Goal: Book appointment/travel/reservation

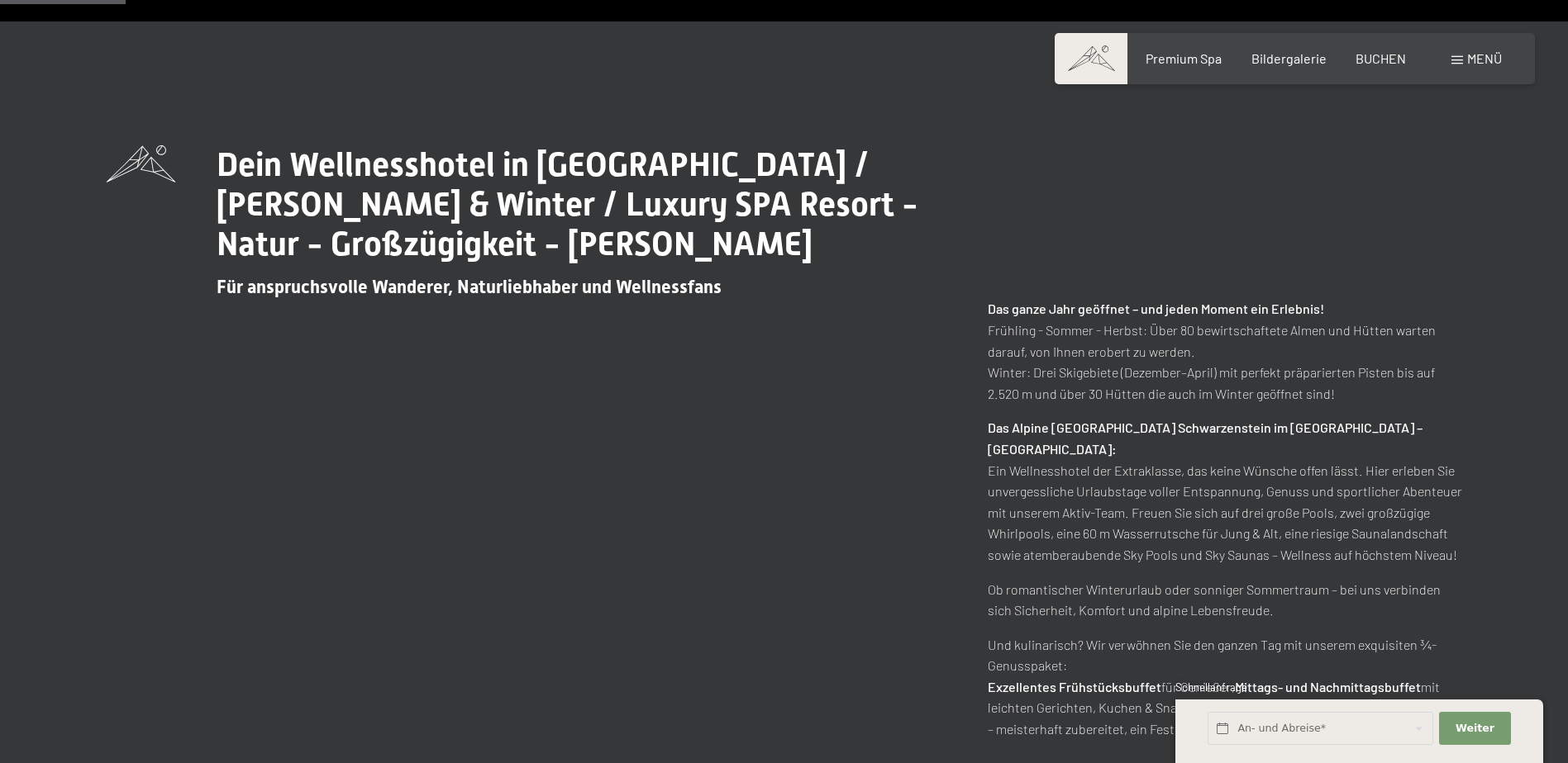
scroll to position [743, 0]
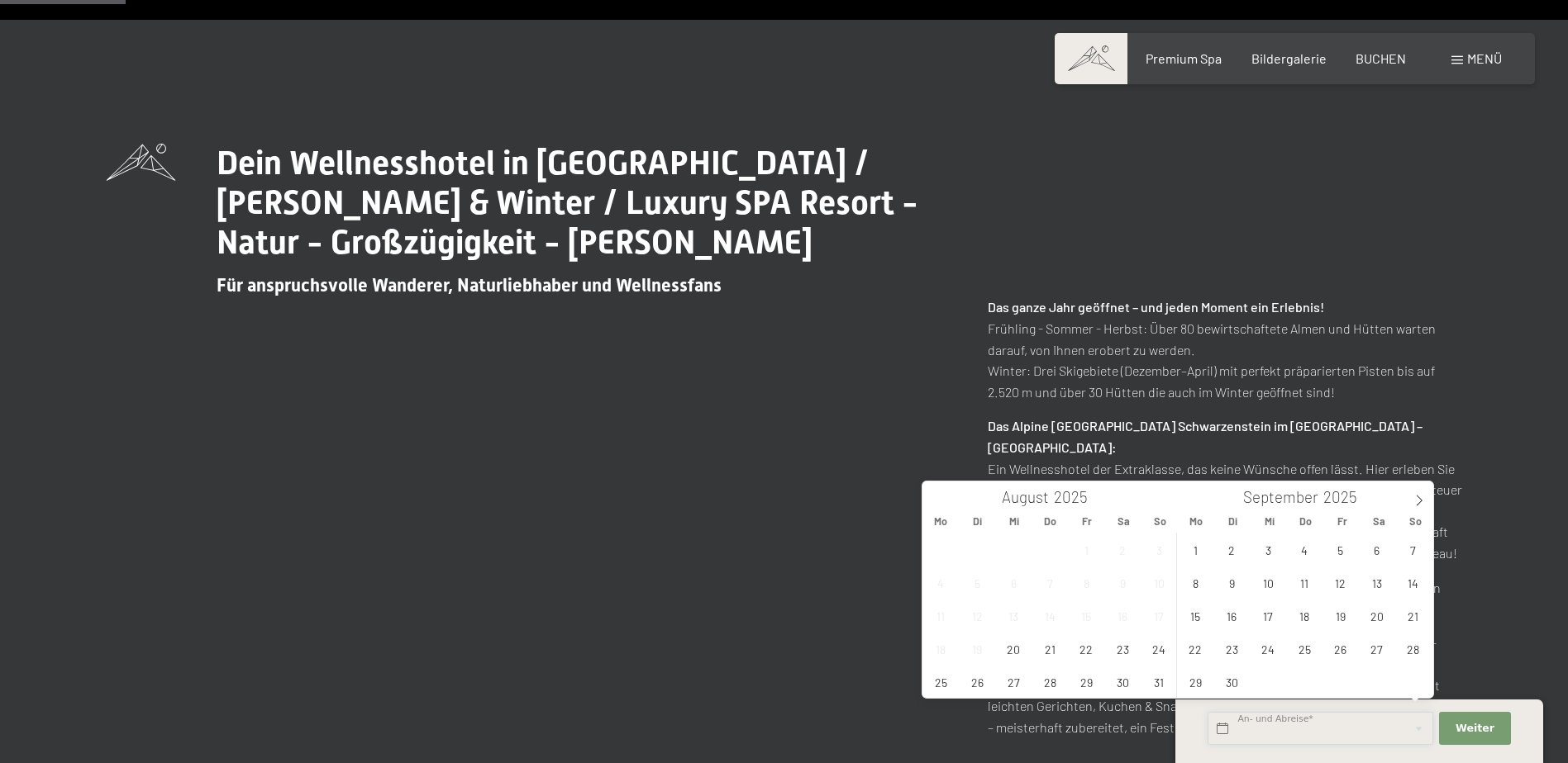
click at [1266, 725] on input "text" at bounding box center [1321, 729] width 226 height 34
click at [1413, 494] on icon at bounding box center [1419, 500] width 12 height 12
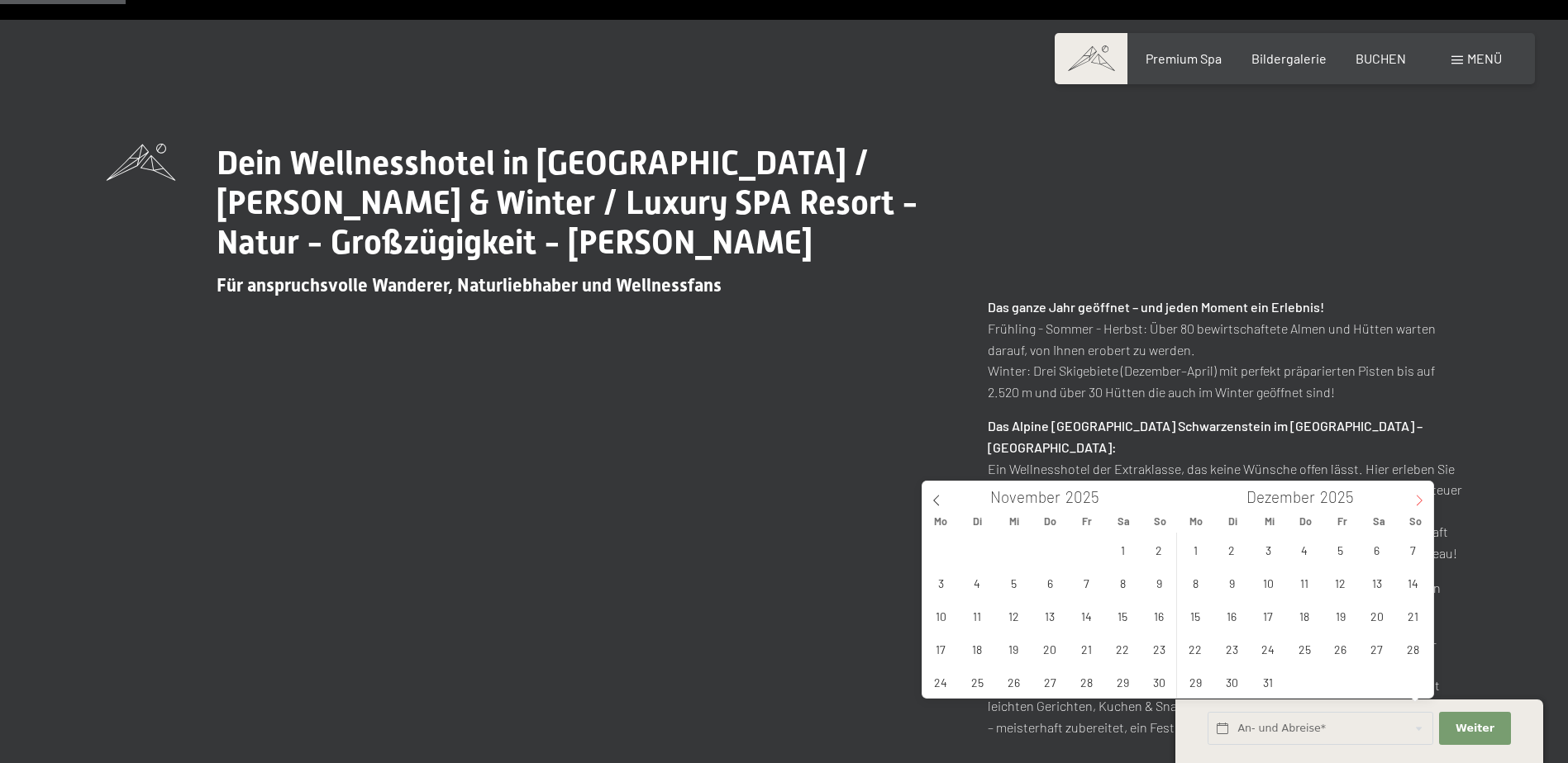
type input "2026"
click at [1413, 494] on icon at bounding box center [1419, 500] width 12 height 12
type input "2026"
click at [1295, 583] on span "5" at bounding box center [1304, 583] width 33 height 33
click at [1408, 587] on span "8" at bounding box center [1413, 583] width 33 height 33
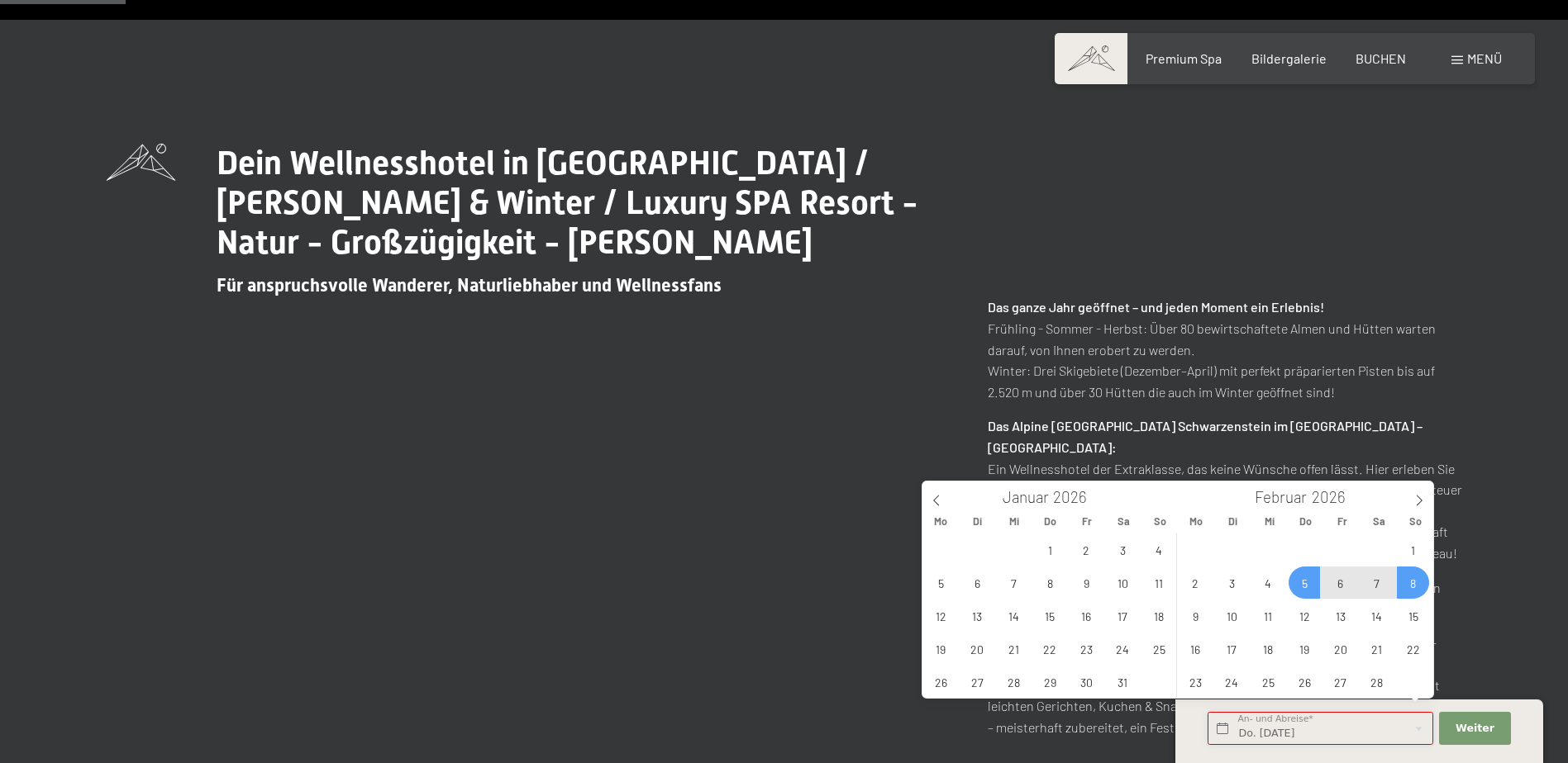
type input "Do. [DATE] - So. [DATE]"
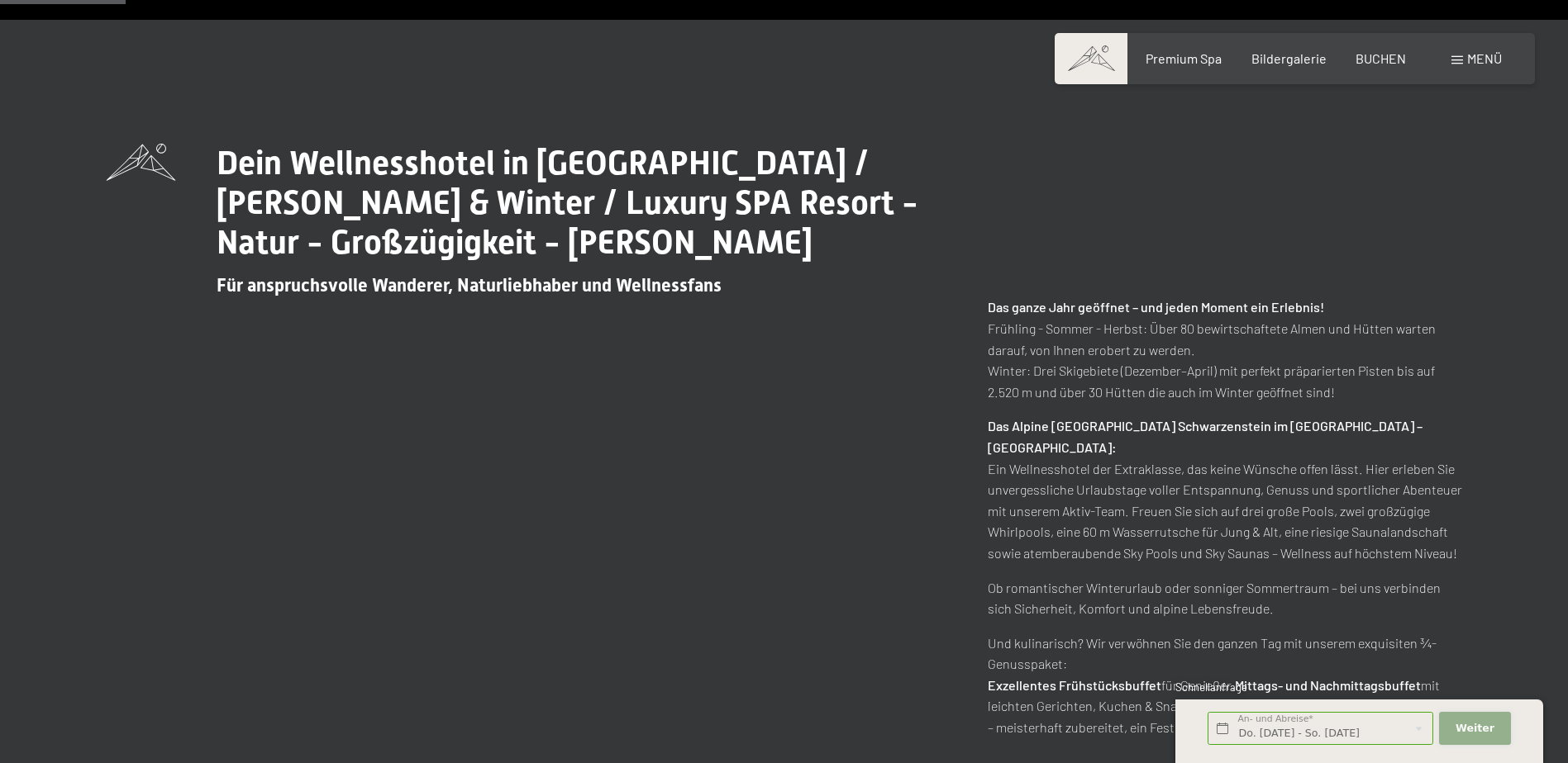
click at [1471, 724] on span "Weiter" at bounding box center [1474, 728] width 39 height 15
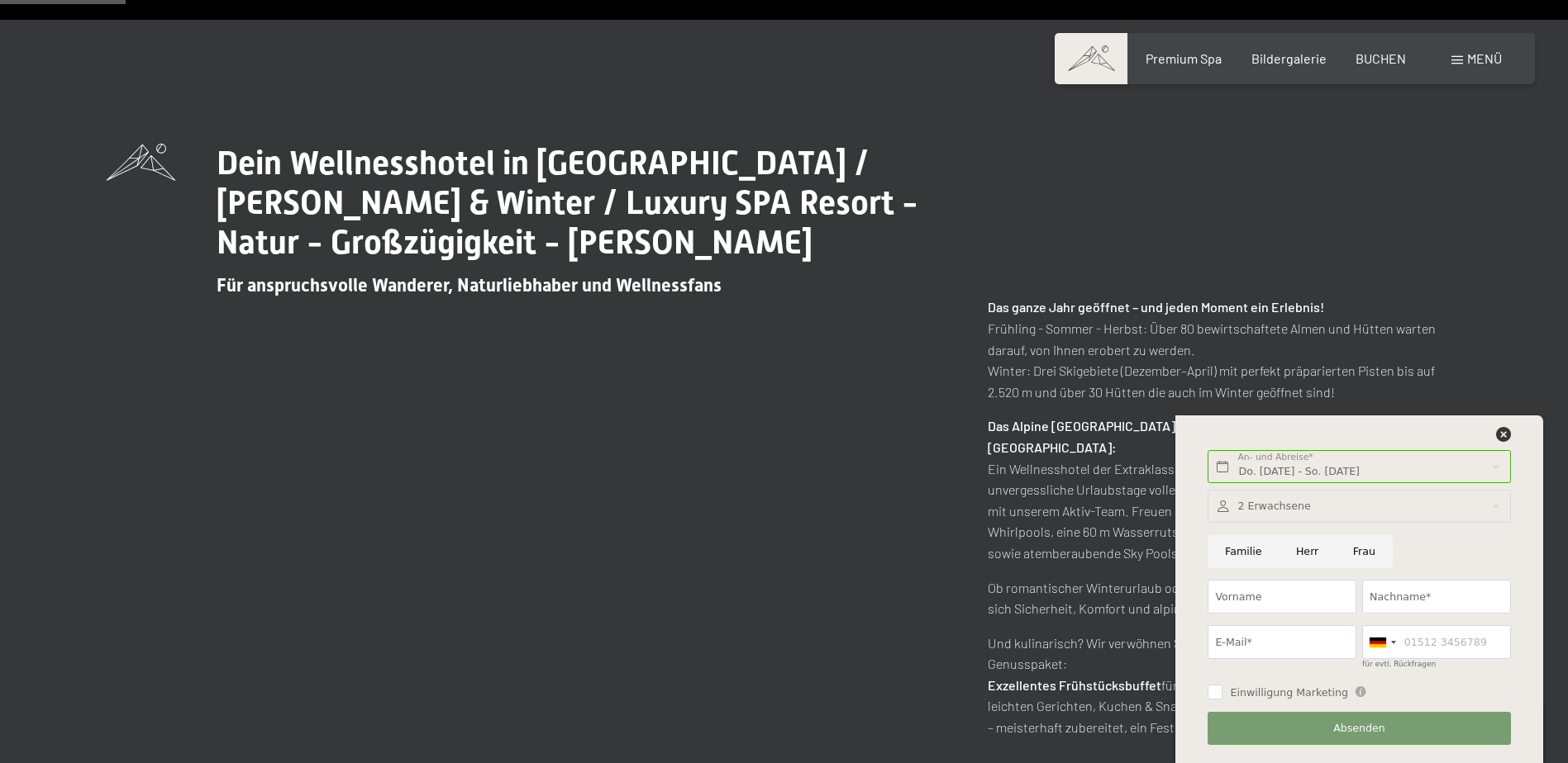
click at [1248, 512] on div at bounding box center [1358, 507] width 302 height 34
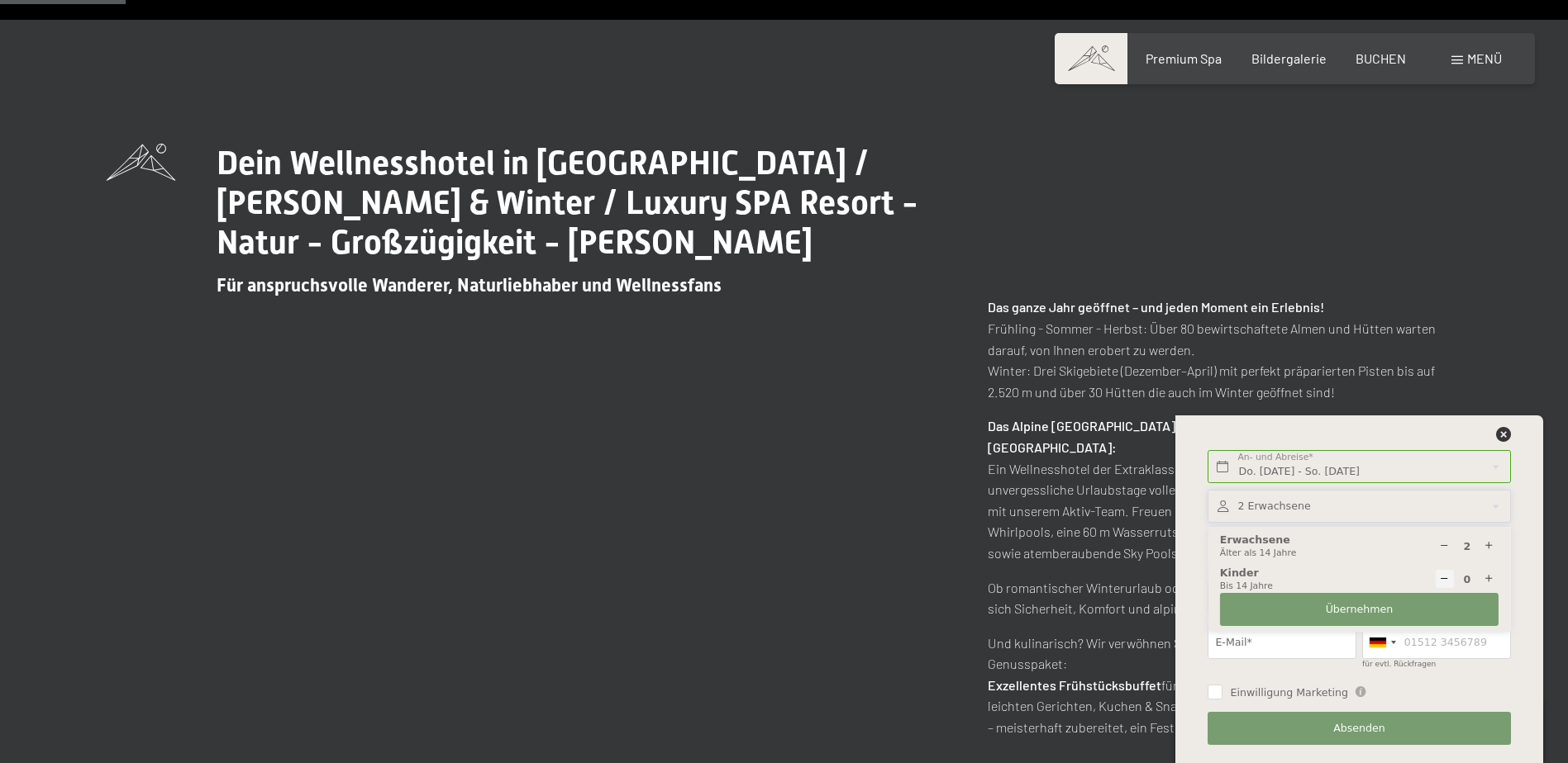
click at [1489, 577] on icon at bounding box center [1488, 579] width 11 height 11
type input "1"
select select
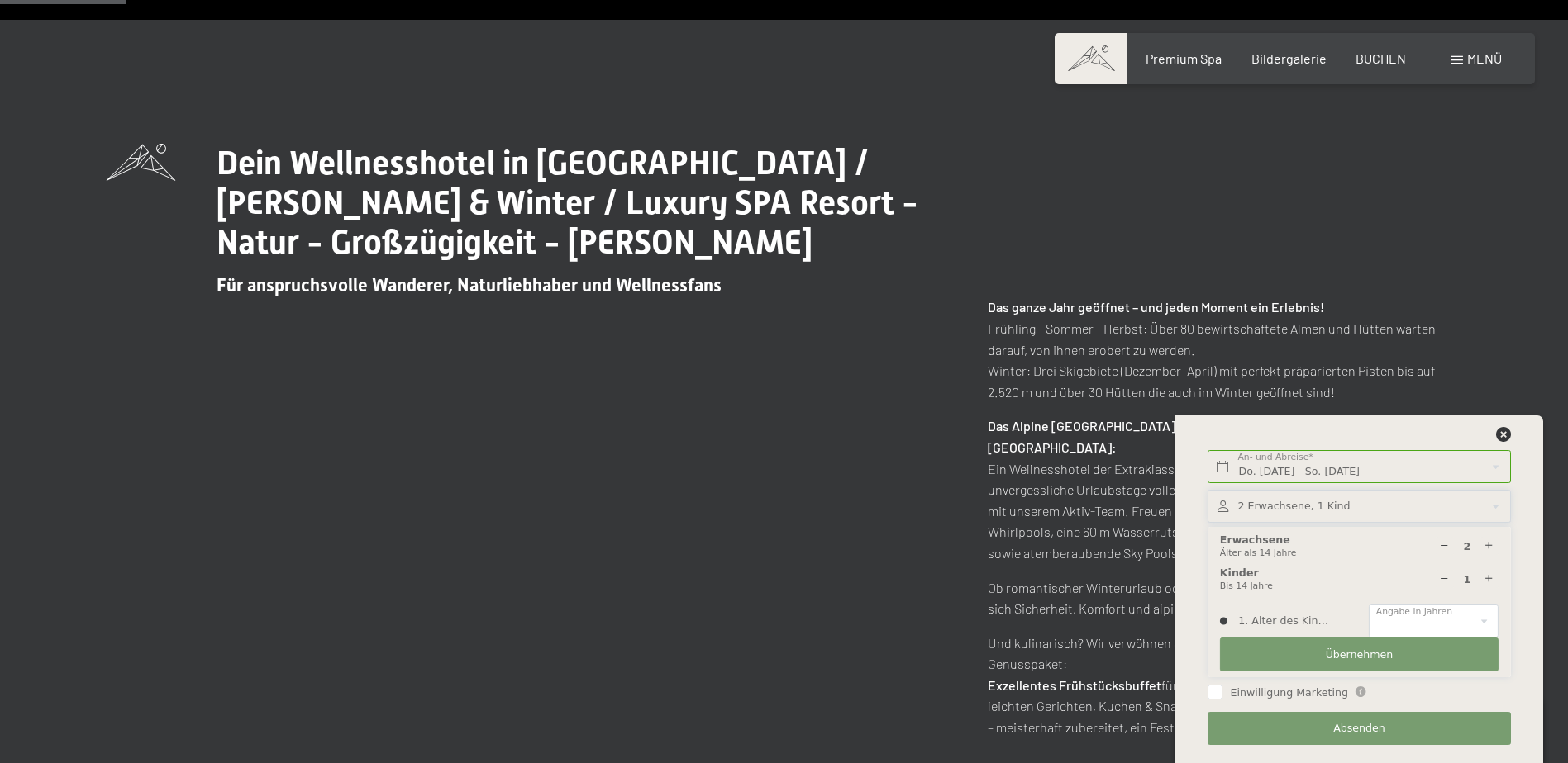
click at [1489, 577] on icon at bounding box center [1488, 579] width 11 height 11
type input "2"
select select
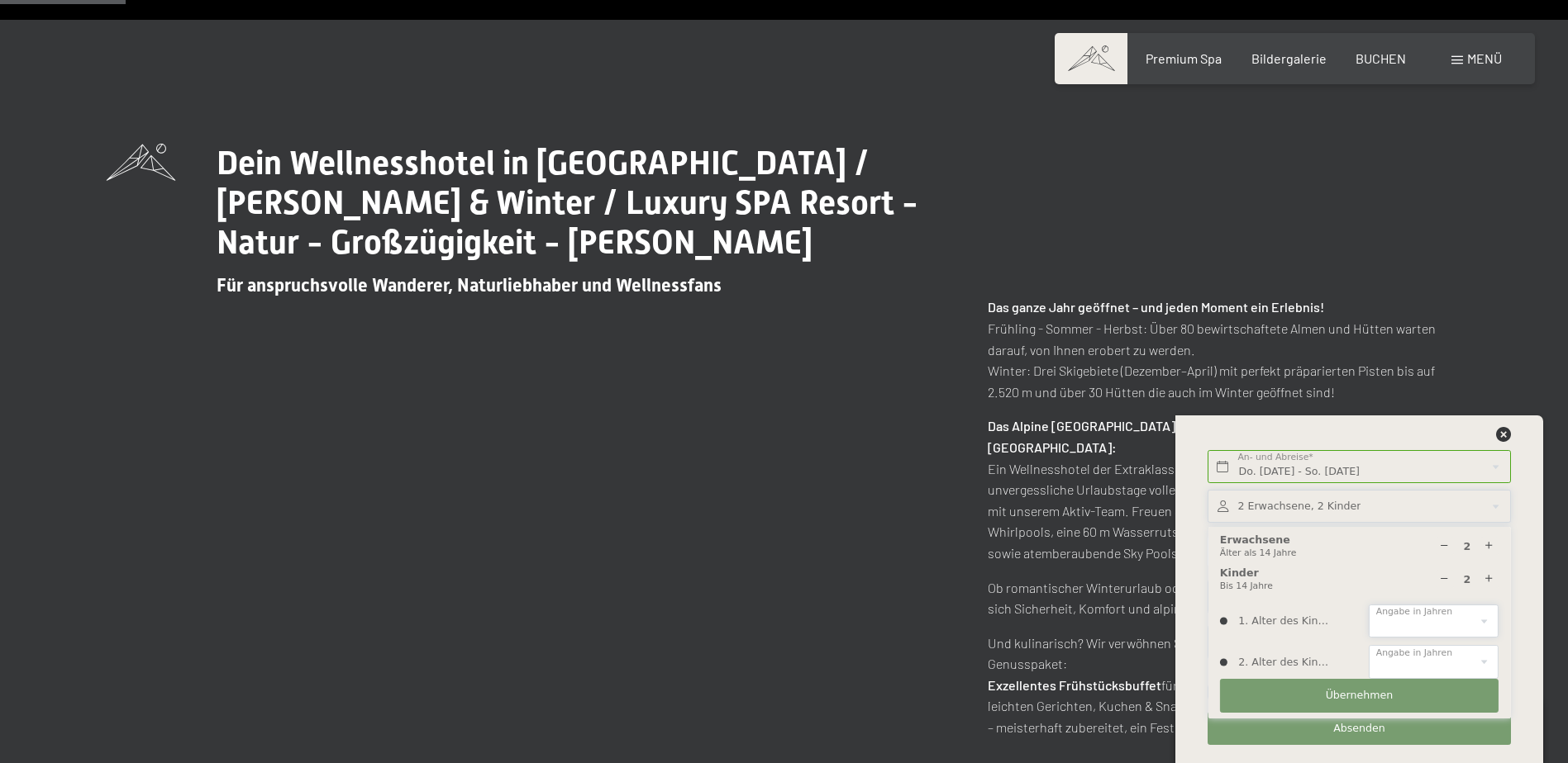
click at [1432, 615] on select "0 1 2 3 4 5 6 7 8 9 10 11 12 13 14" at bounding box center [1434, 622] width 130 height 34
select select "11"
click at [1369, 605] on select "0 1 2 3 4 5 6 7 8 9 10 11 12 13 14" at bounding box center [1434, 622] width 130 height 34
click at [1399, 657] on select "0 1 2 3 4 5 6 7 8 9 10 11 12 13 14" at bounding box center [1434, 662] width 130 height 34
select select "9"
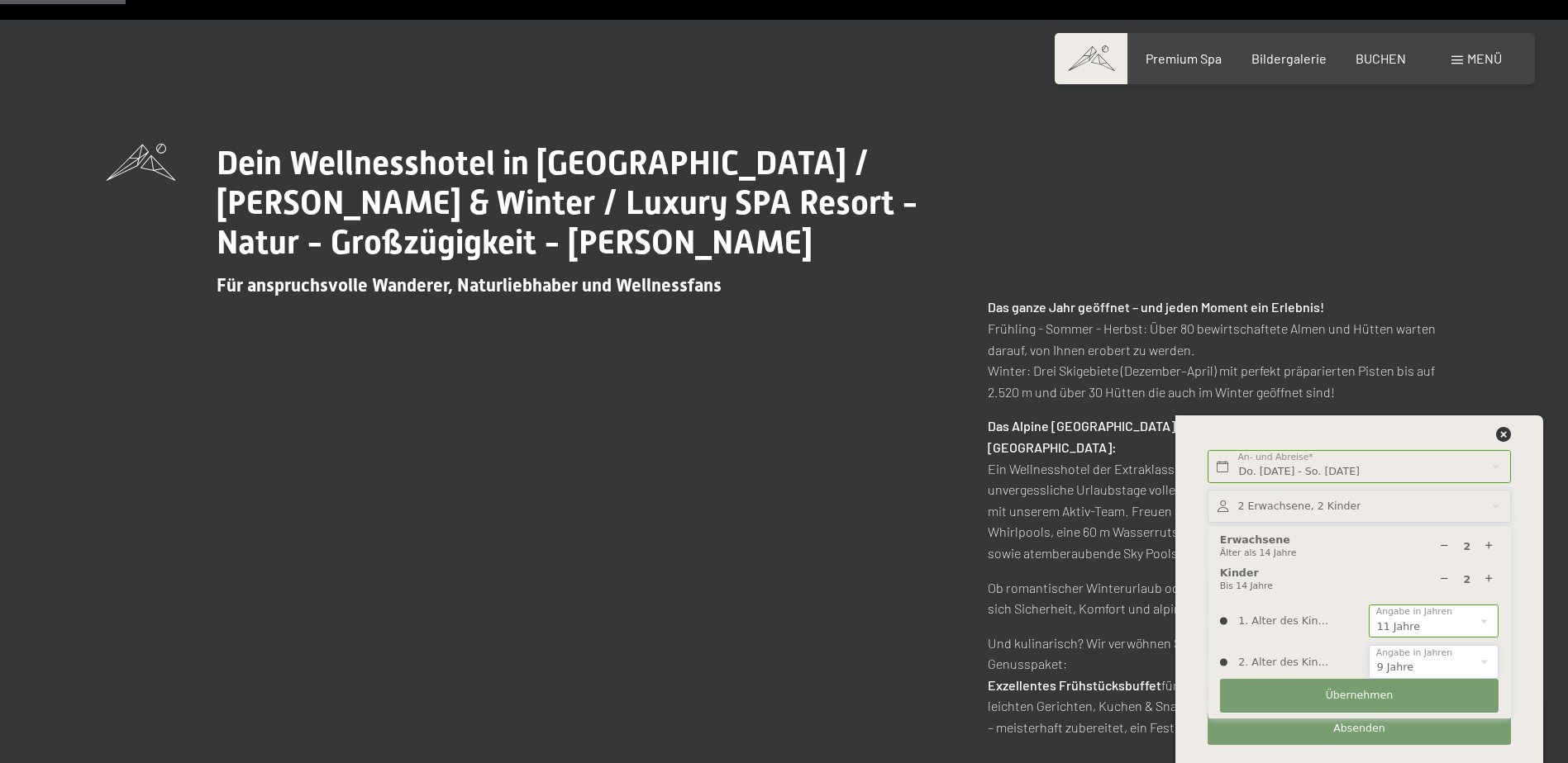
click at [1369, 645] on select "0 1 2 3 4 5 6 7 8 9 10 11 12 13 14" at bounding box center [1434, 662] width 130 height 34
click at [1341, 733] on span "Absenden" at bounding box center [1358, 728] width 52 height 15
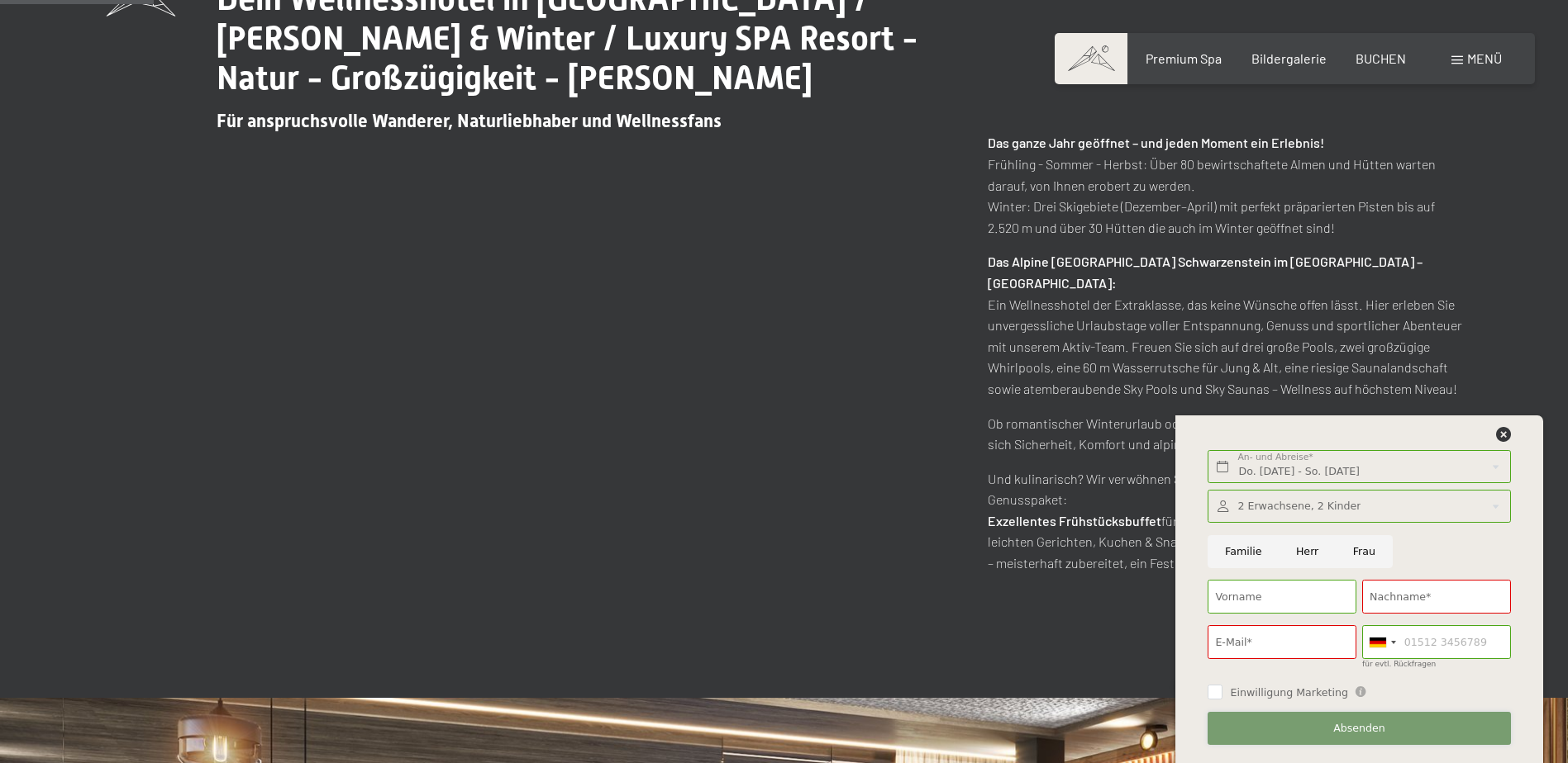
scroll to position [908, 0]
click at [1277, 600] on input "Vorname" at bounding box center [1282, 597] width 149 height 34
type input "[PERSON_NAME]"
type input "Schaeken"
type input "[EMAIL_ADDRESS][DOMAIN_NAME]"
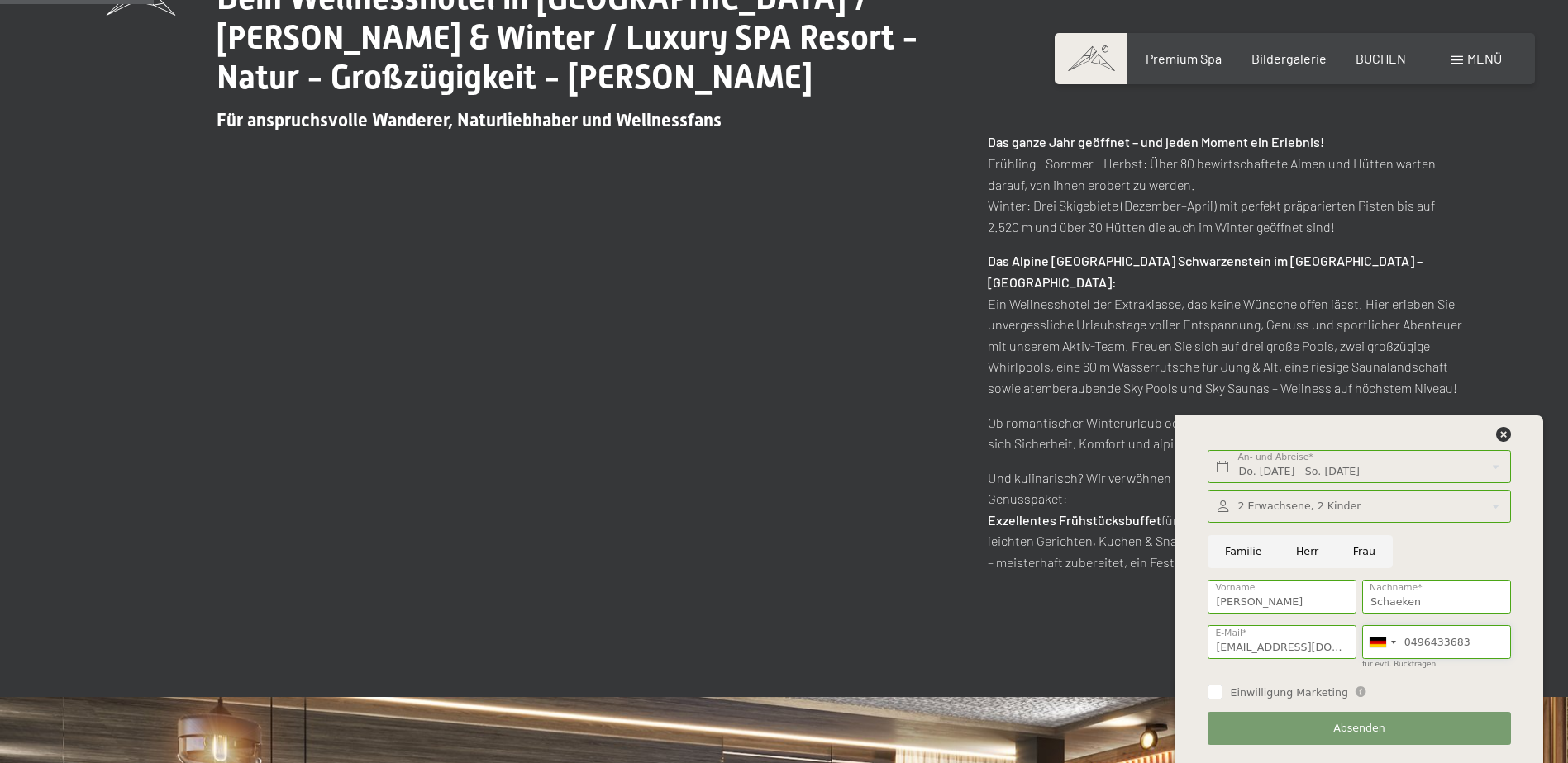
drag, startPoint x: 1473, startPoint y: 636, endPoint x: 1358, endPoint y: 644, distance: 115.3
click at [1359, 644] on div "[GEOGRAPHIC_DATA] ([GEOGRAPHIC_DATA]) +49 [GEOGRAPHIC_DATA] ([GEOGRAPHIC_DATA])…" at bounding box center [1436, 648] width 155 height 56
type input "496238169"
click at [1386, 647] on div at bounding box center [1377, 642] width 16 height 10
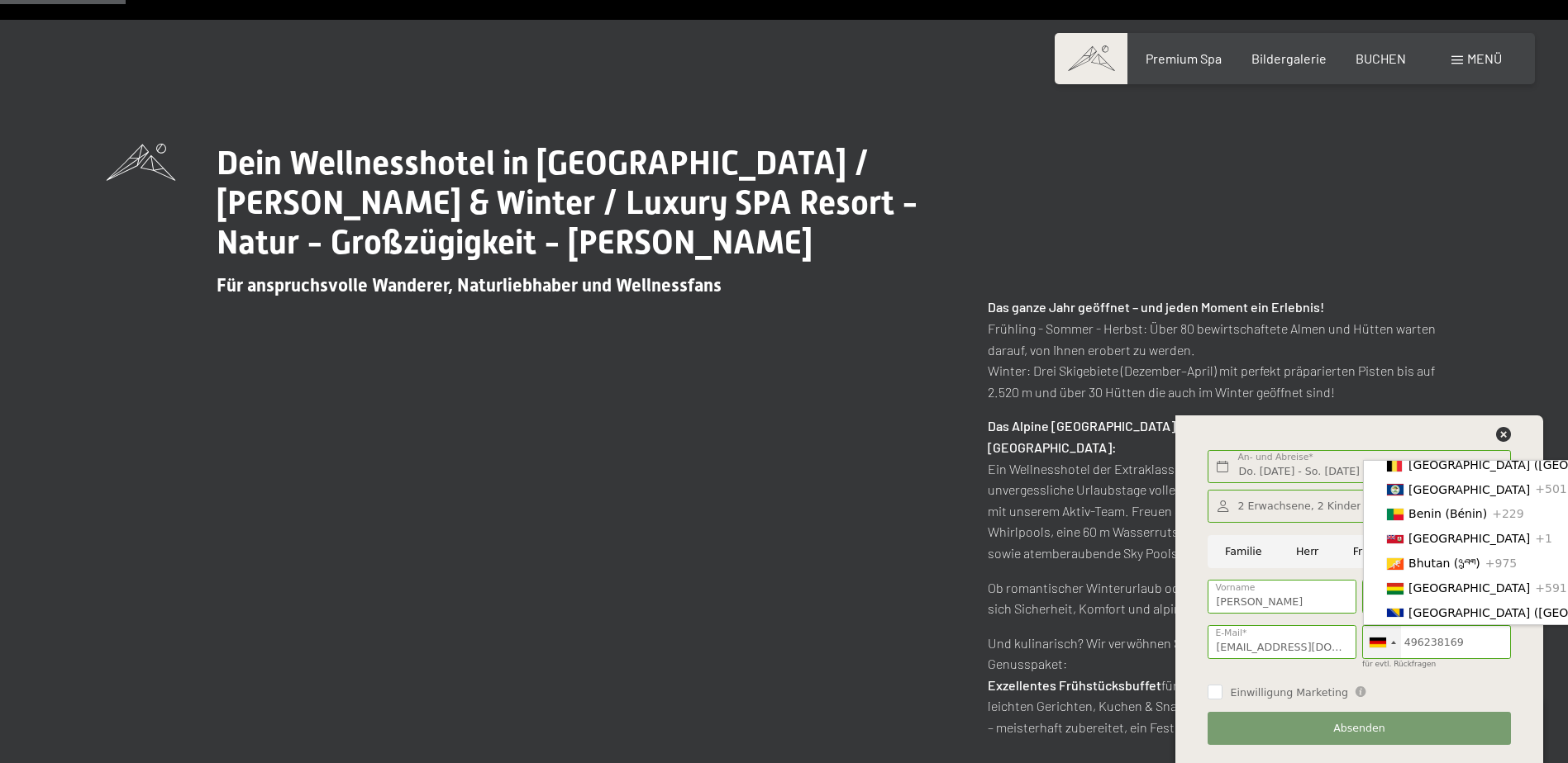
scroll to position [578, 0]
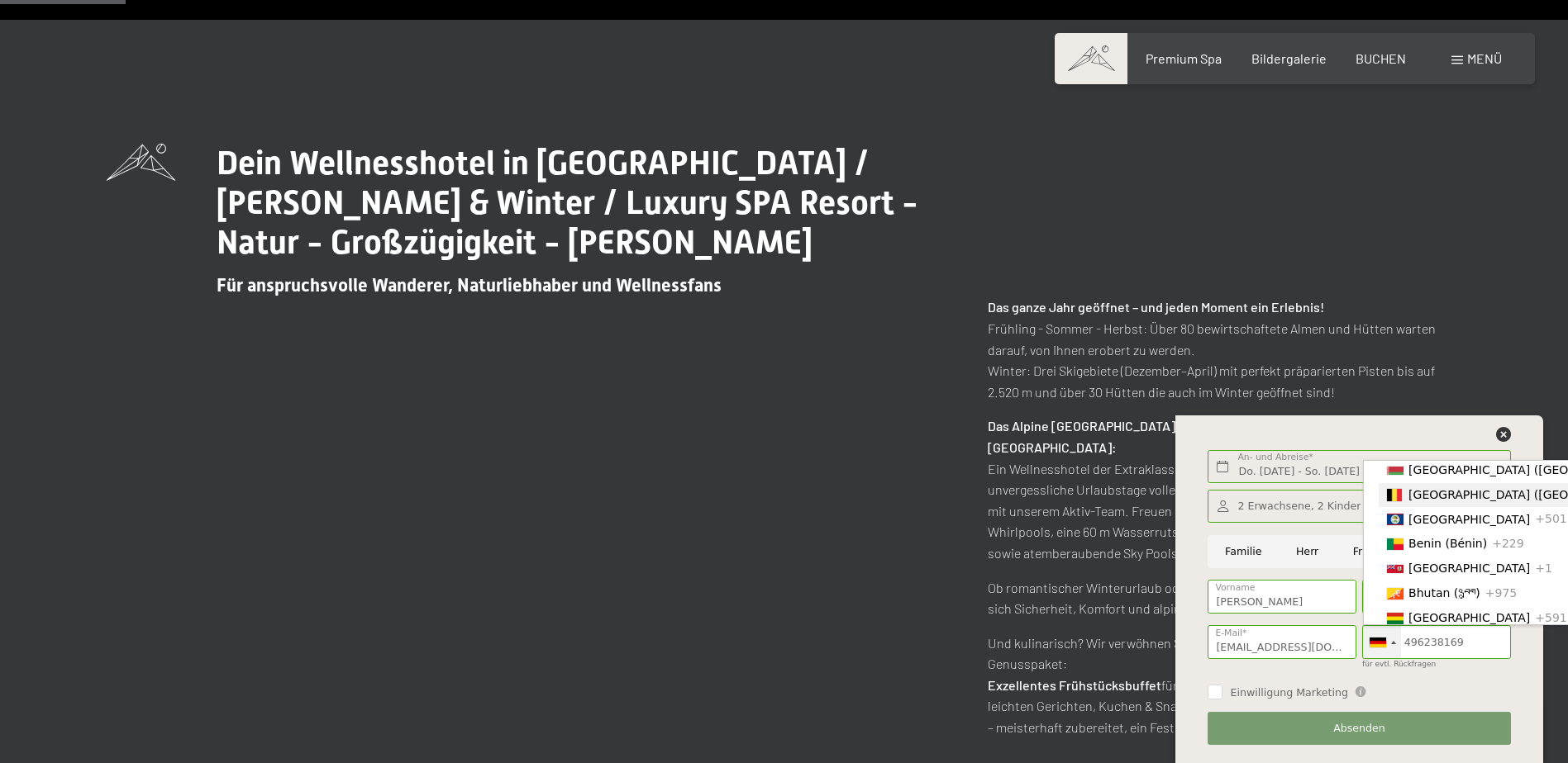
click at [1428, 501] on span "[GEOGRAPHIC_DATA] ([GEOGRAPHIC_DATA])" at bounding box center [1535, 494] width 256 height 13
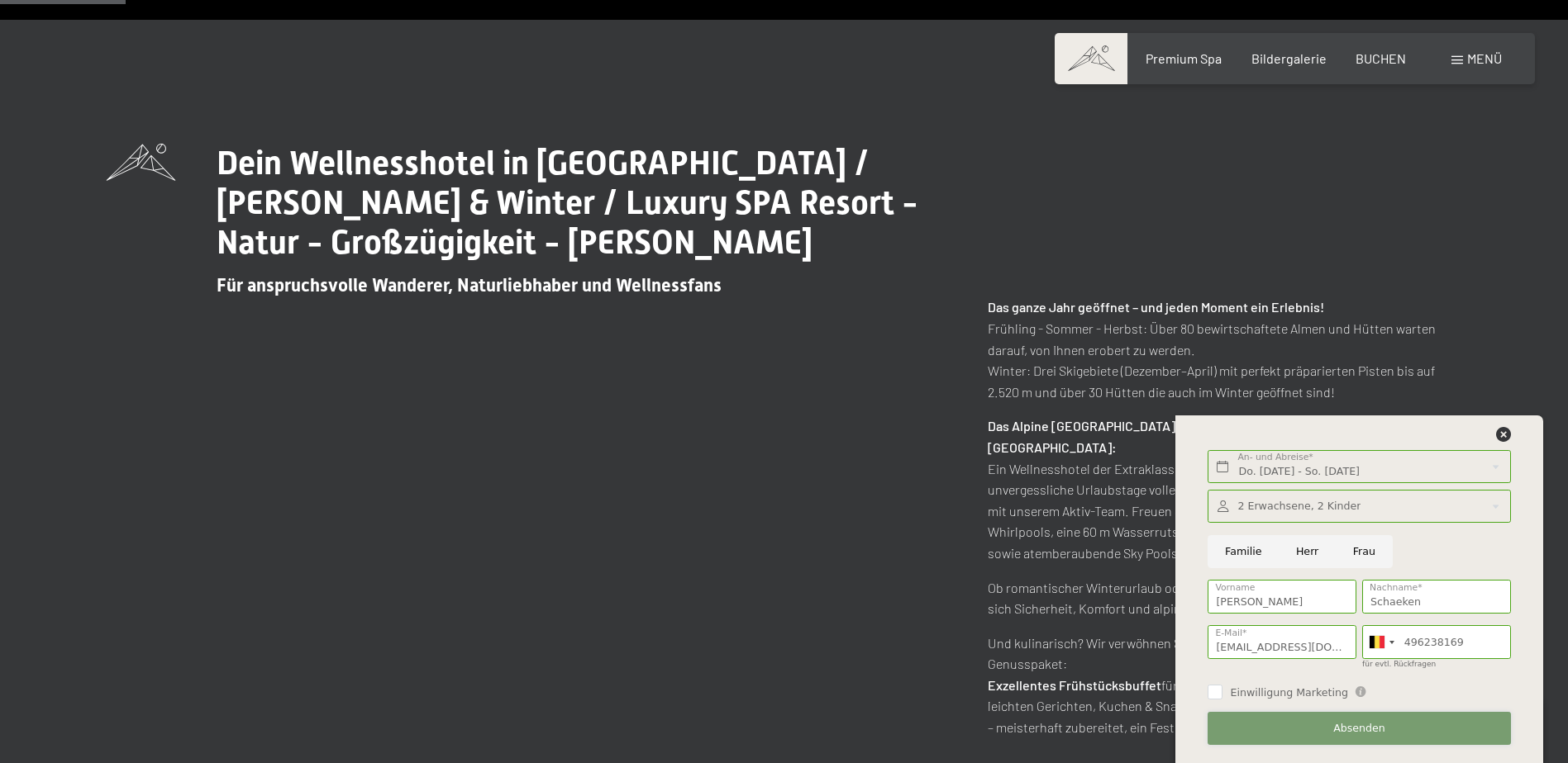
click at [1365, 727] on span "Absenden" at bounding box center [1358, 728] width 52 height 15
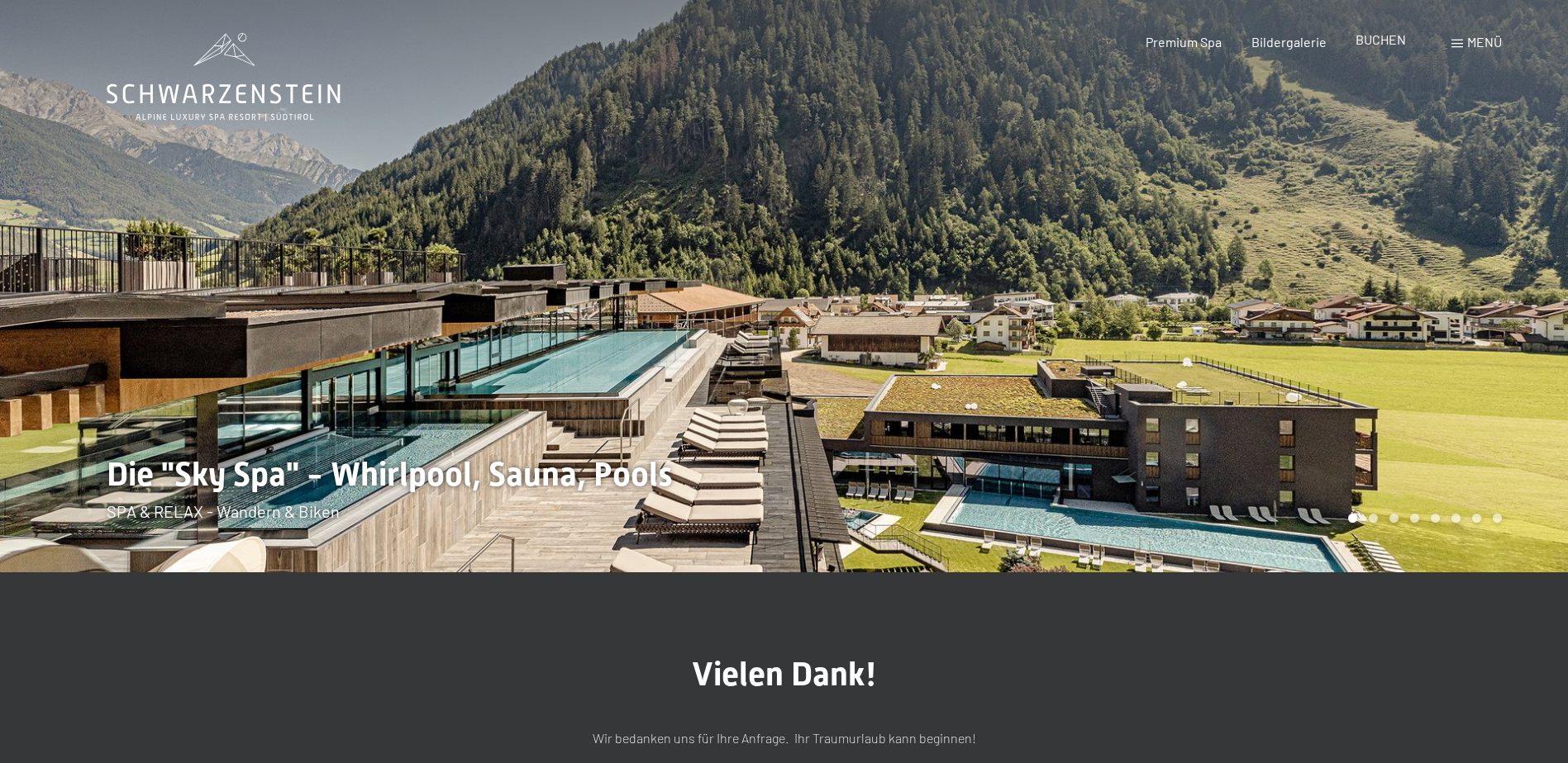
click at [1381, 42] on span "BUCHEN" at bounding box center [1381, 39] width 50 height 15
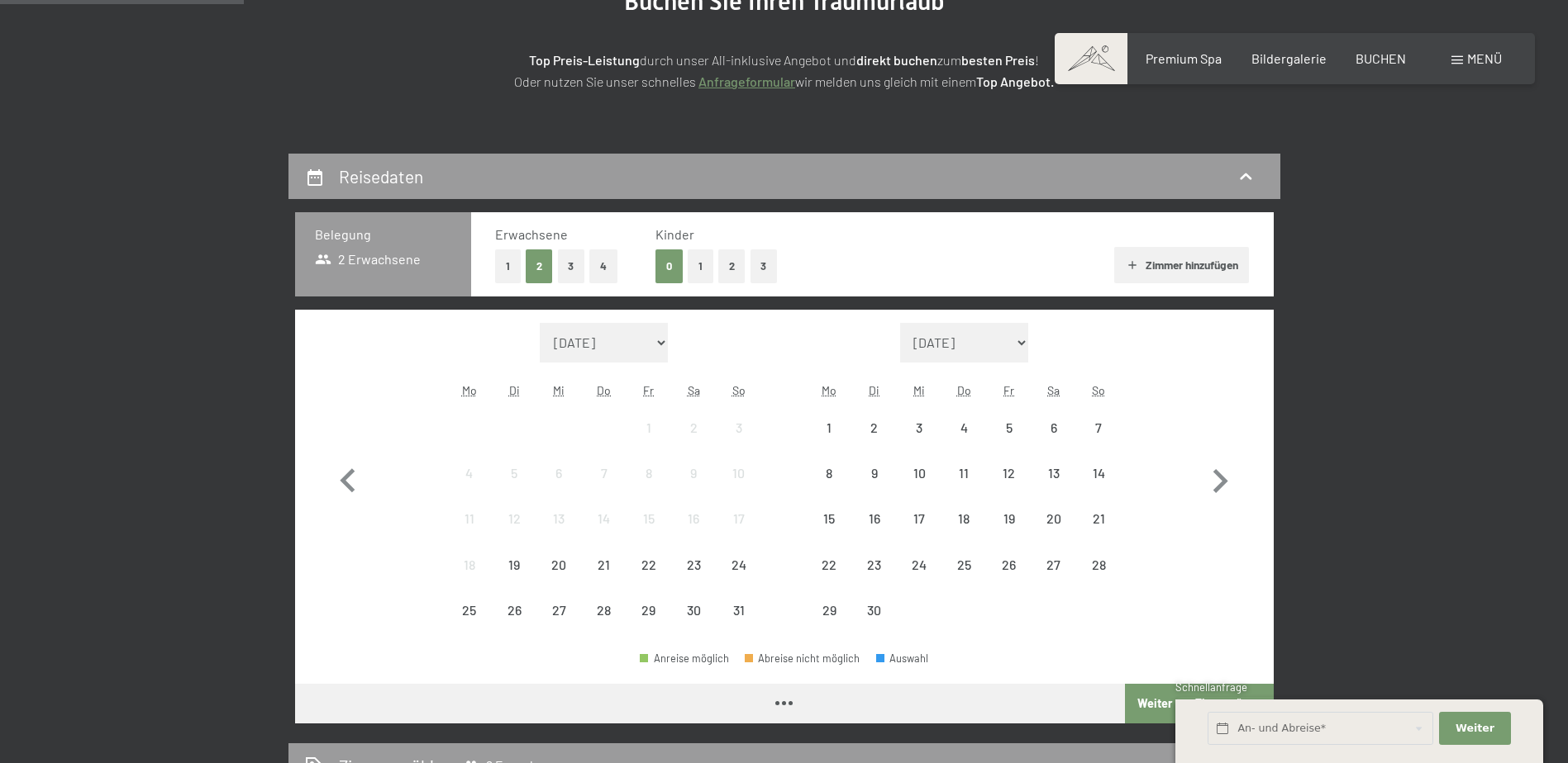
scroll to position [248, 0]
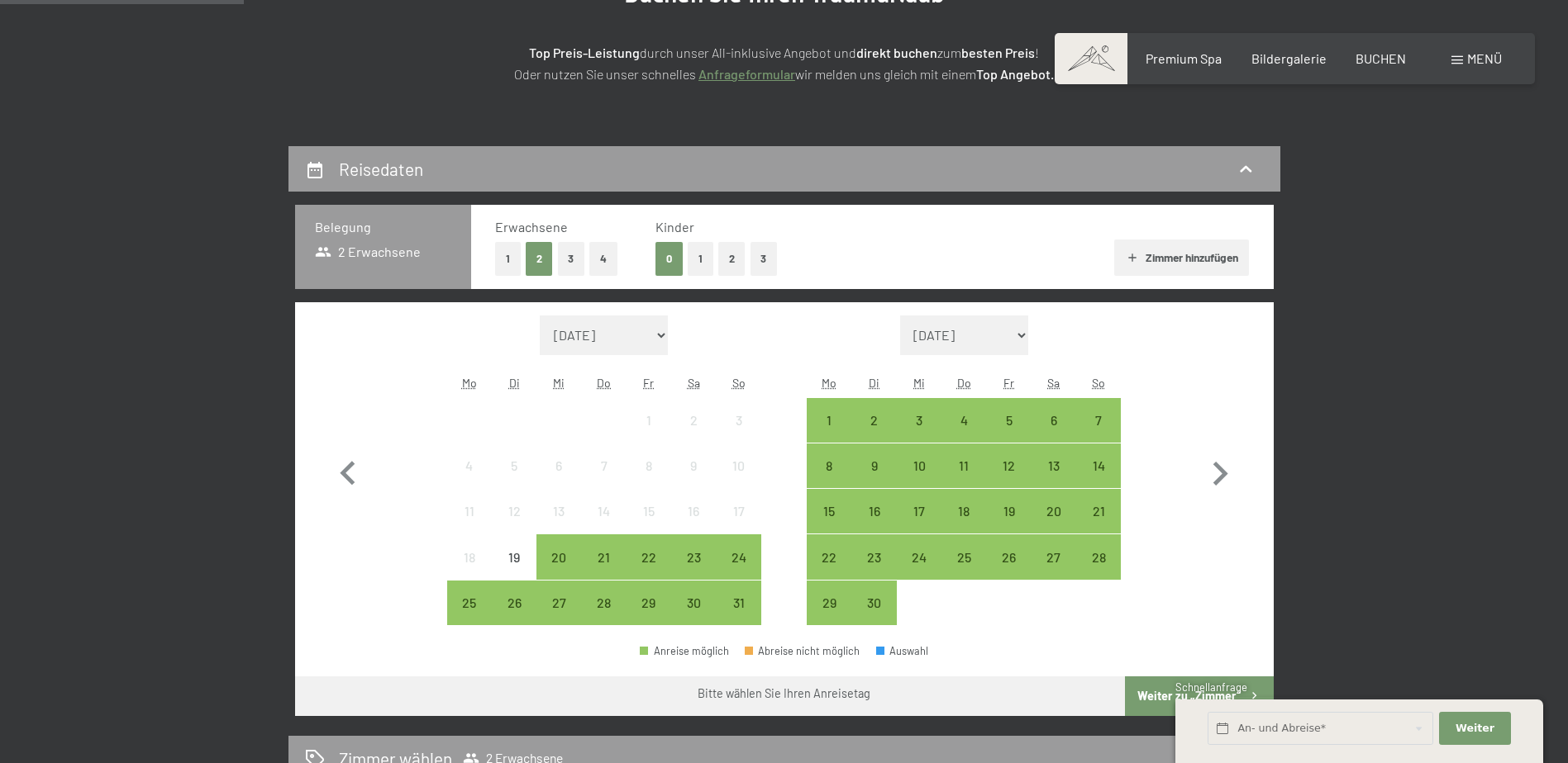
click at [727, 252] on button "2" at bounding box center [732, 259] width 27 height 34
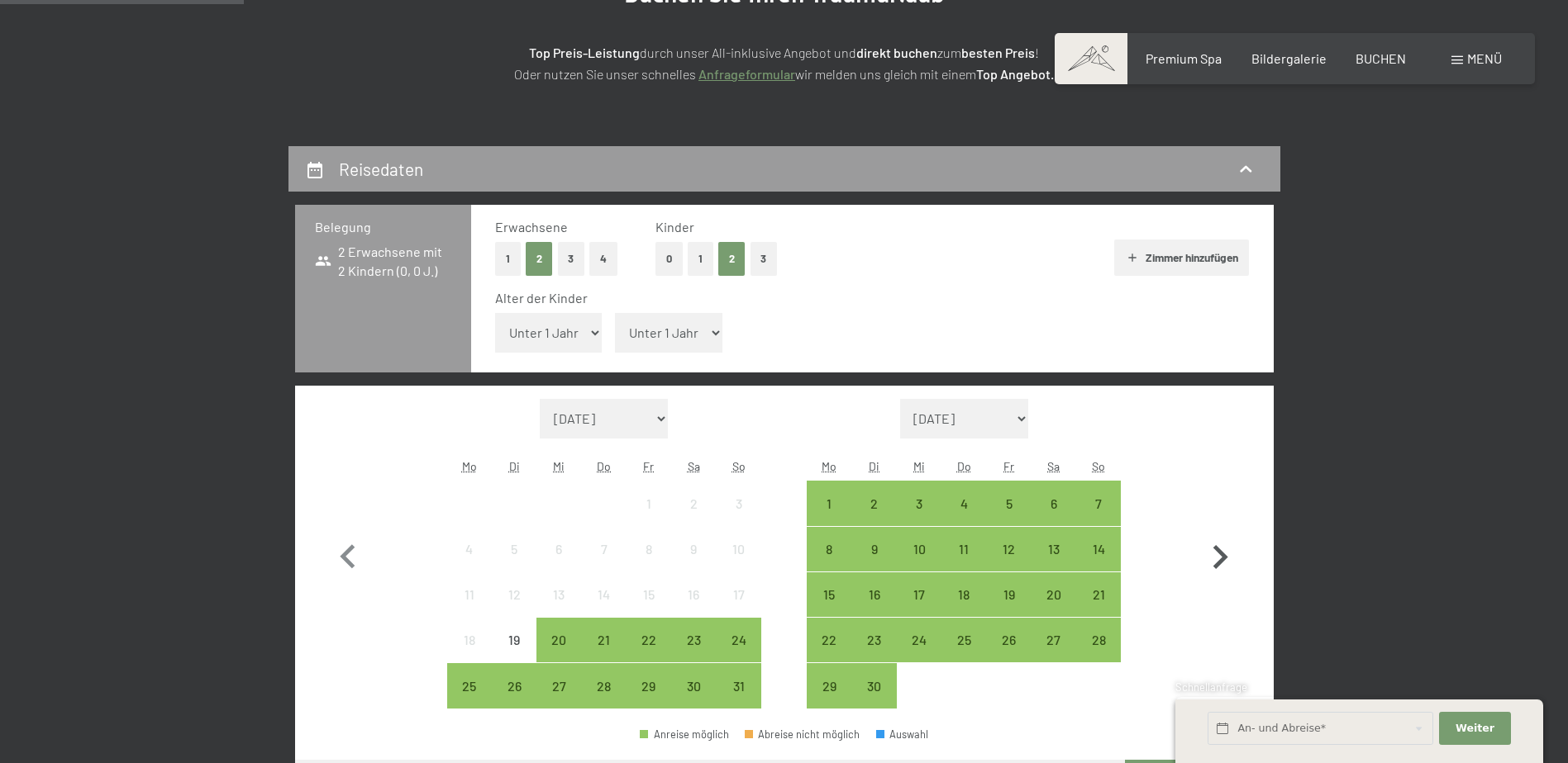
click at [1221, 560] on icon "button" at bounding box center [1220, 557] width 15 height 24
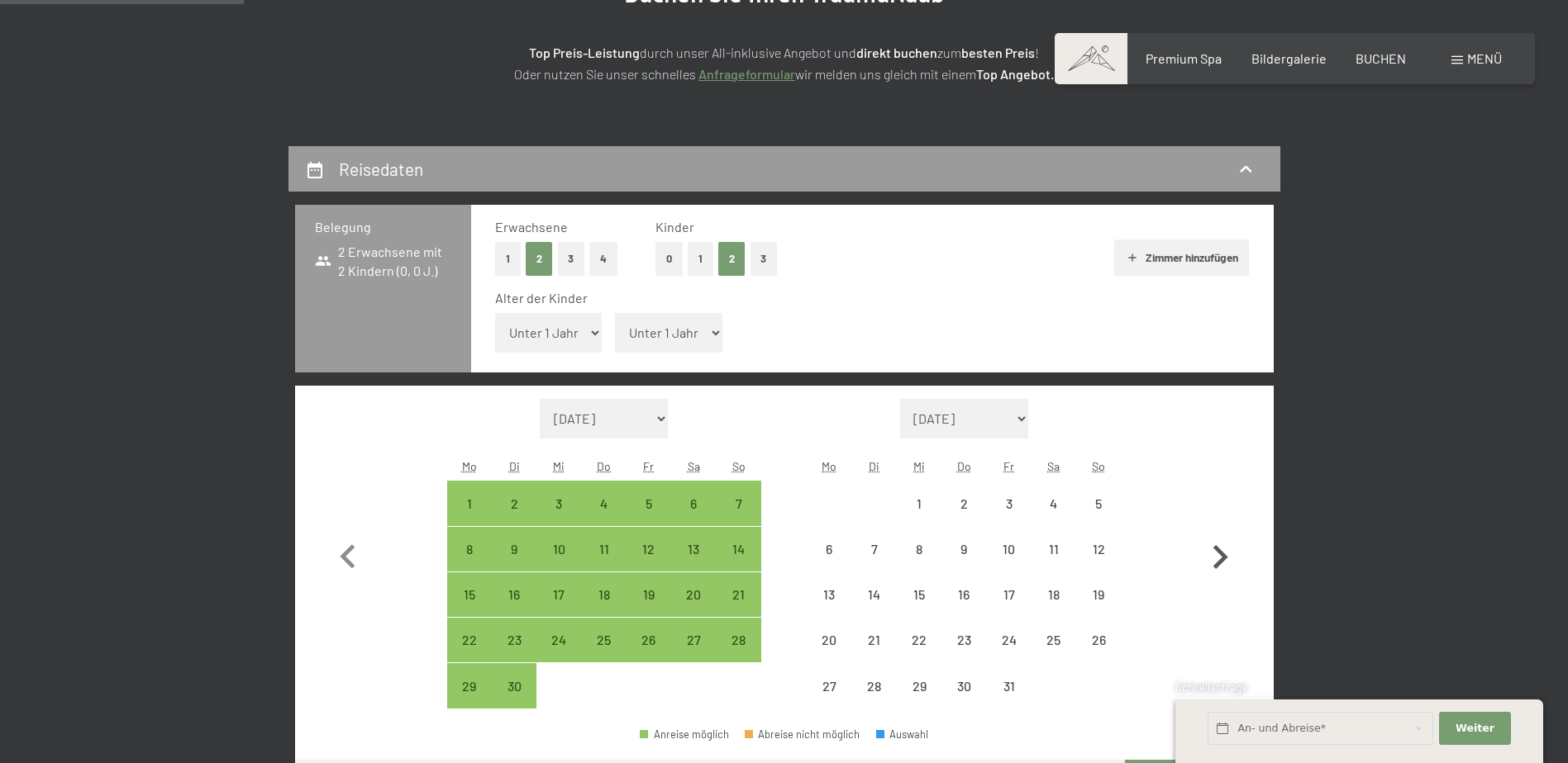
click at [1221, 560] on icon "button" at bounding box center [1220, 557] width 15 height 24
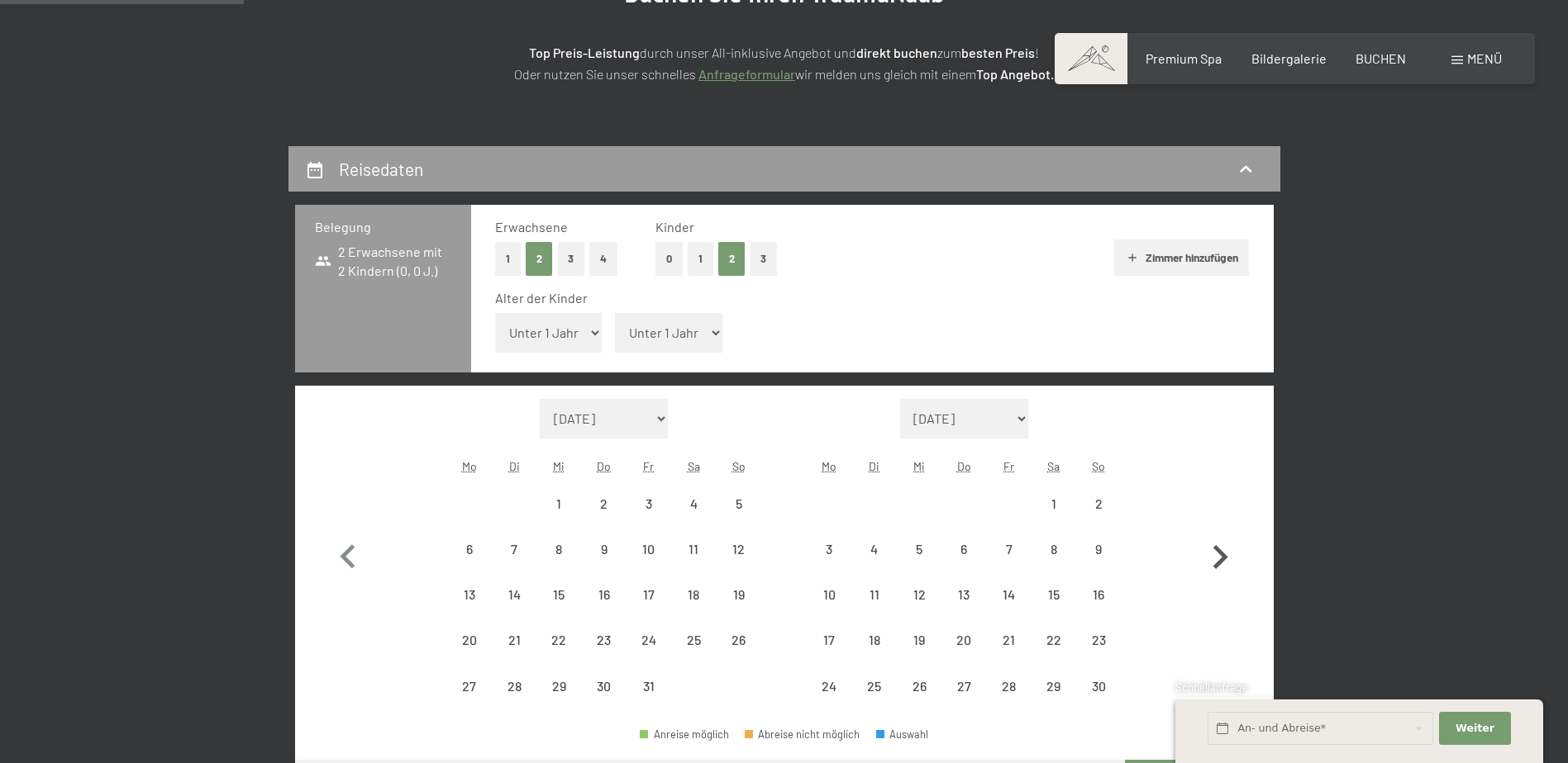
click at [1221, 560] on icon "button" at bounding box center [1220, 557] width 15 height 24
select select "2025-12-01"
select select "2026-01-01"
select select "2025-12-01"
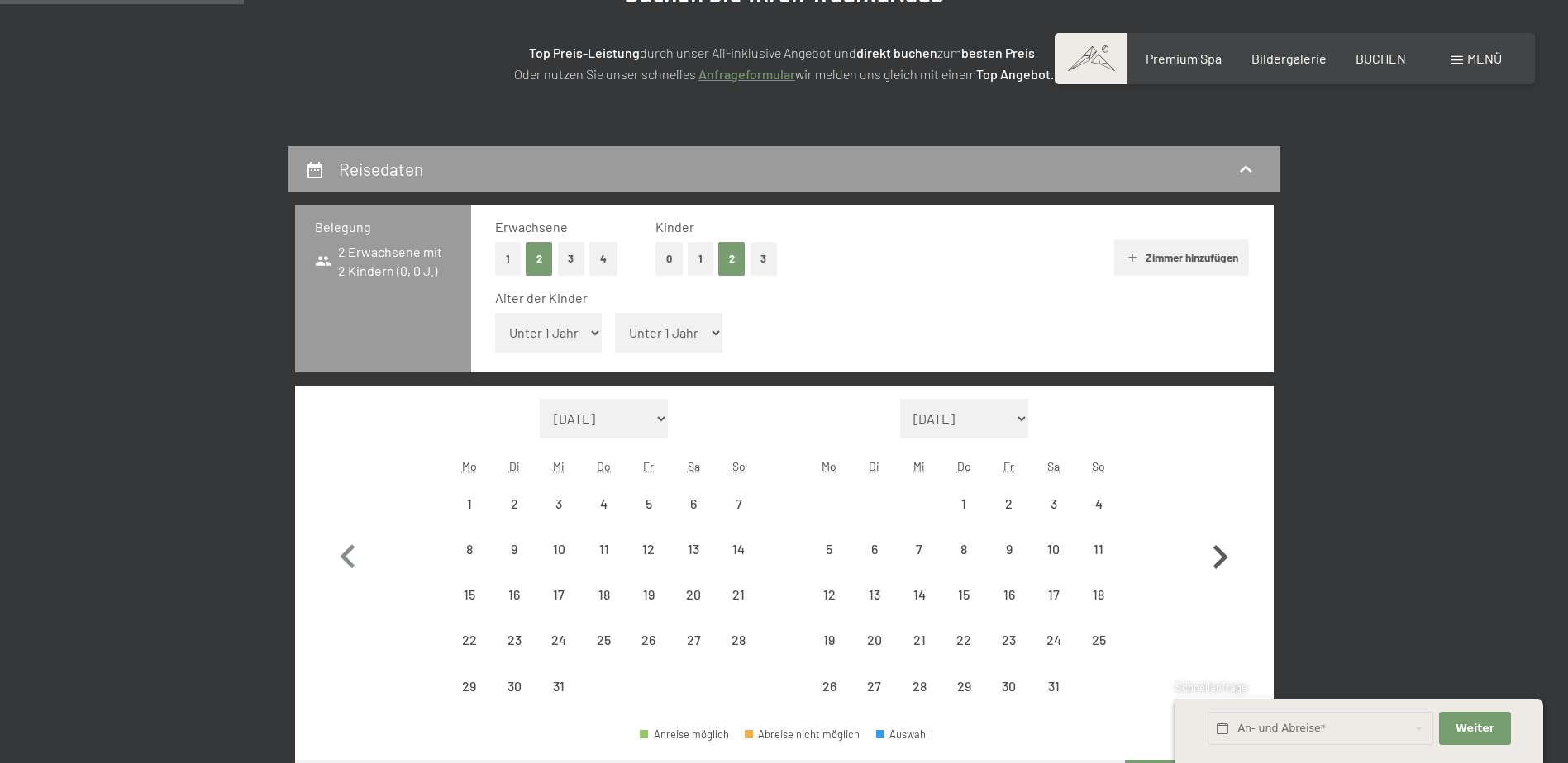
select select "2026-01-01"
click at [1221, 560] on icon "button" at bounding box center [1220, 557] width 15 height 24
select select "2026-01-01"
select select "2026-02-01"
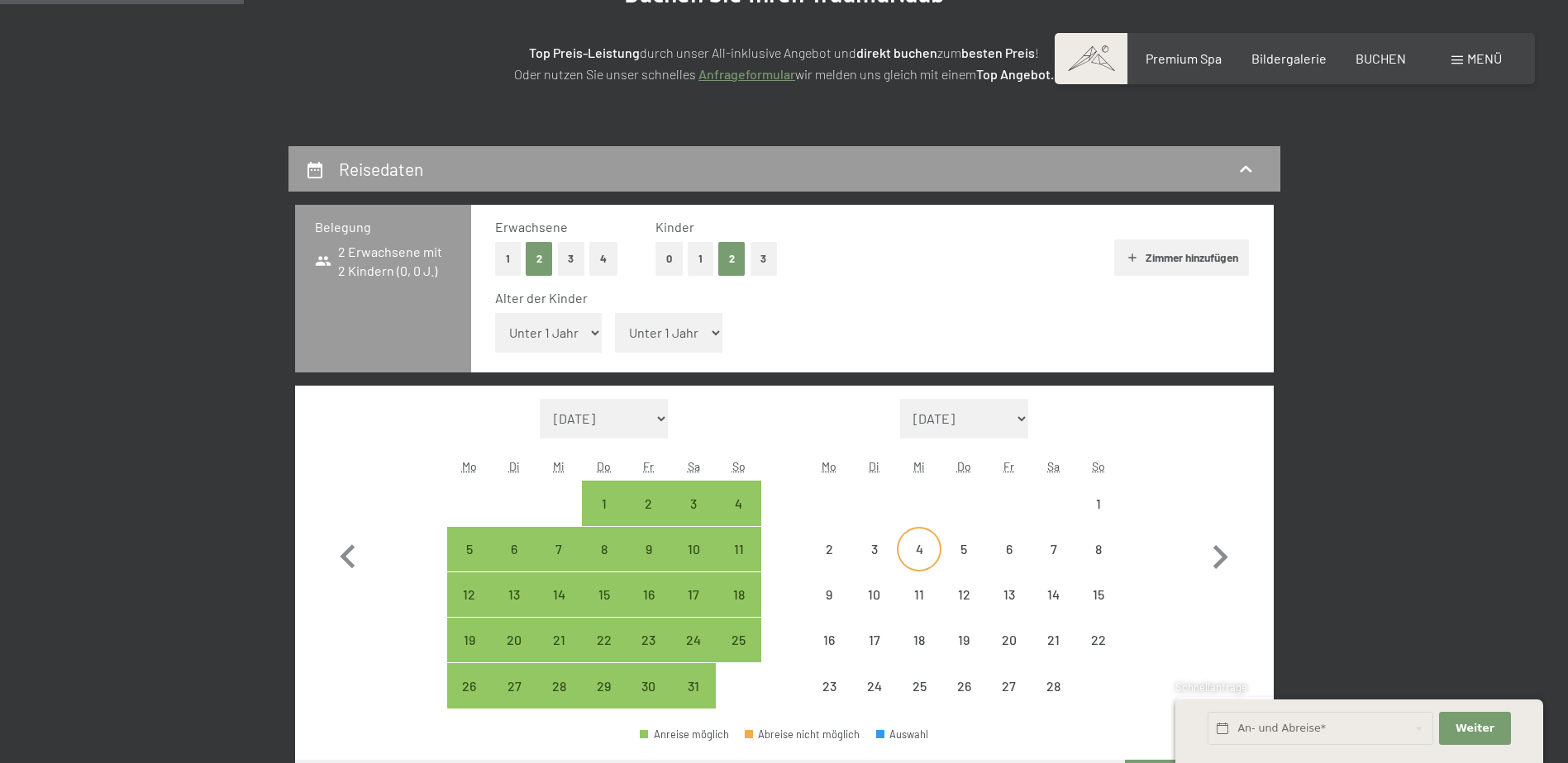
select select "2026-01-01"
select select "2026-02-01"
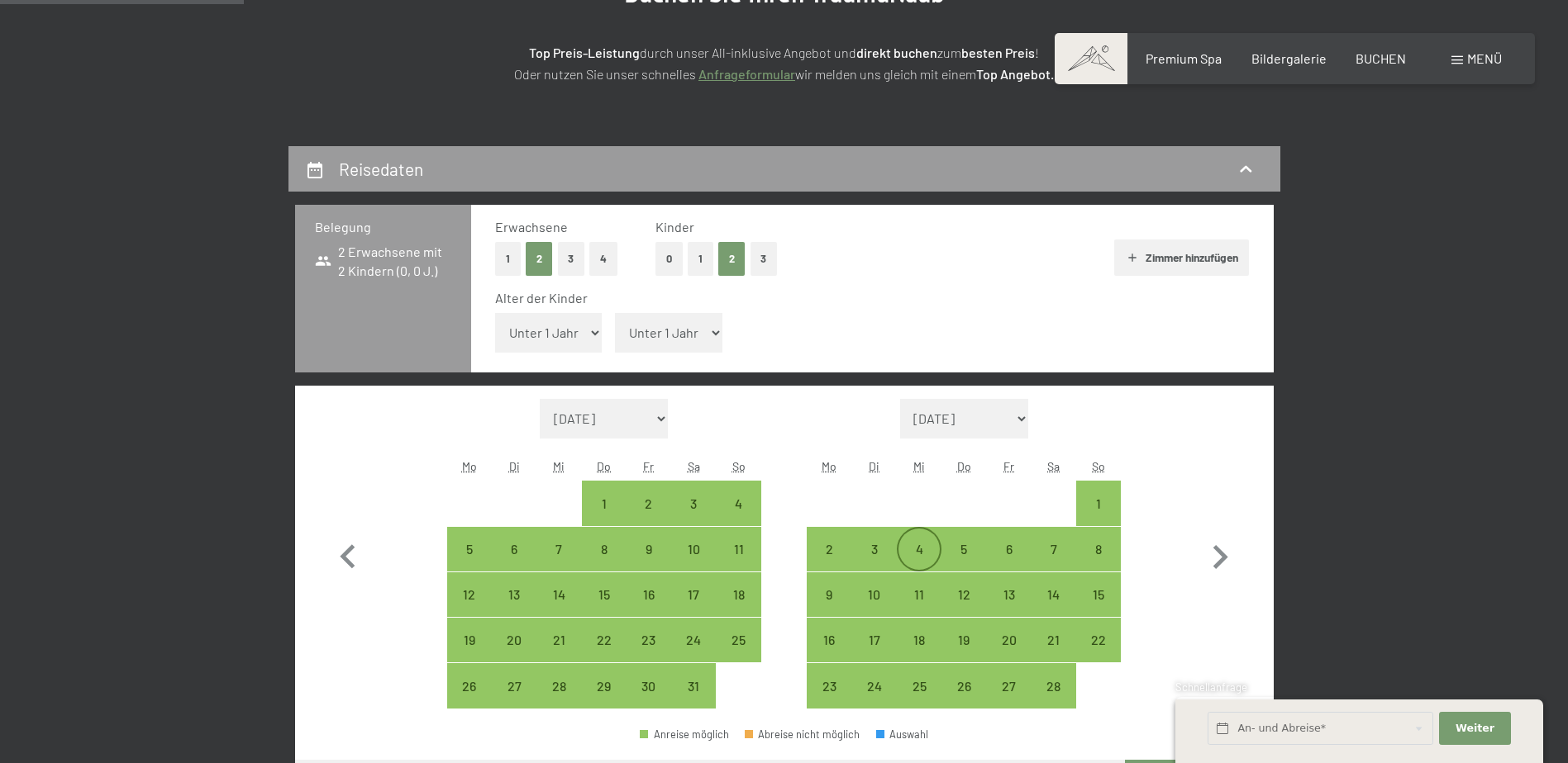
click at [918, 552] on div "4" at bounding box center [919, 563] width 41 height 41
select select "2026-01-01"
select select "2026-02-01"
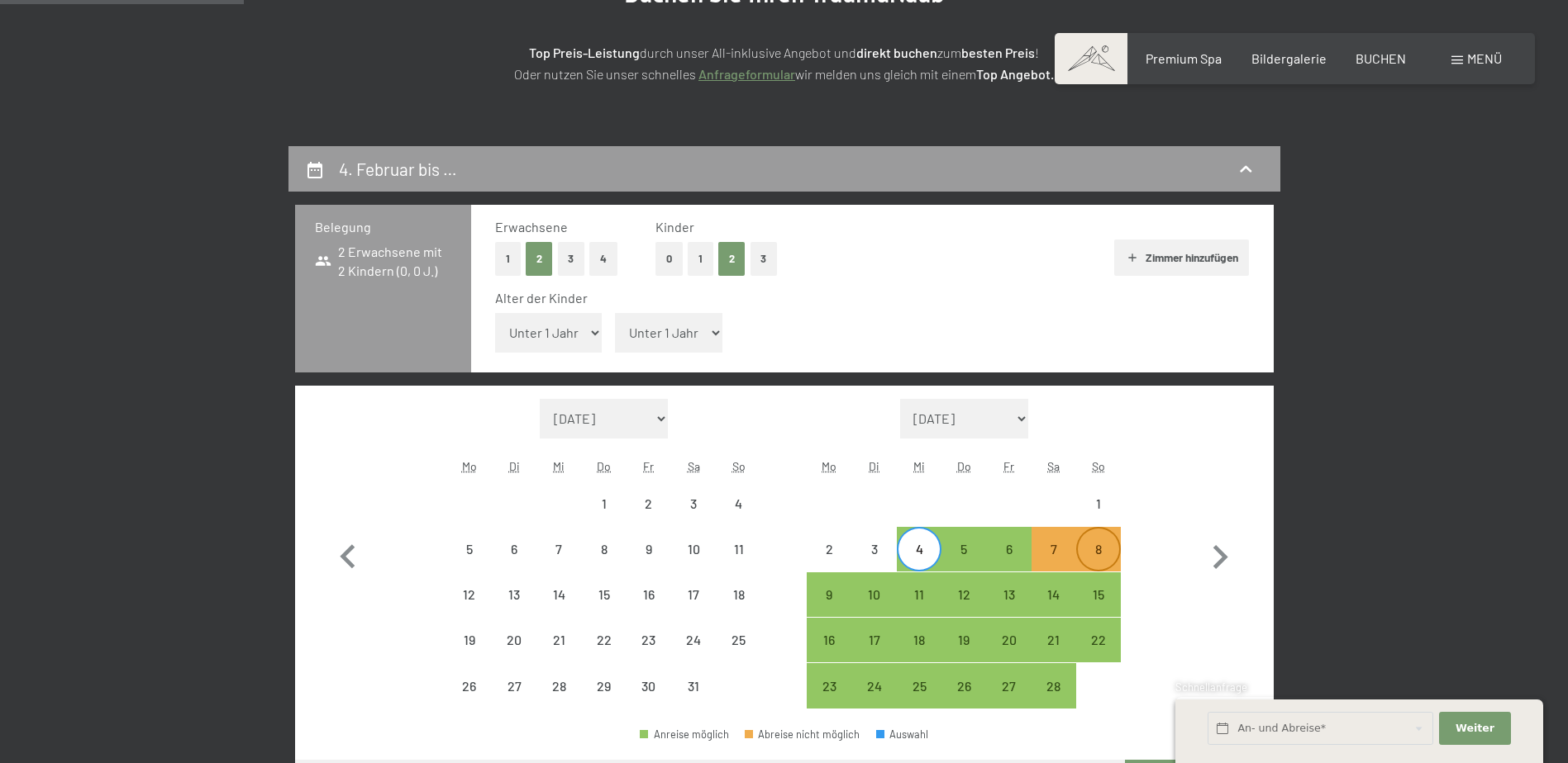
click at [1090, 550] on div "8" at bounding box center [1098, 563] width 41 height 41
select select "2026-01-01"
select select "2026-02-01"
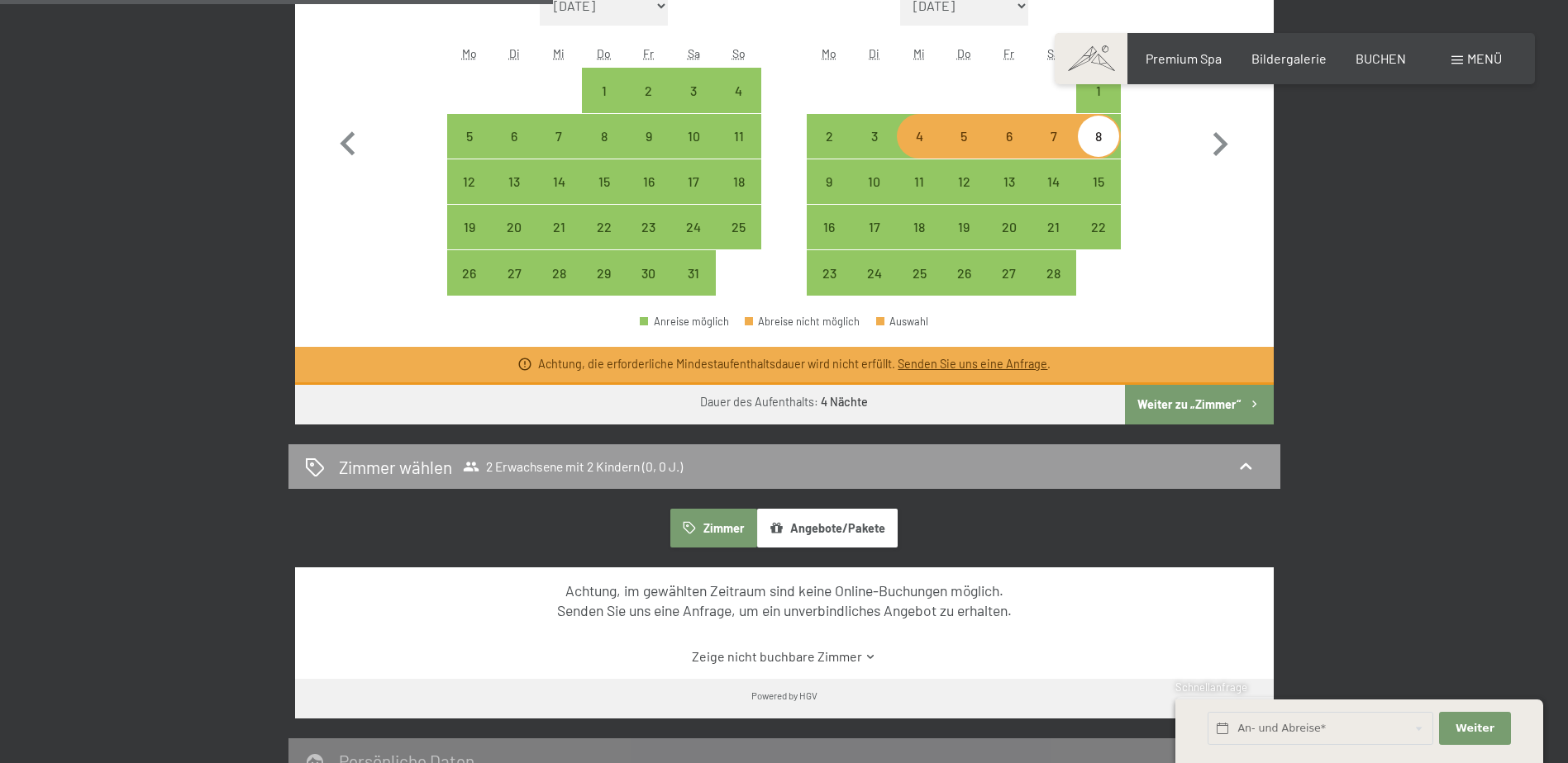
click at [1175, 406] on button "Weiter zu „Zimmer“" at bounding box center [1198, 405] width 148 height 39
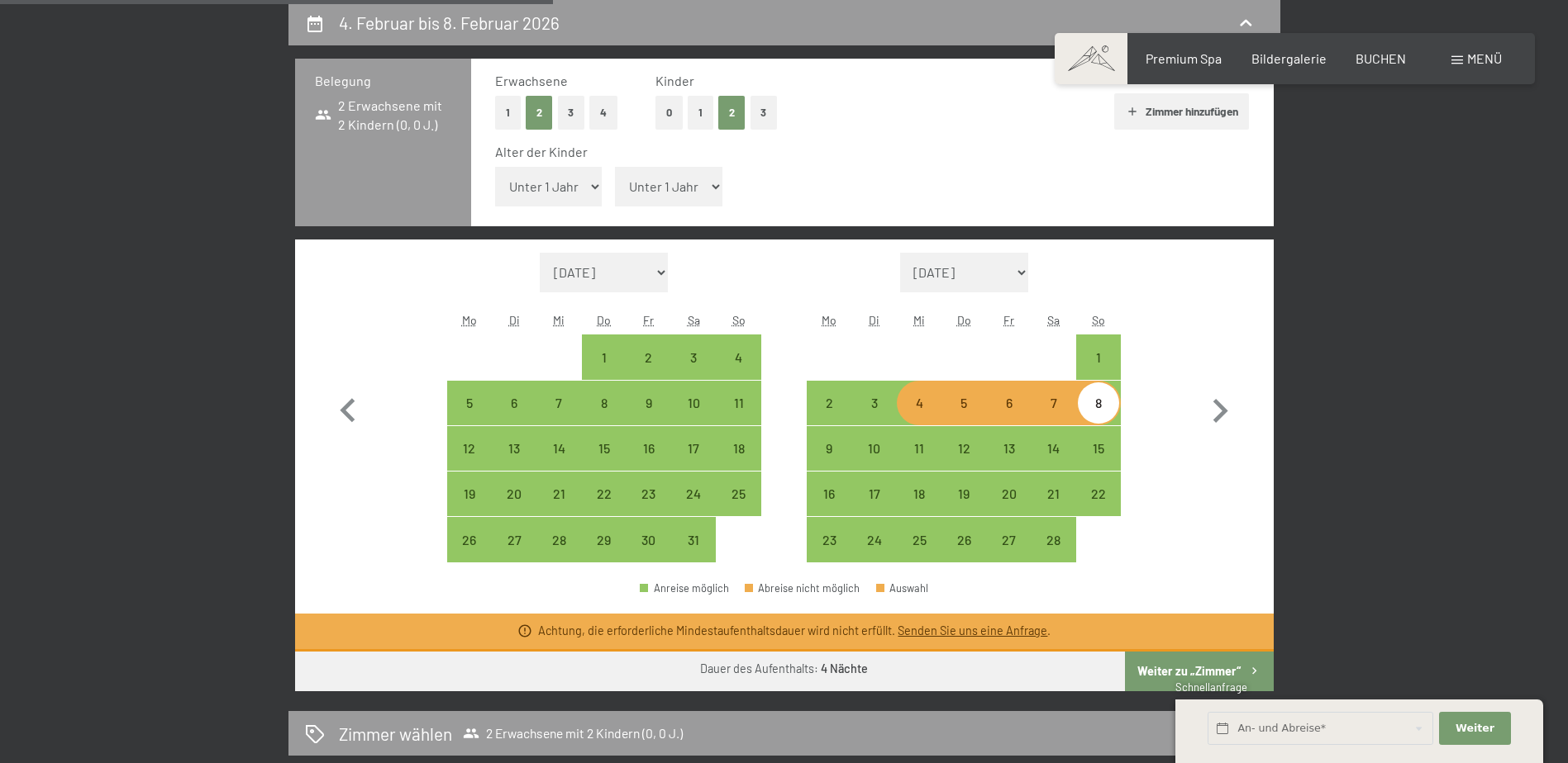
select select "2026-01-01"
select select "2026-02-01"
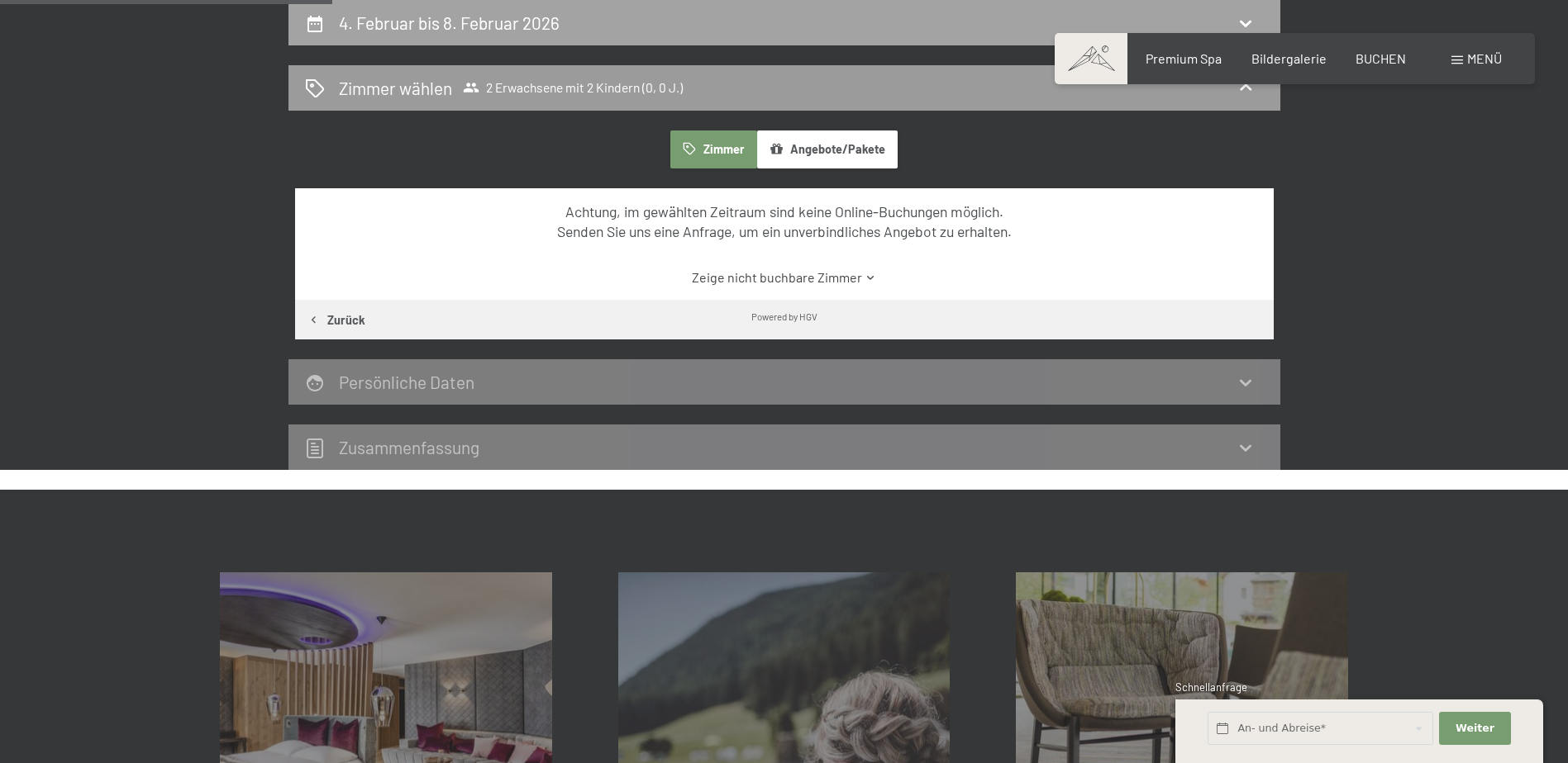
click at [392, 18] on h2 "4. Februar bis 8. Februar 2026" at bounding box center [449, 22] width 221 height 21
select select "2026-01-01"
select select "2026-02-01"
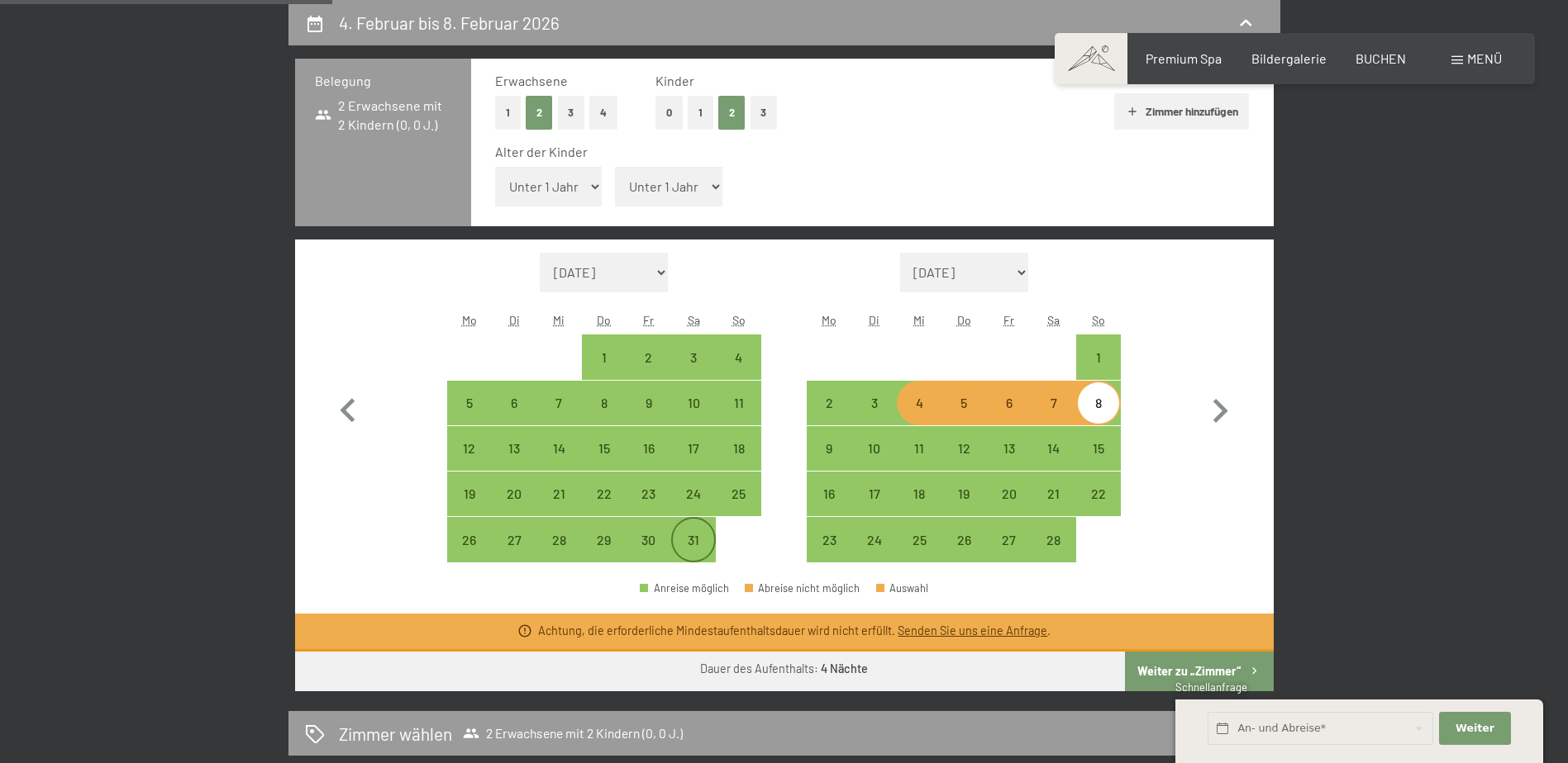
click at [687, 535] on div "31" at bounding box center [693, 554] width 41 height 41
select select "2026-01-01"
select select "2026-02-01"
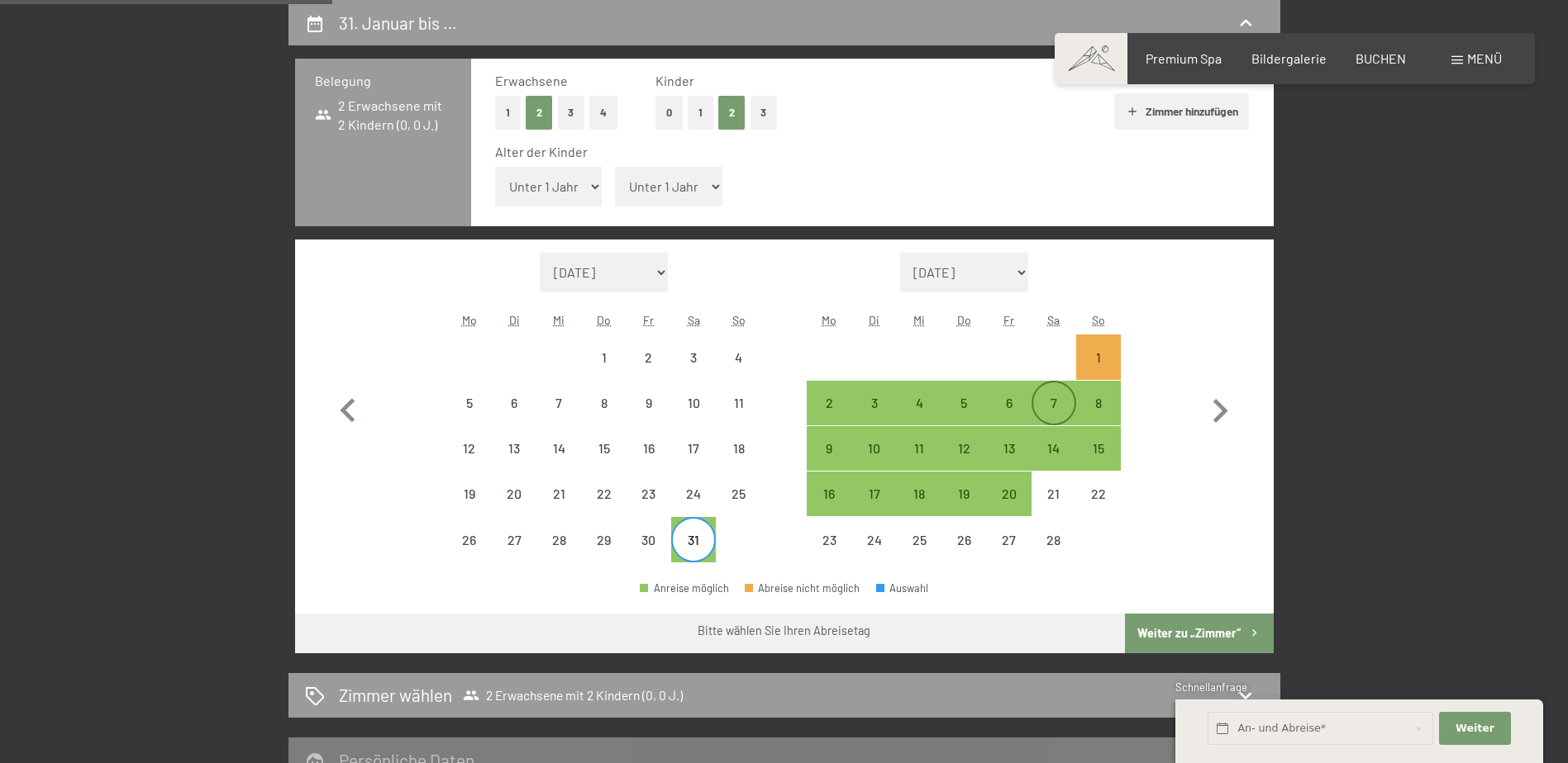
click at [1059, 403] on div "7" at bounding box center [1054, 417] width 41 height 41
select select "2026-01-01"
select select "2026-02-01"
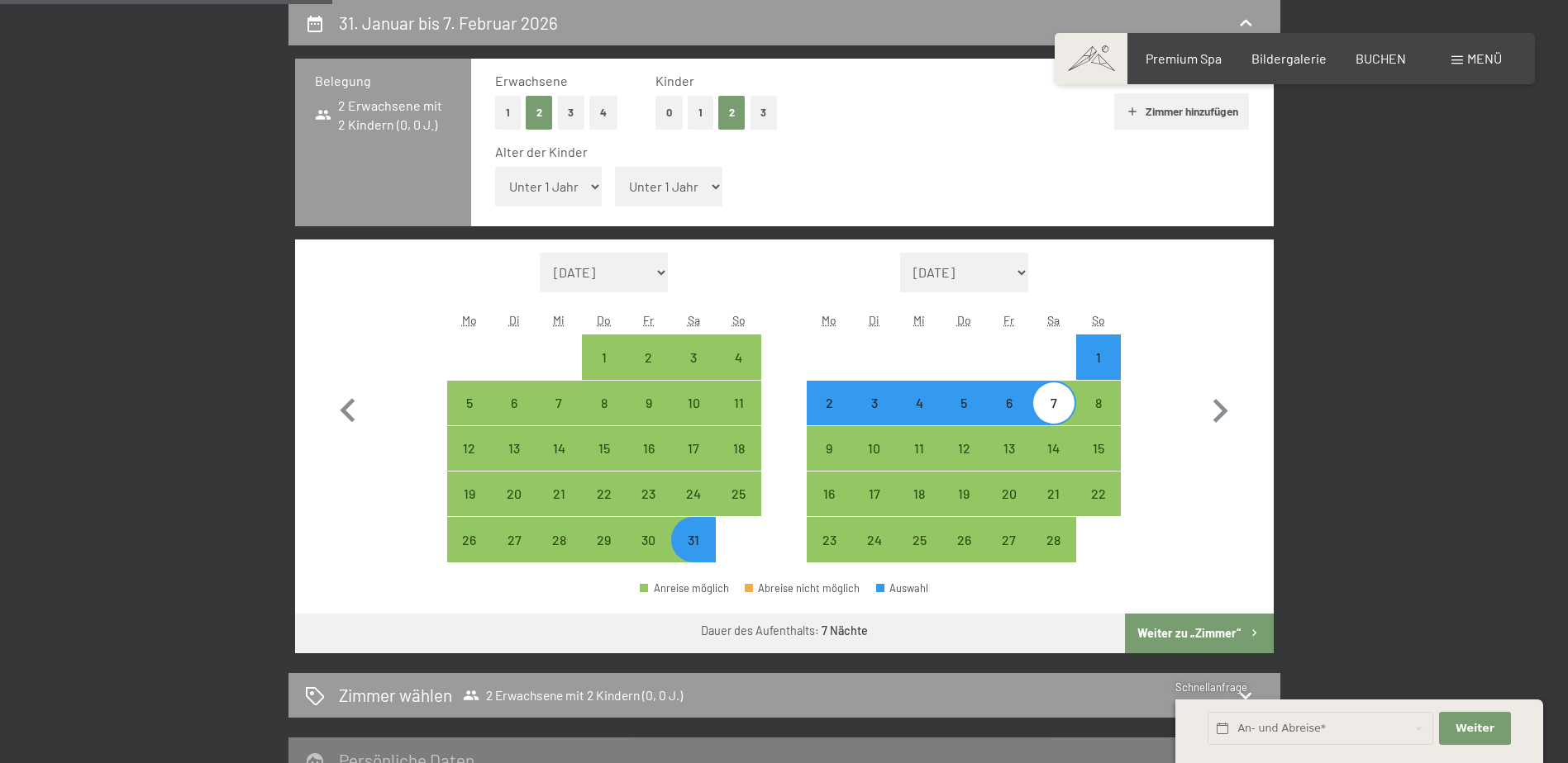
drag, startPoint x: 1215, startPoint y: 632, endPoint x: 1208, endPoint y: 631, distance: 7.1
click at [1215, 632] on button "Weiter zu „Zimmer“" at bounding box center [1198, 633] width 148 height 39
select select "2026-01-01"
select select "2026-02-01"
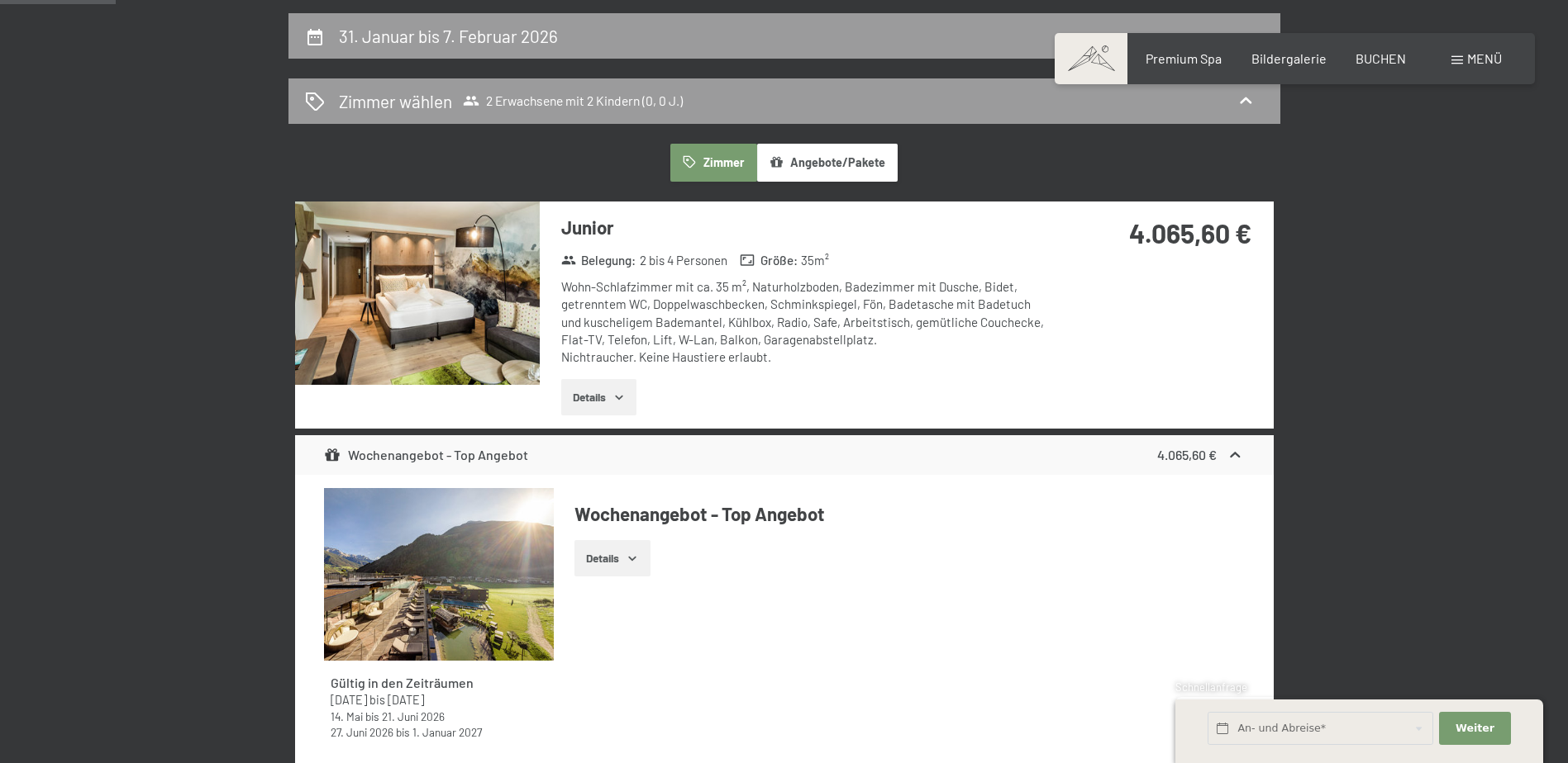
scroll to position [311, 0]
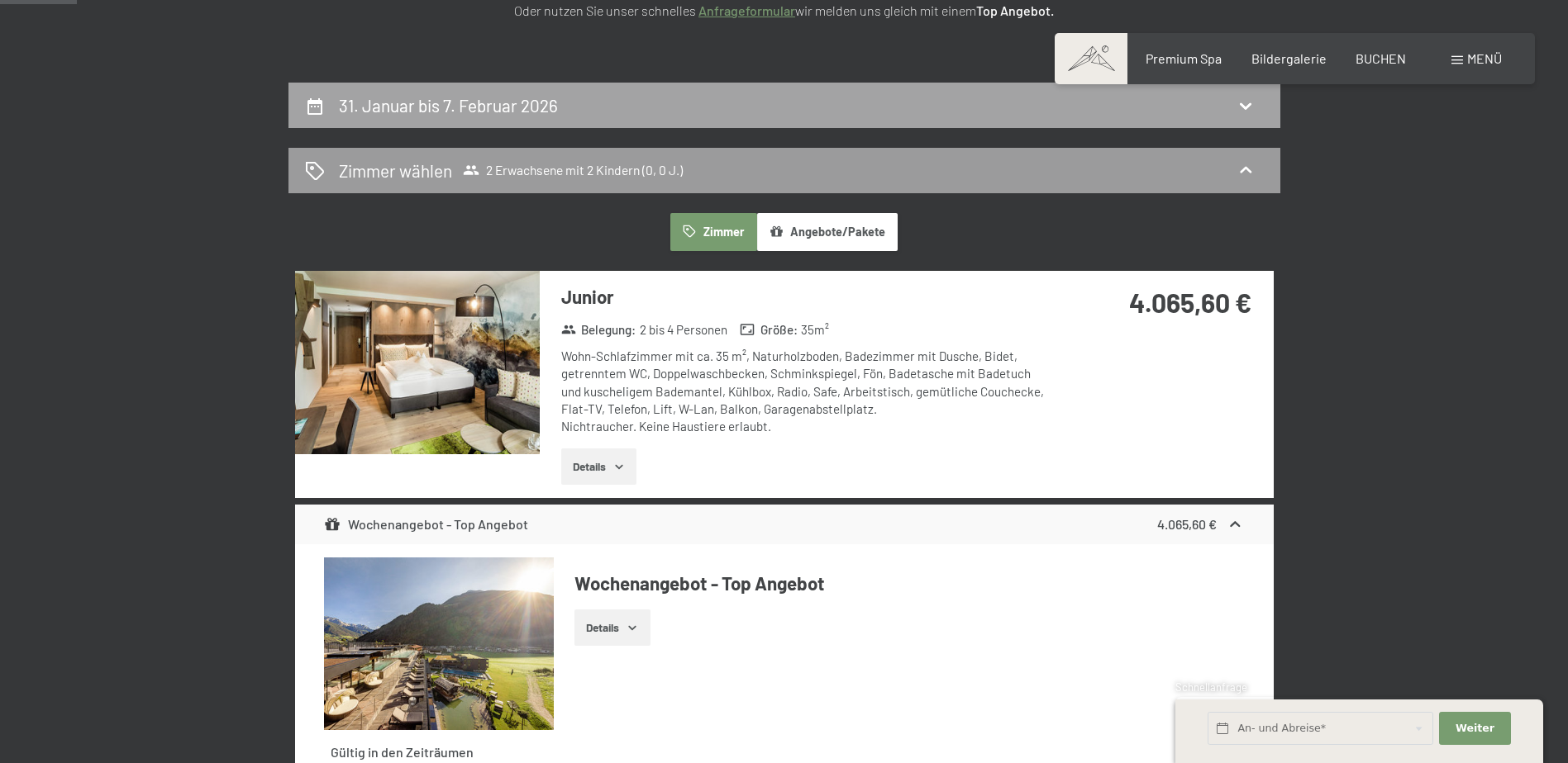
click at [899, 115] on div "31. Januar bis 7. Februar 2026" at bounding box center [784, 105] width 959 height 24
select select "2026-01-01"
select select "2026-02-01"
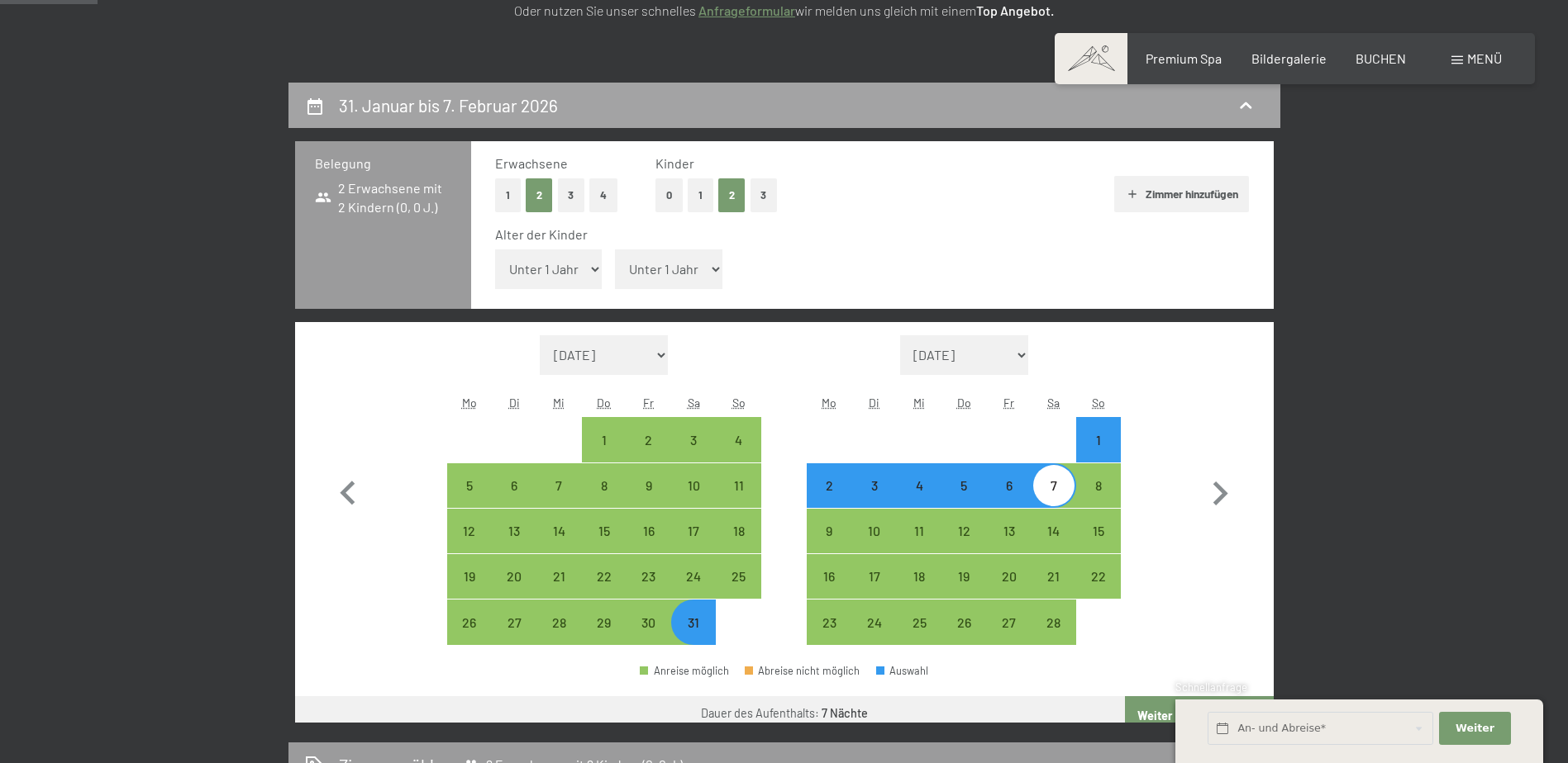
scroll to position [394, 0]
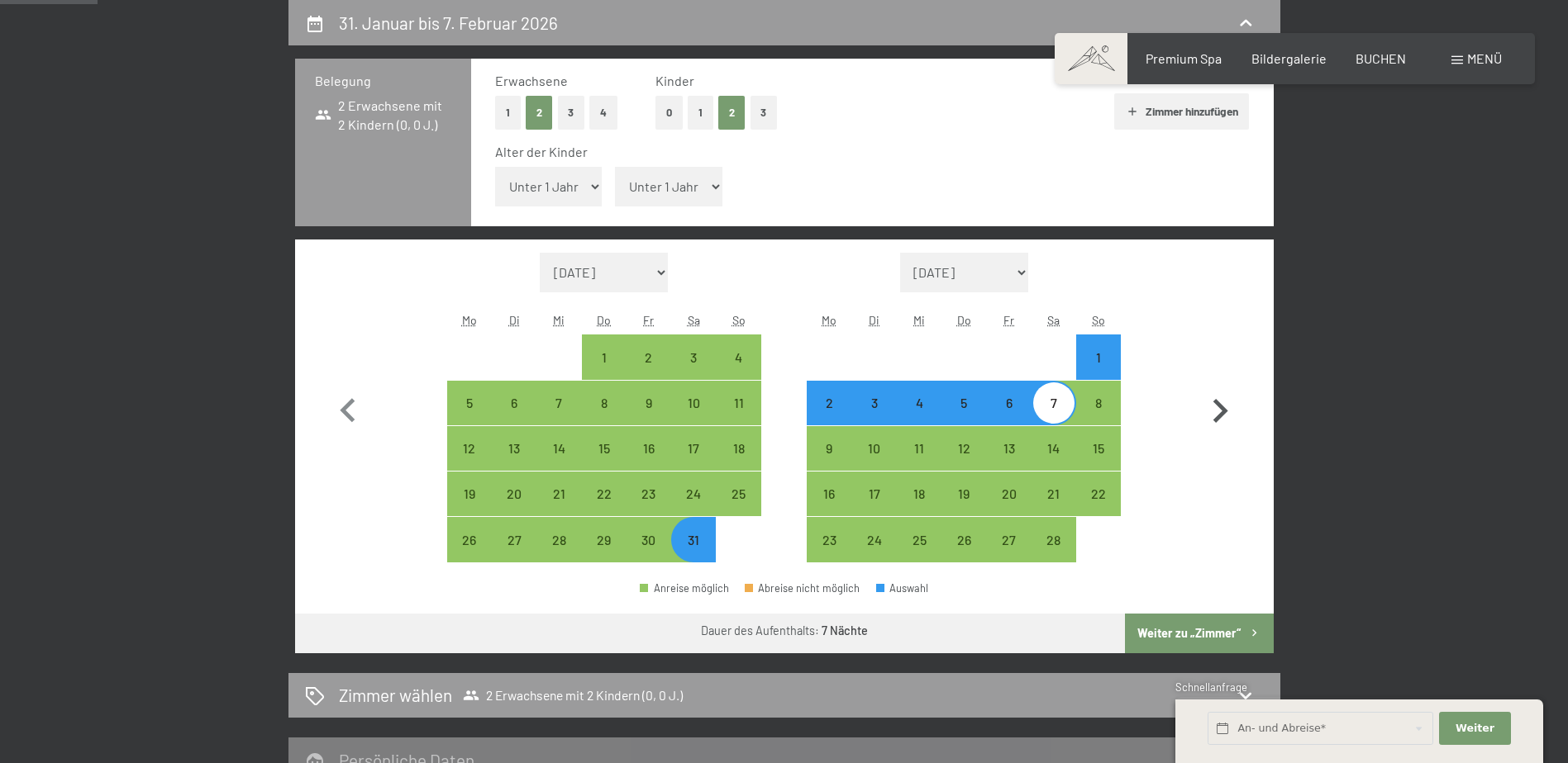
click at [1218, 411] on icon "button" at bounding box center [1220, 411] width 48 height 48
select select "2026-02-01"
select select "2026-03-01"
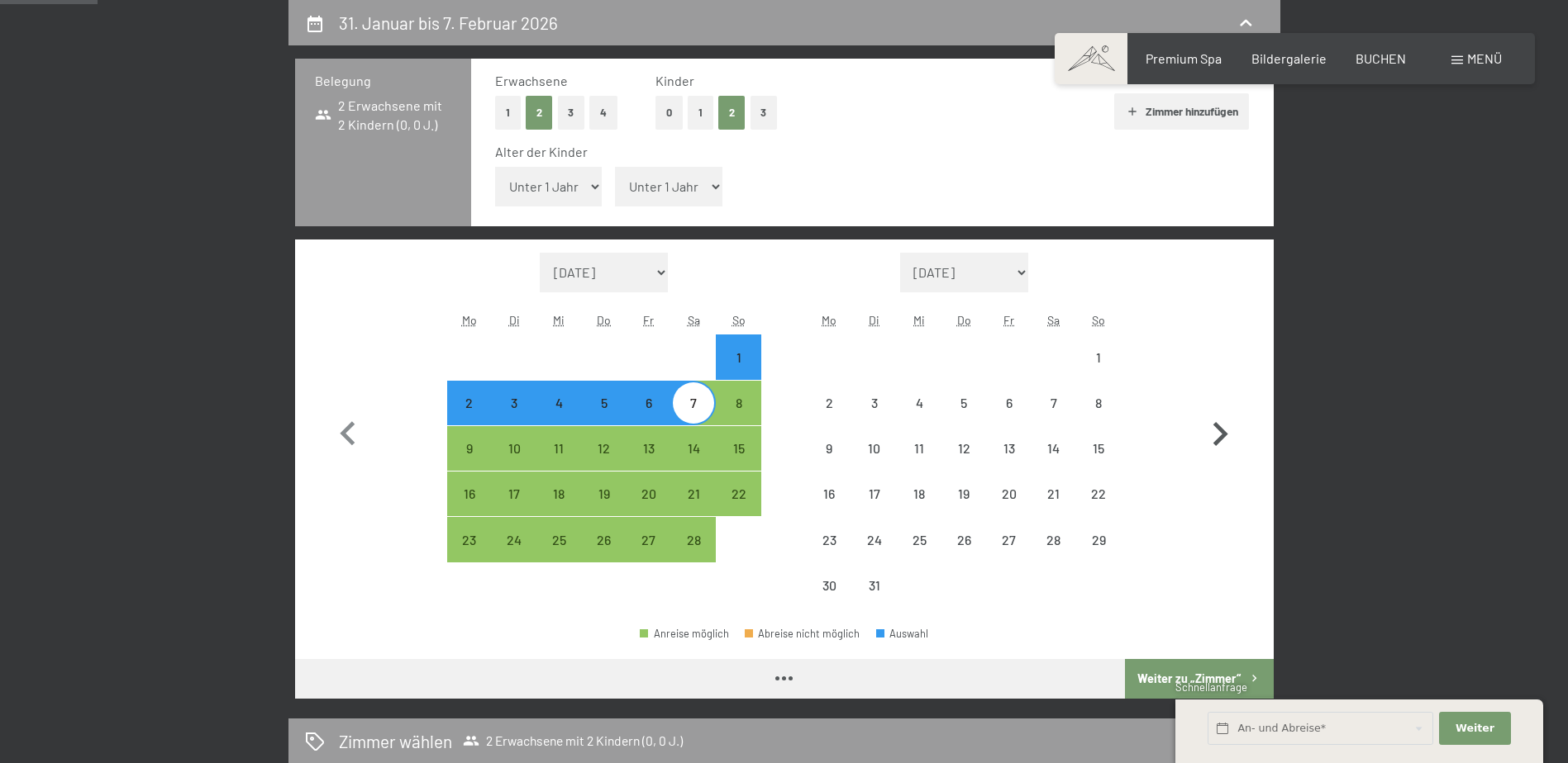
click at [1218, 411] on icon "button" at bounding box center [1220, 435] width 48 height 48
select select "2026-03-01"
select select "2026-04-01"
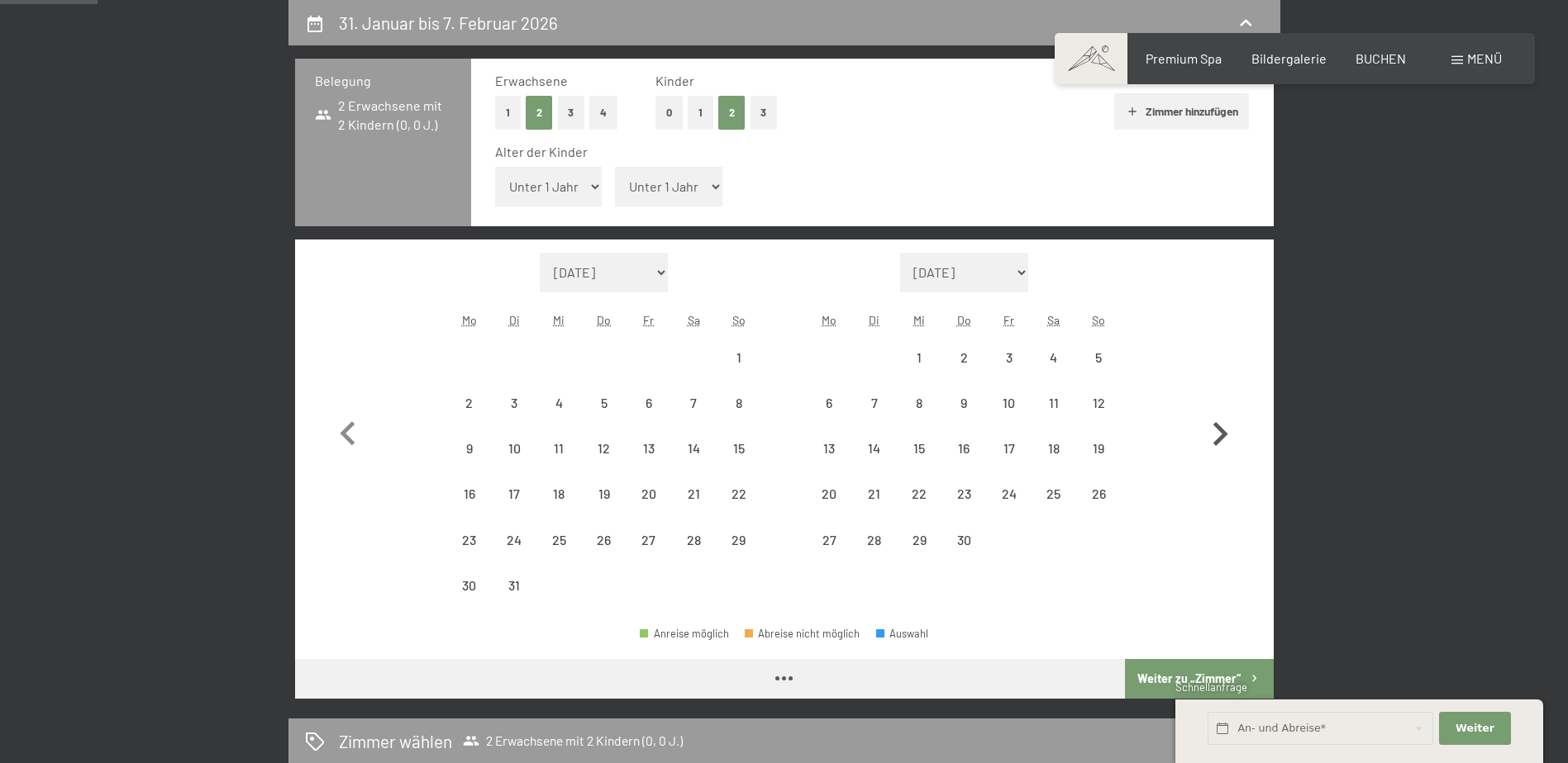
click at [1218, 411] on icon "button" at bounding box center [1220, 435] width 48 height 48
select select "2026-04-01"
select select "2026-05-01"
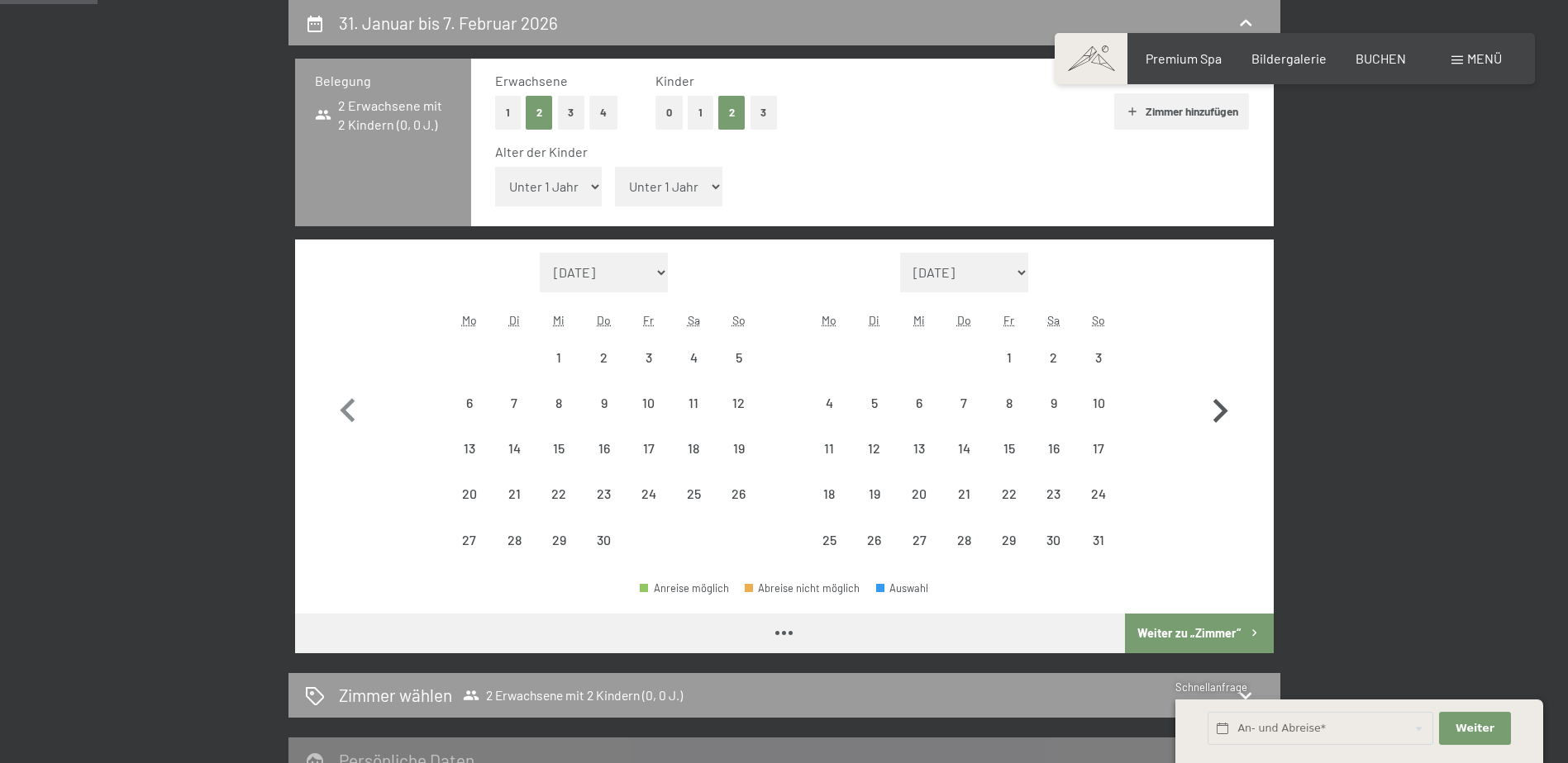
select select "2026-04-01"
select select "2026-05-01"
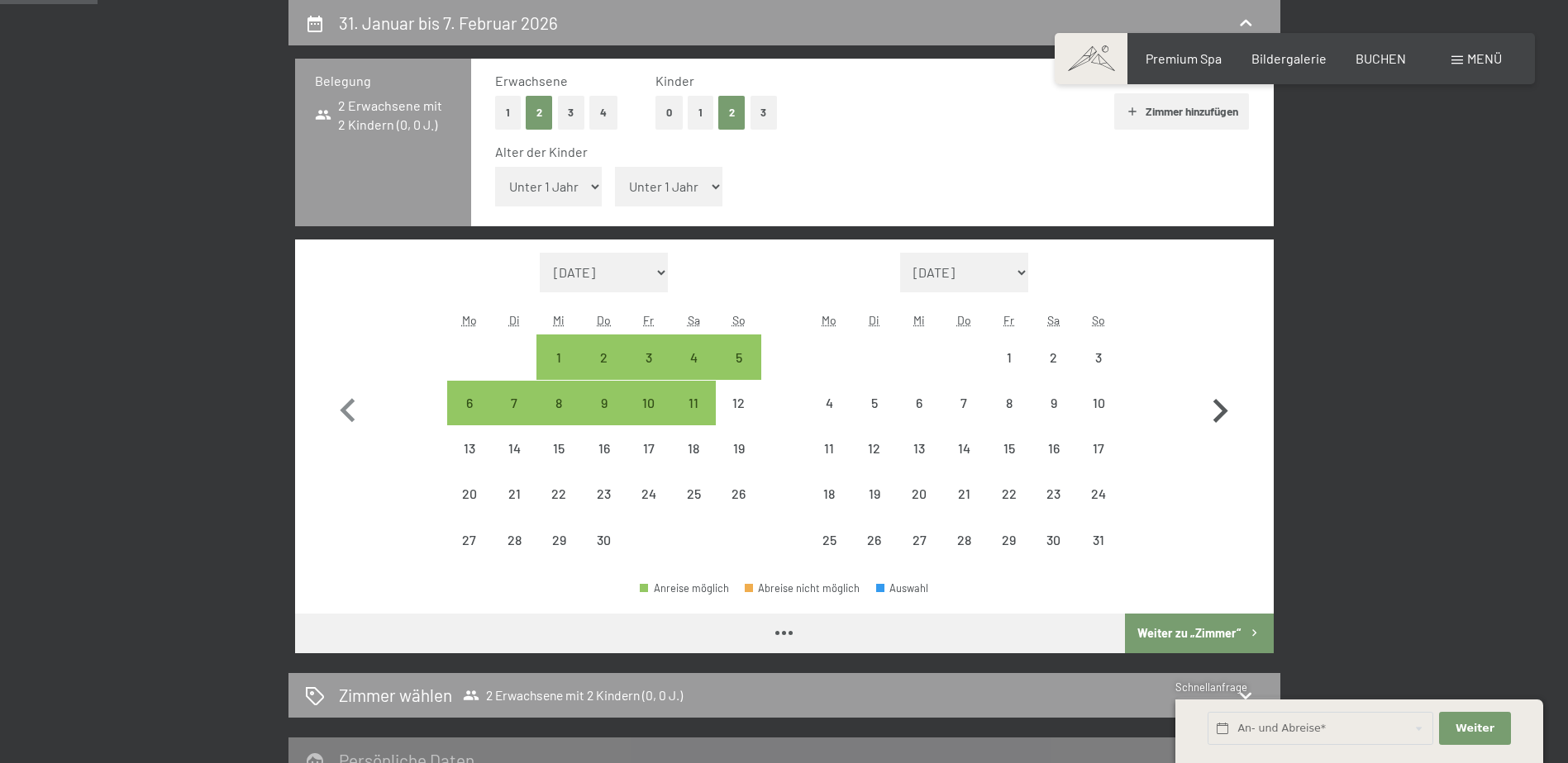
click at [1218, 411] on icon "button" at bounding box center [1220, 411] width 48 height 48
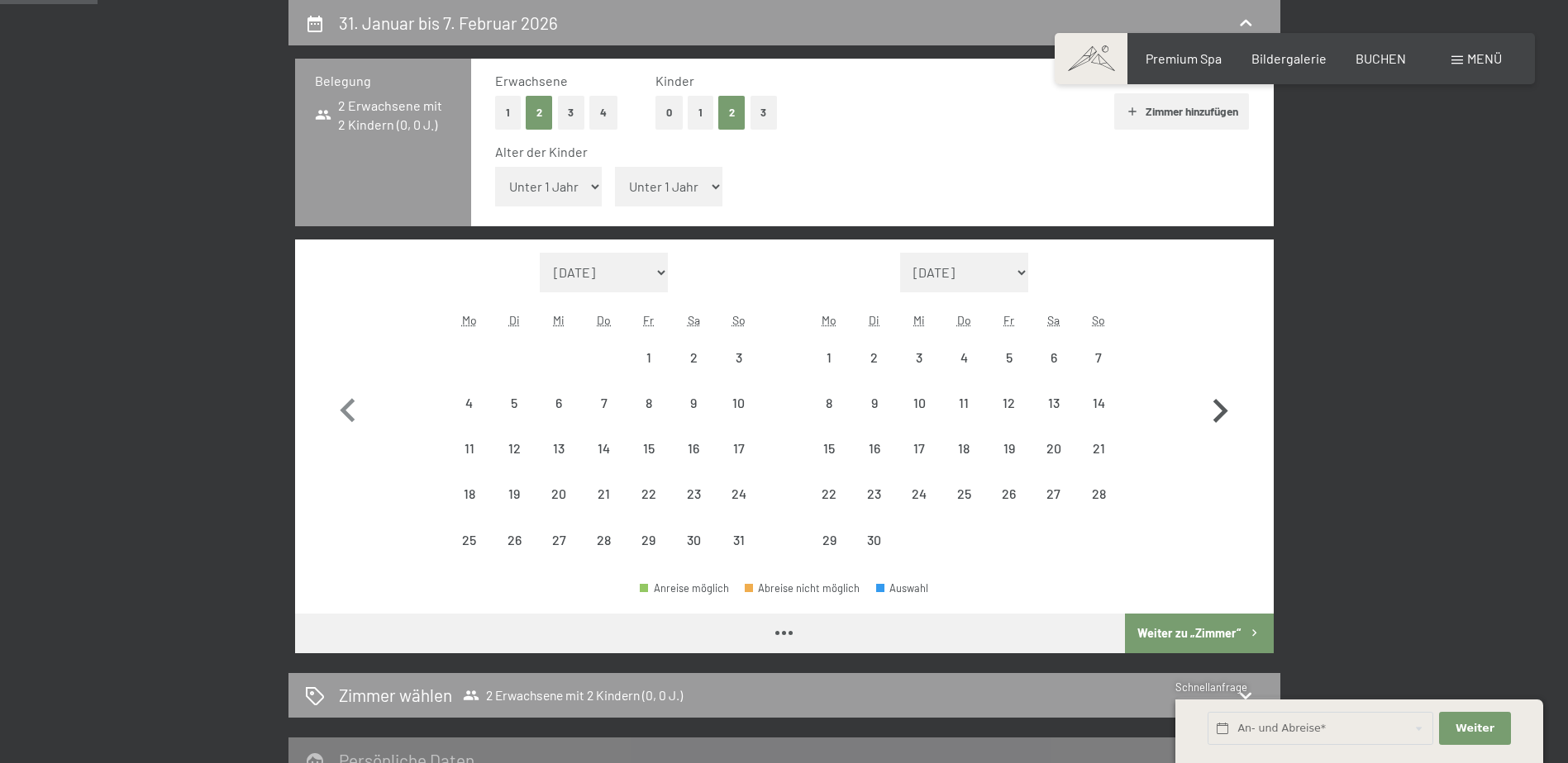
select select "2026-05-01"
select select "2026-06-01"
select select "2026-05-01"
select select "2026-06-01"
click at [1218, 411] on icon "button" at bounding box center [1220, 411] width 48 height 48
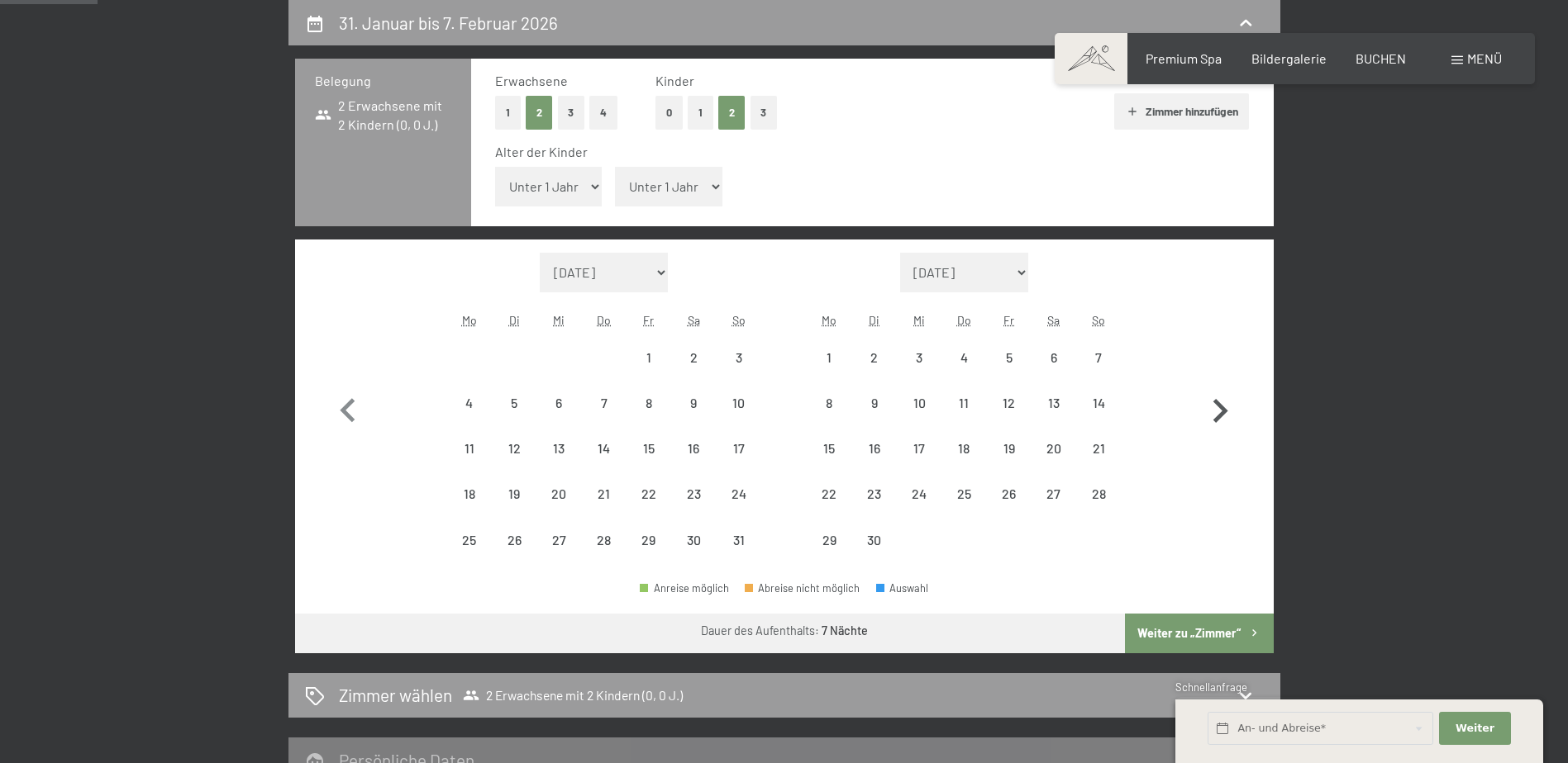
select select "2026-06-01"
select select "2026-07-01"
select select "2026-06-01"
select select "2026-07-01"
click at [1002, 362] on div "3" at bounding box center [1008, 371] width 41 height 41
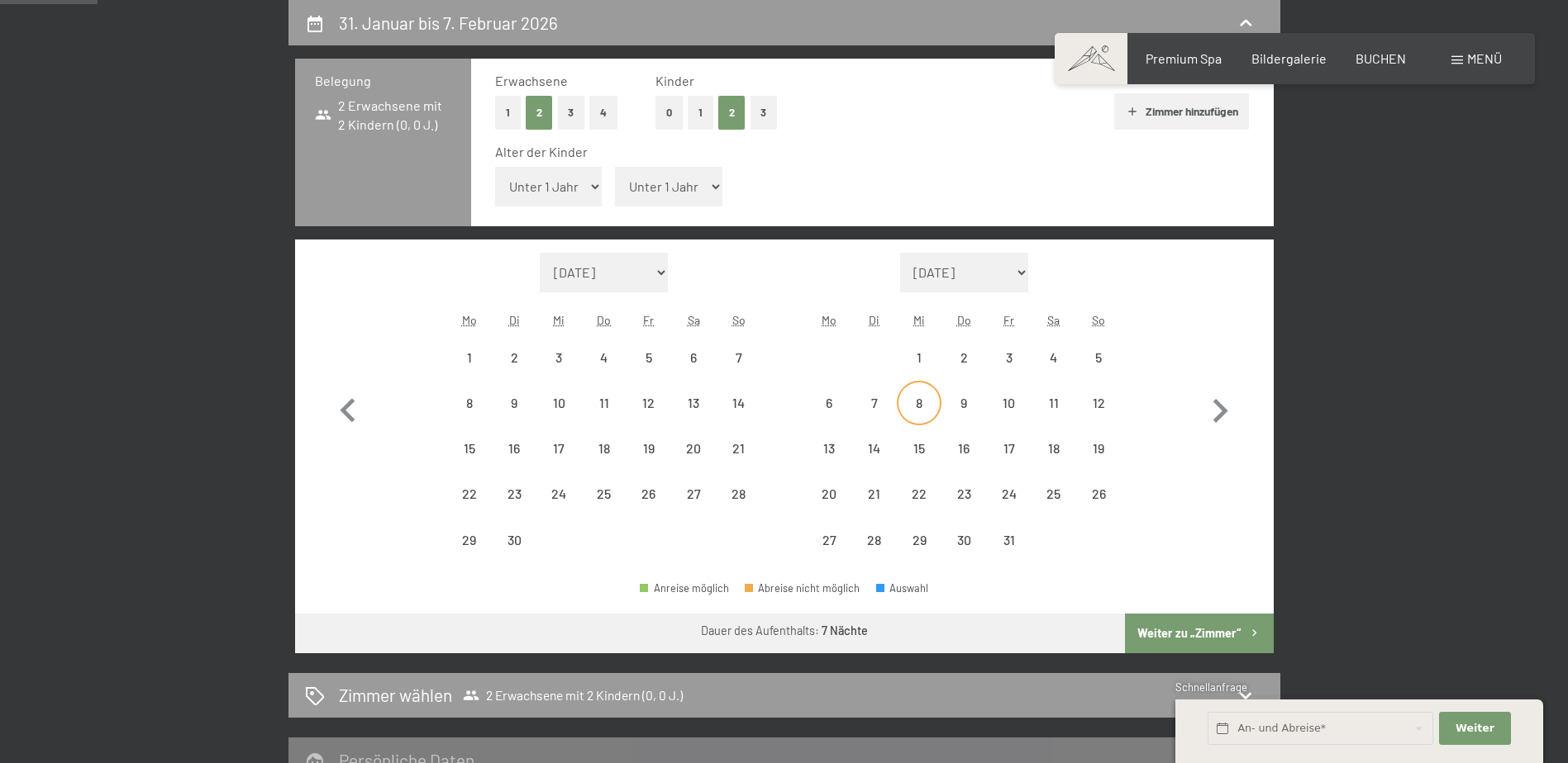
select select "2026-06-01"
select select "2026-07-01"
click at [825, 399] on div "6" at bounding box center [829, 417] width 41 height 41
select select "2026-06-01"
select select "2026-07-01"
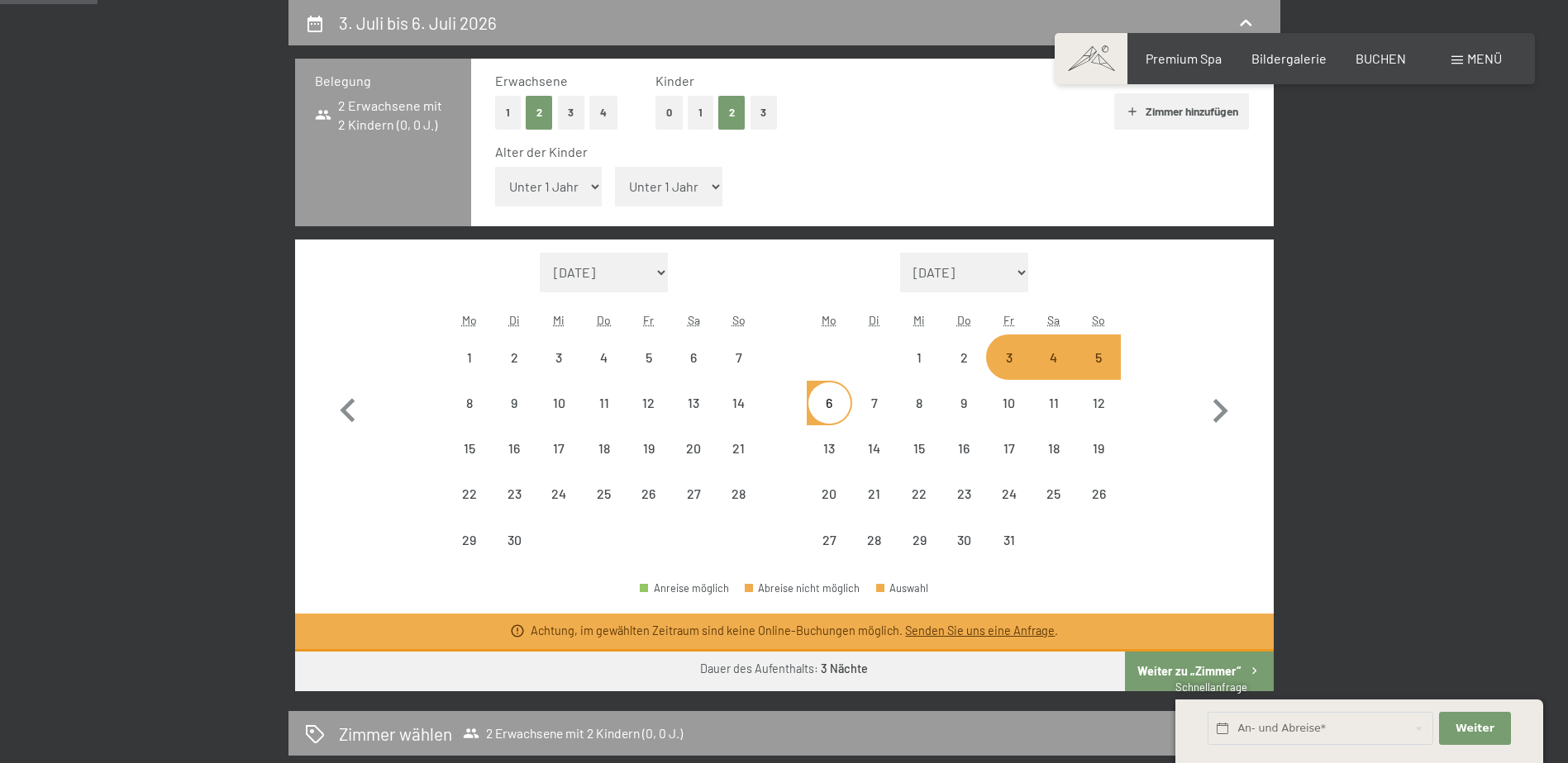
click at [1196, 670] on button "Weiter zu „Zimmer“" at bounding box center [1198, 671] width 148 height 39
select select "2026-06-01"
select select "2026-07-01"
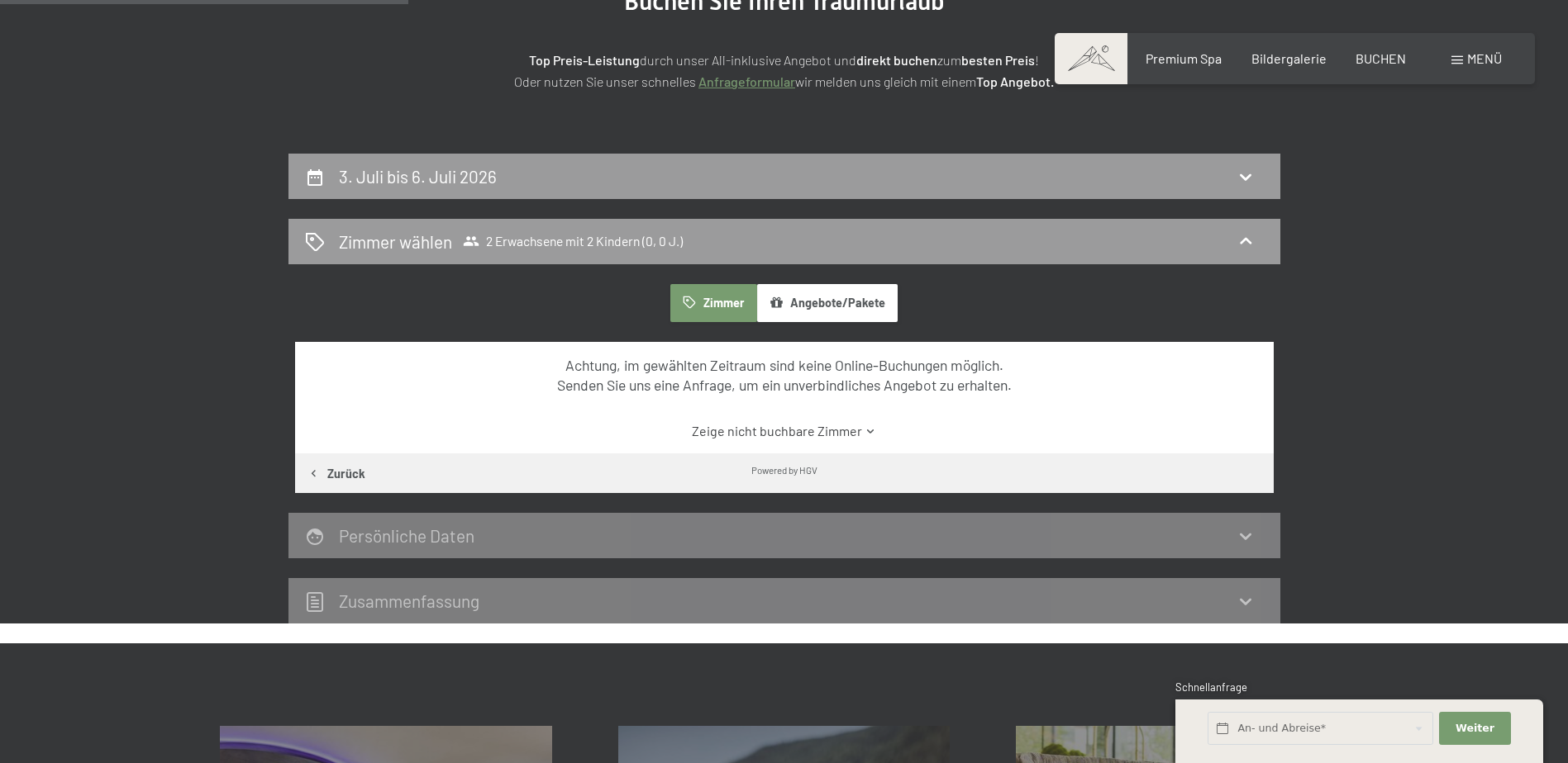
scroll to position [228, 0]
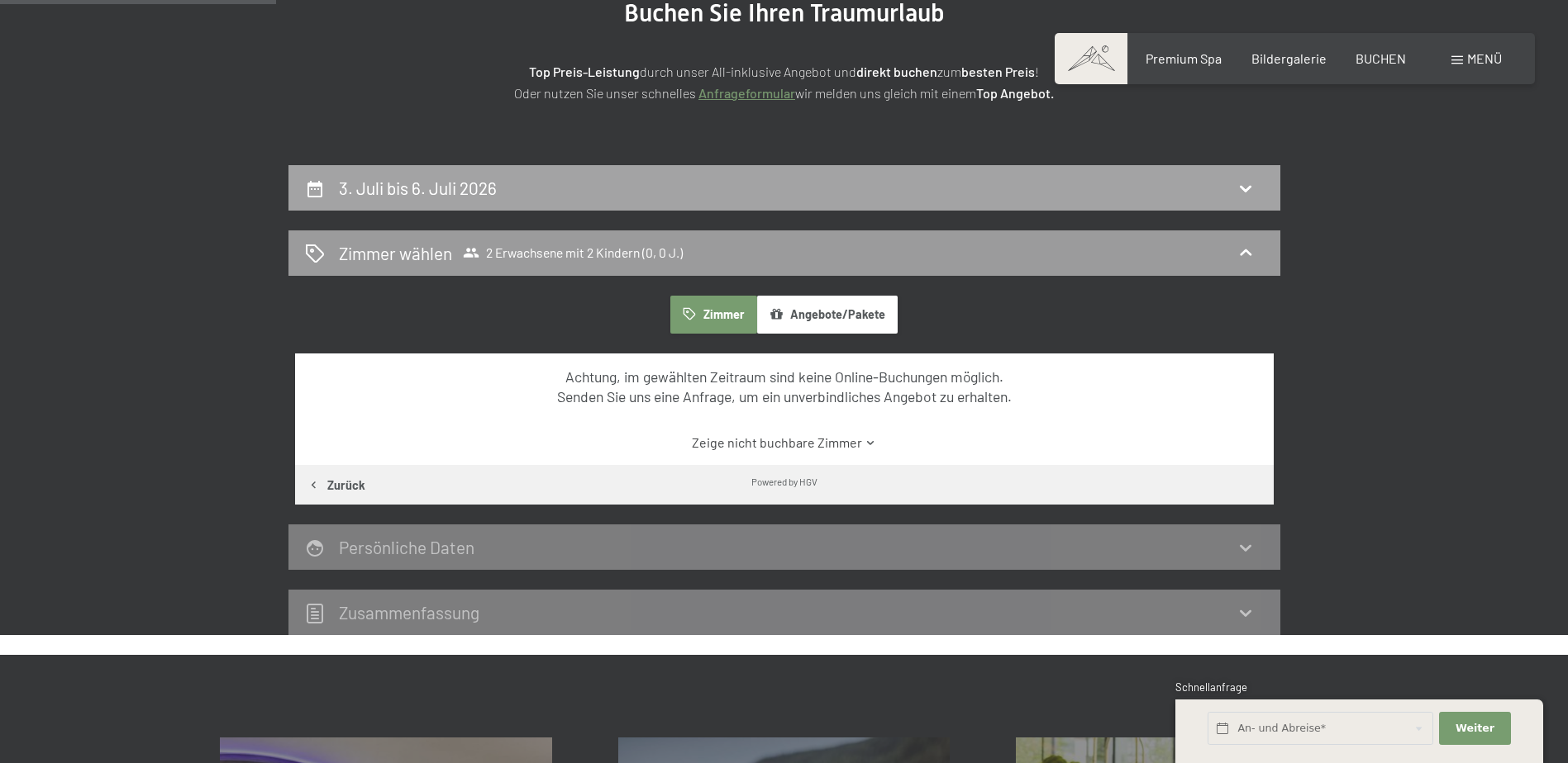
click at [633, 190] on div "3. Juli bis 6. Juli 2026" at bounding box center [784, 188] width 959 height 24
select select "2026-06-01"
select select "2026-07-01"
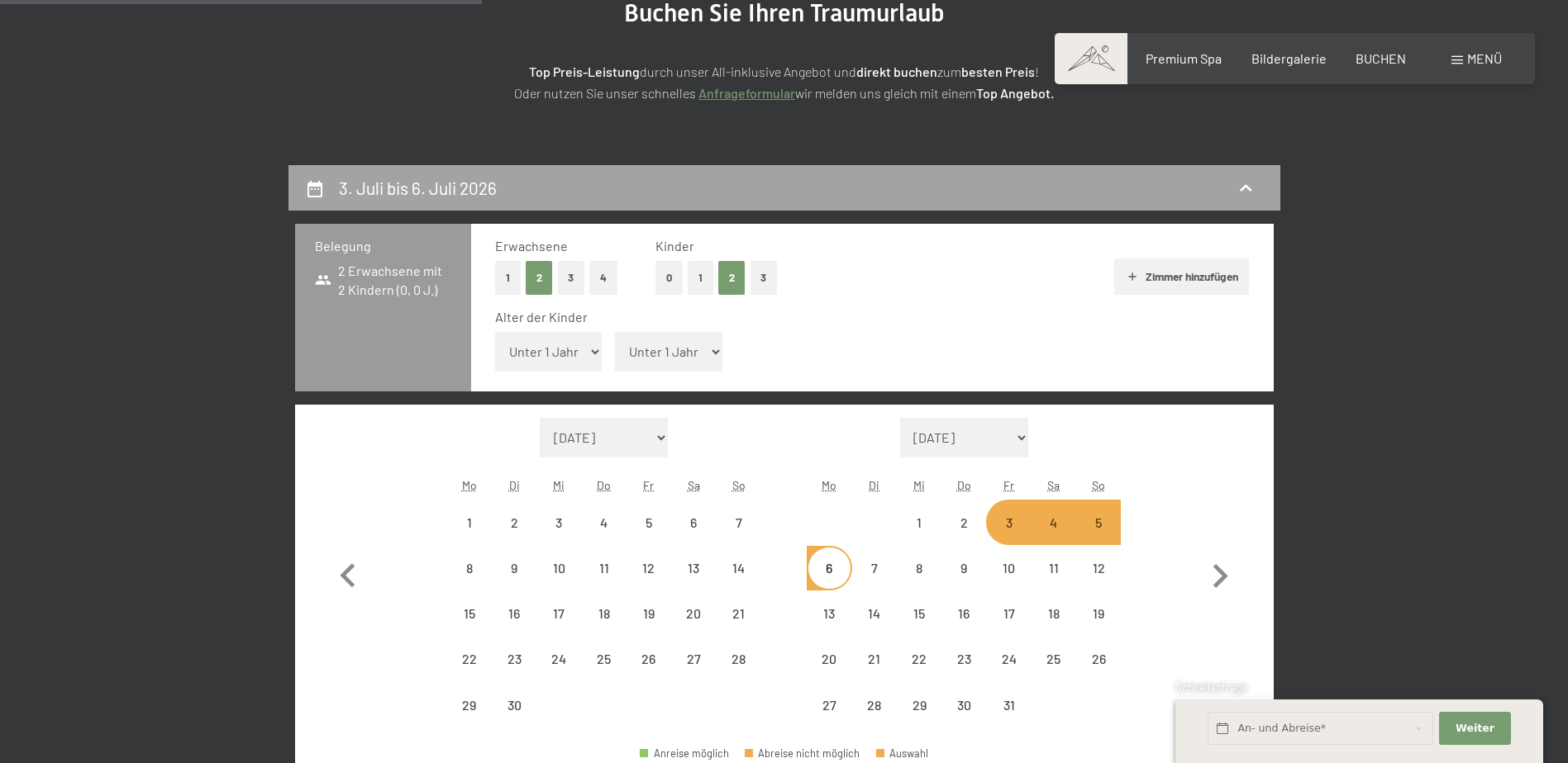
scroll to position [394, 0]
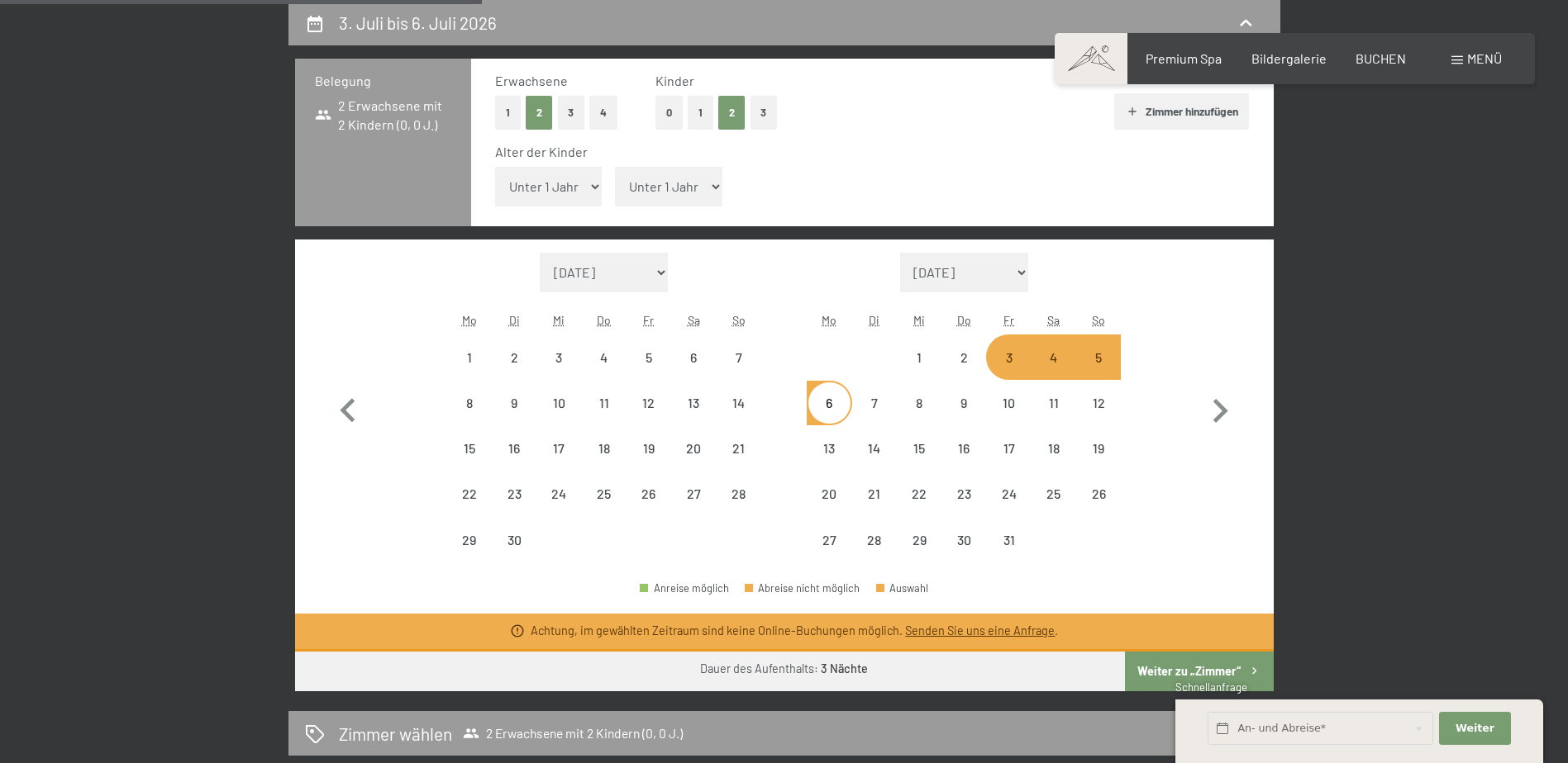
click at [1056, 368] on div "4" at bounding box center [1054, 371] width 41 height 41
select select "2026-06-01"
select select "2026-07-01"
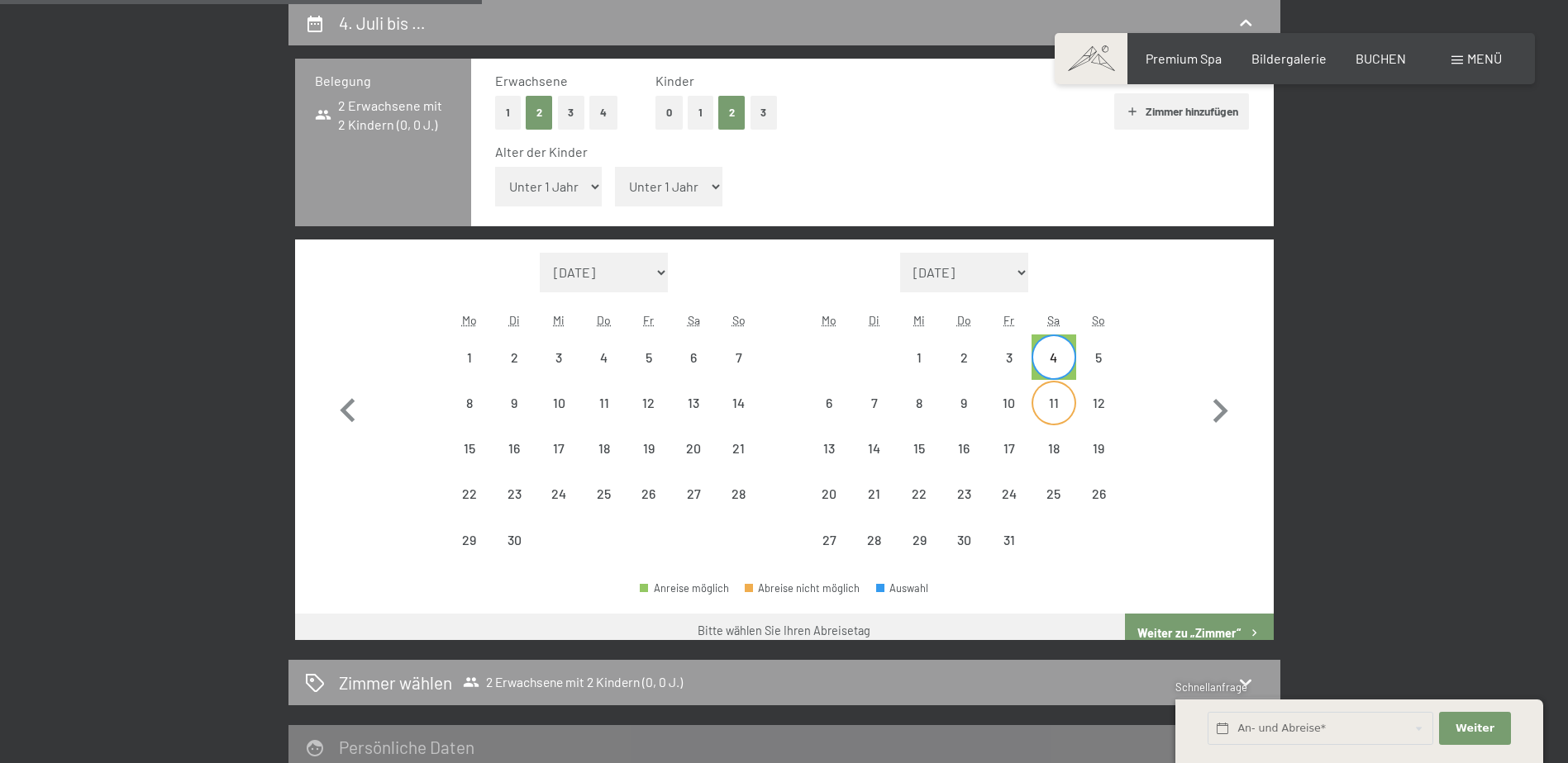
click at [1050, 405] on div "11" at bounding box center [1054, 417] width 41 height 41
select select "2026-06-01"
select select "2026-07-01"
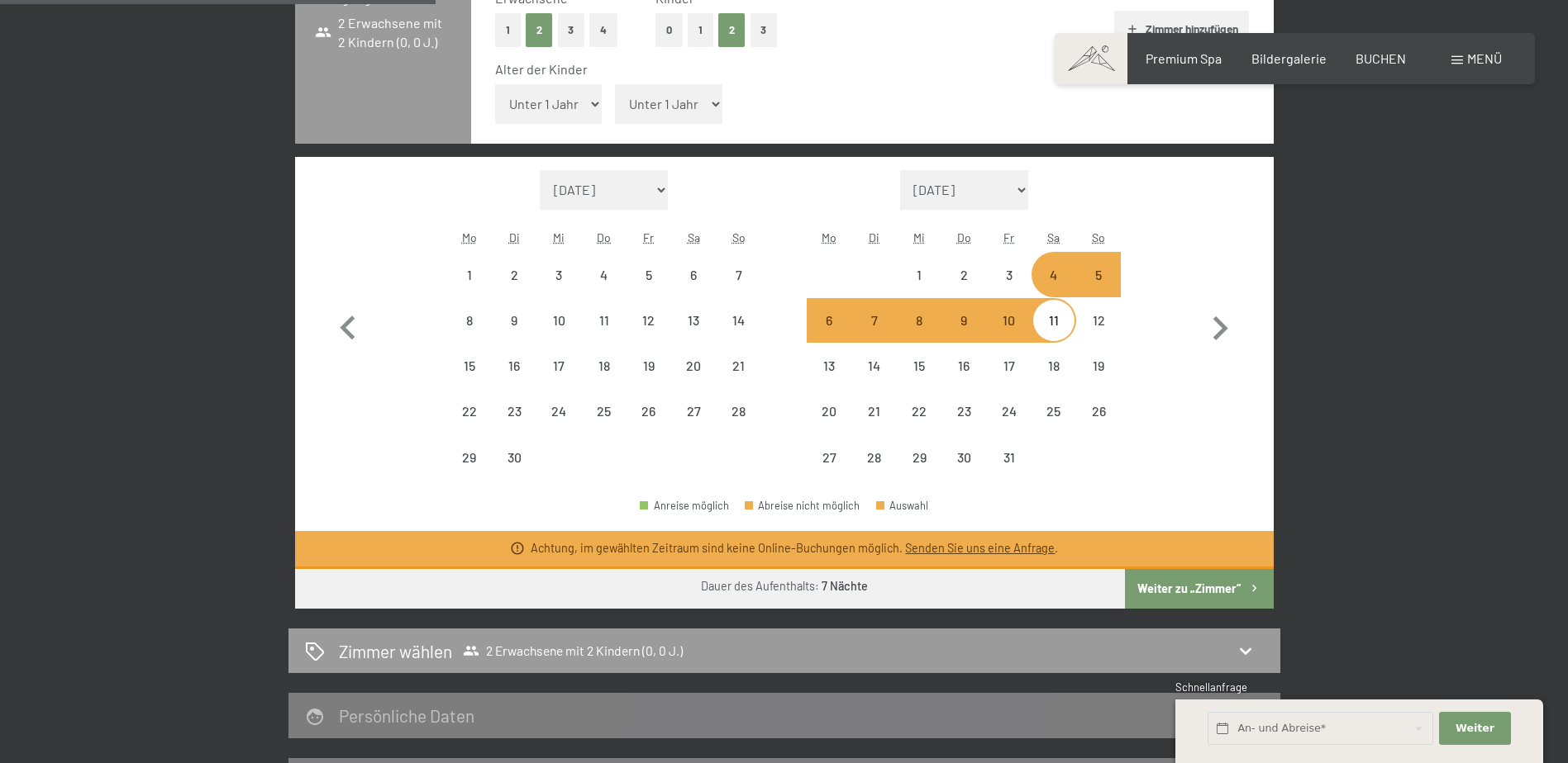
click at [1201, 573] on button "Weiter zu „Zimmer“" at bounding box center [1198, 589] width 148 height 39
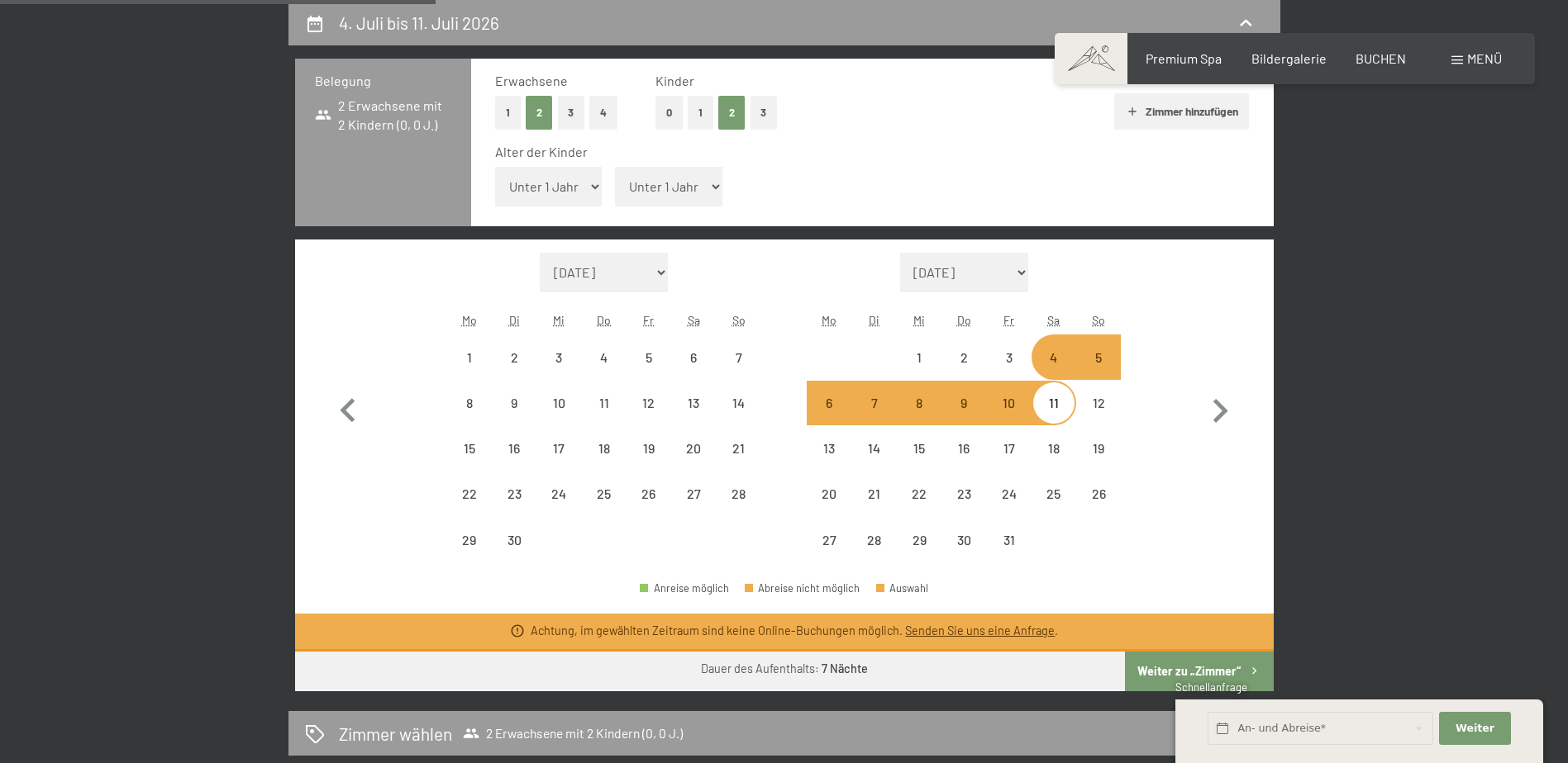
select select "2026-06-01"
select select "2026-07-01"
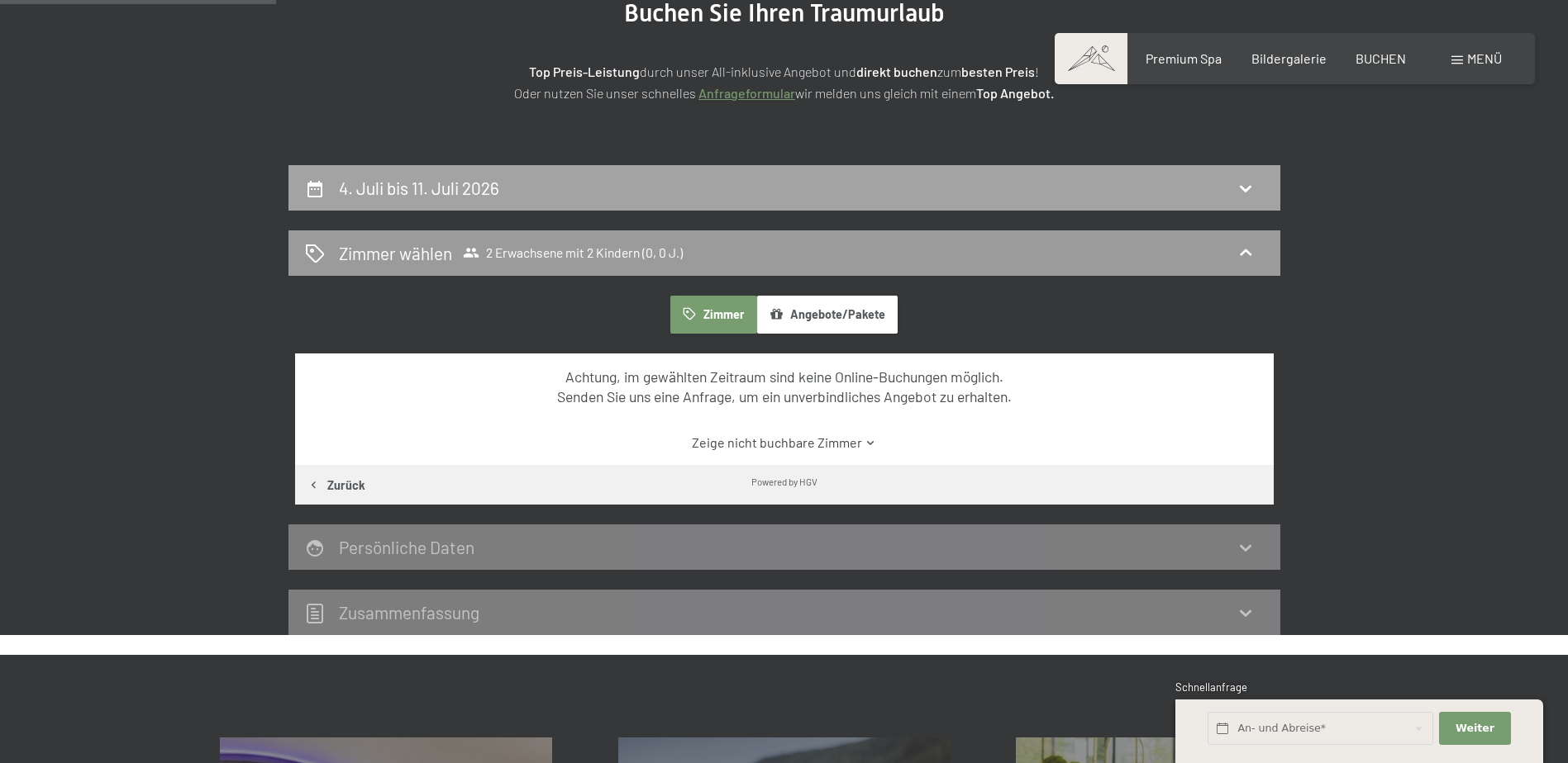
click at [656, 199] on div "4. Juli bis 11. Juli 2026" at bounding box center [784, 188] width 959 height 24
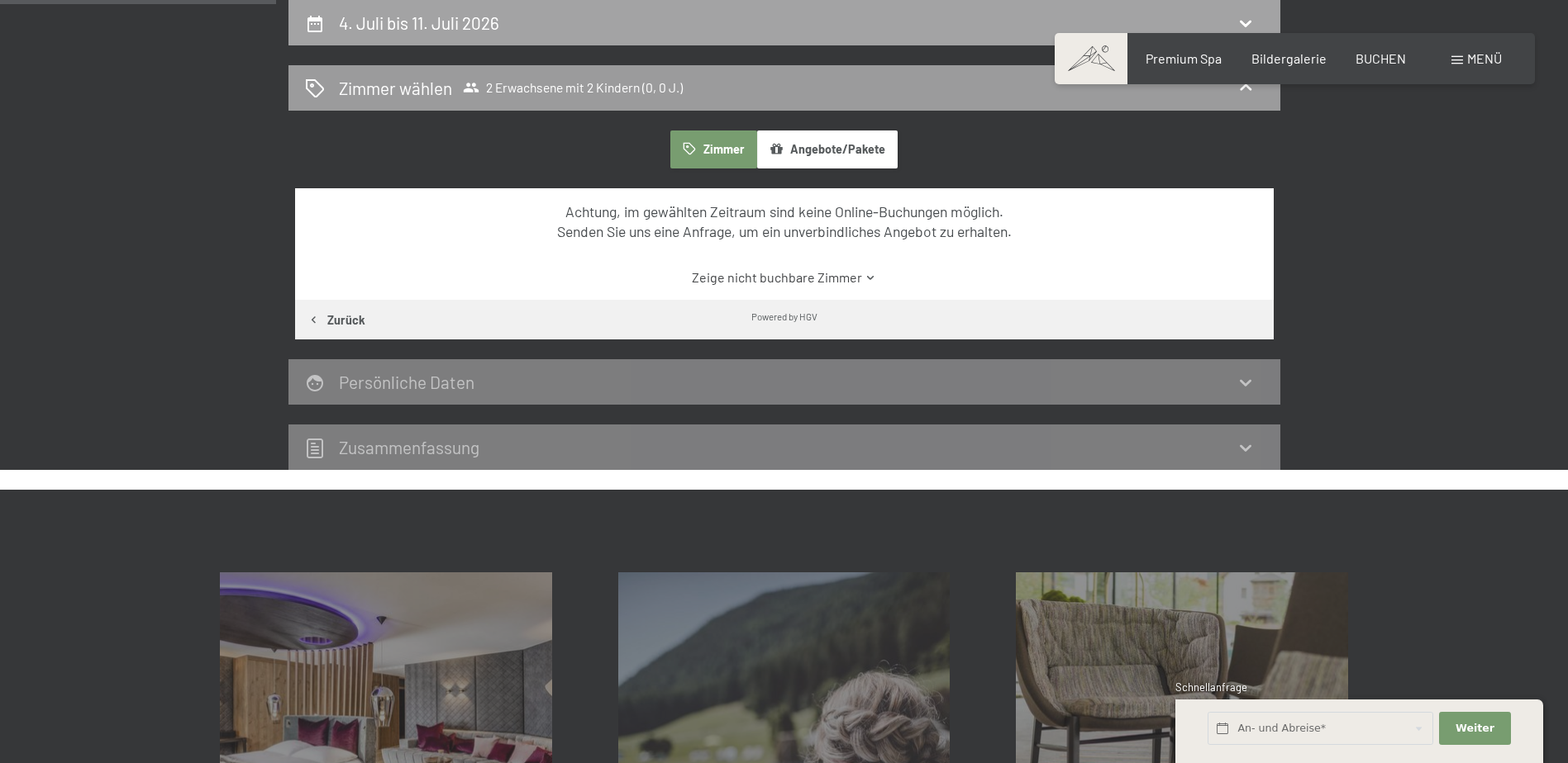
select select "2026-06-01"
select select "2026-07-01"
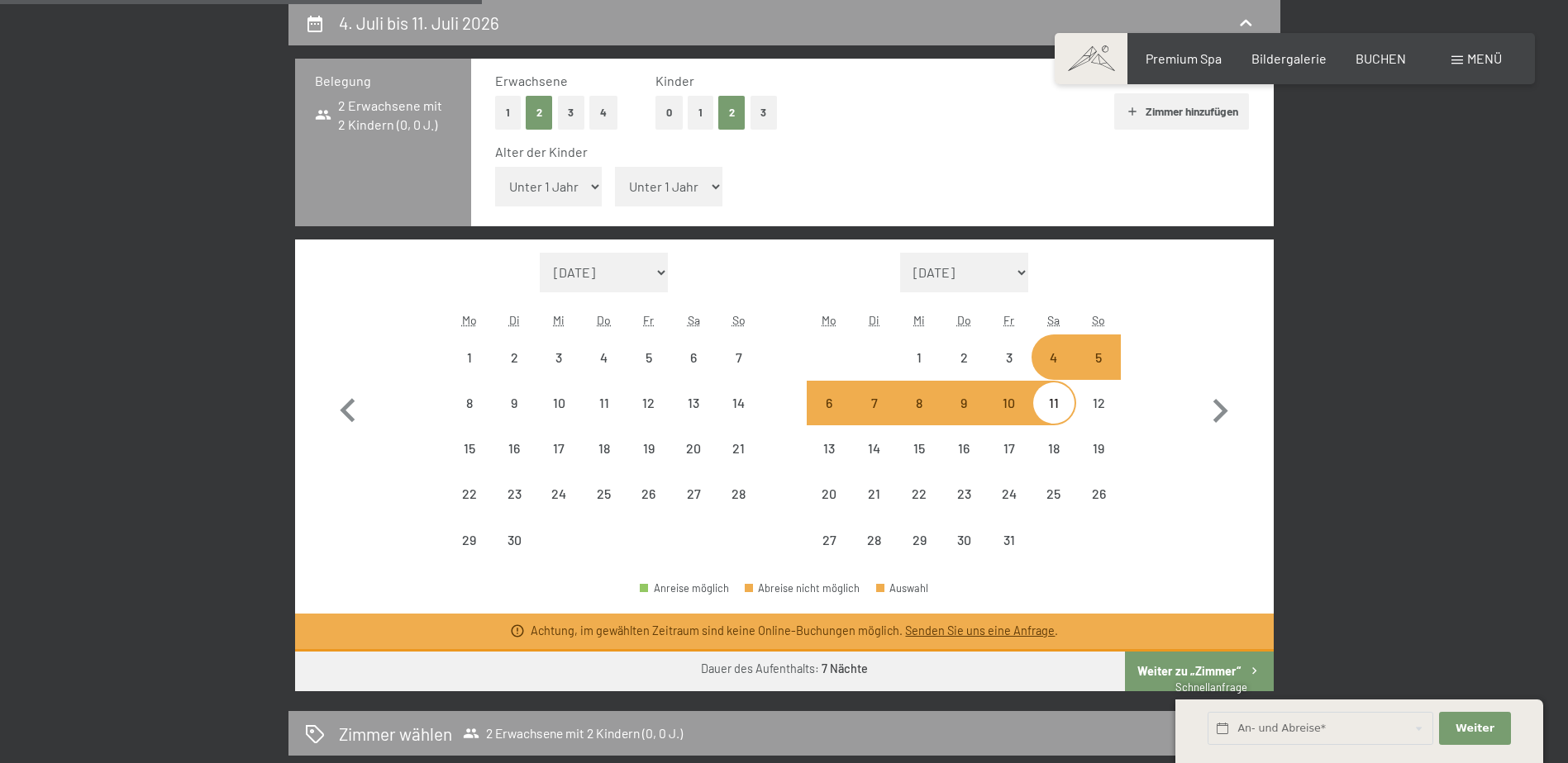
click at [585, 269] on select "August 2025 September 2025 Oktober 2025 November 2025 Dezember 2025 Januar 2026…" at bounding box center [604, 272] width 129 height 39
select select "2025-09-01"
select select "2025-10-01"
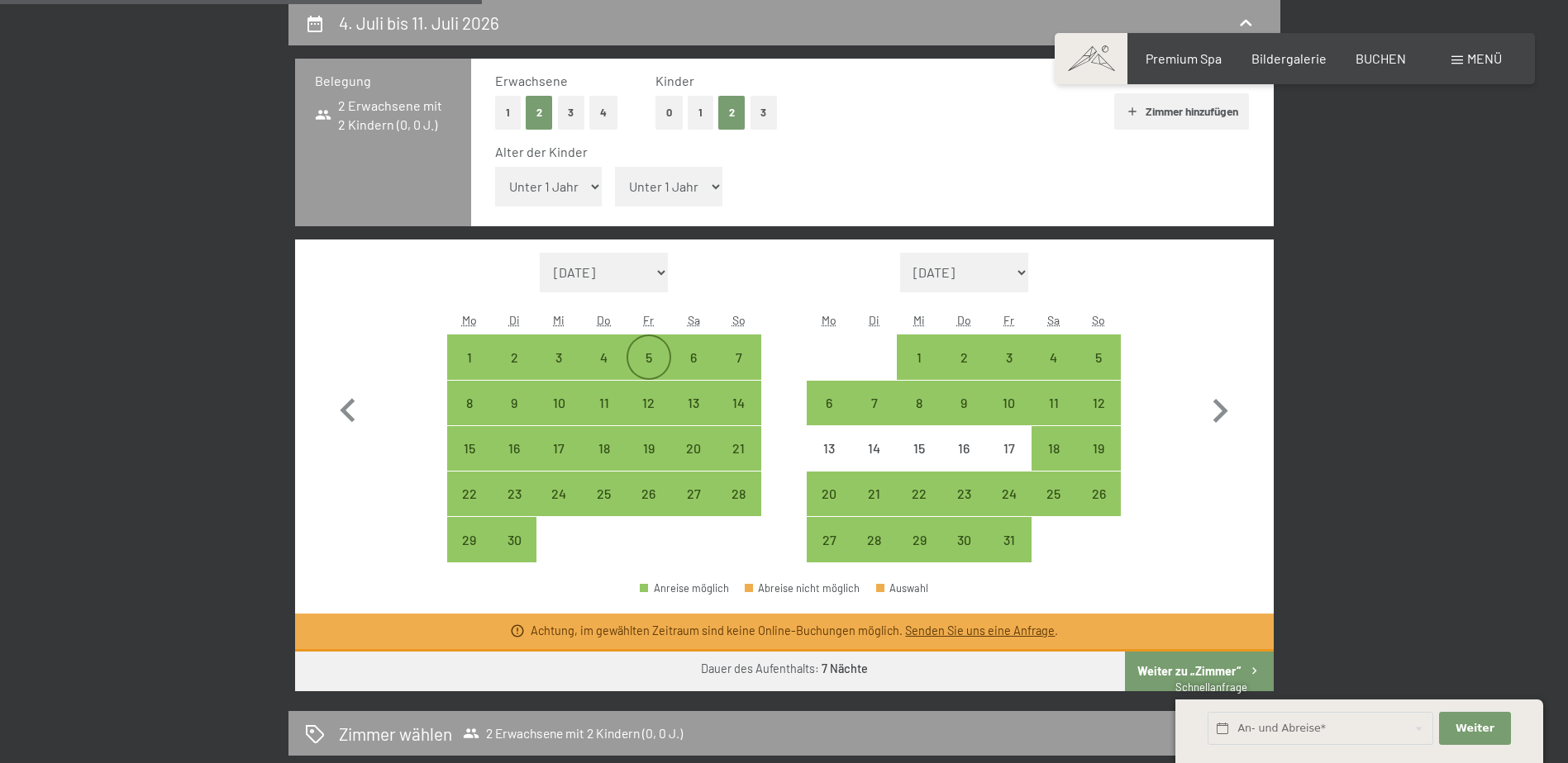
click at [654, 358] on div "5" at bounding box center [649, 371] width 41 height 41
select select "2025-09-01"
select select "2025-10-01"
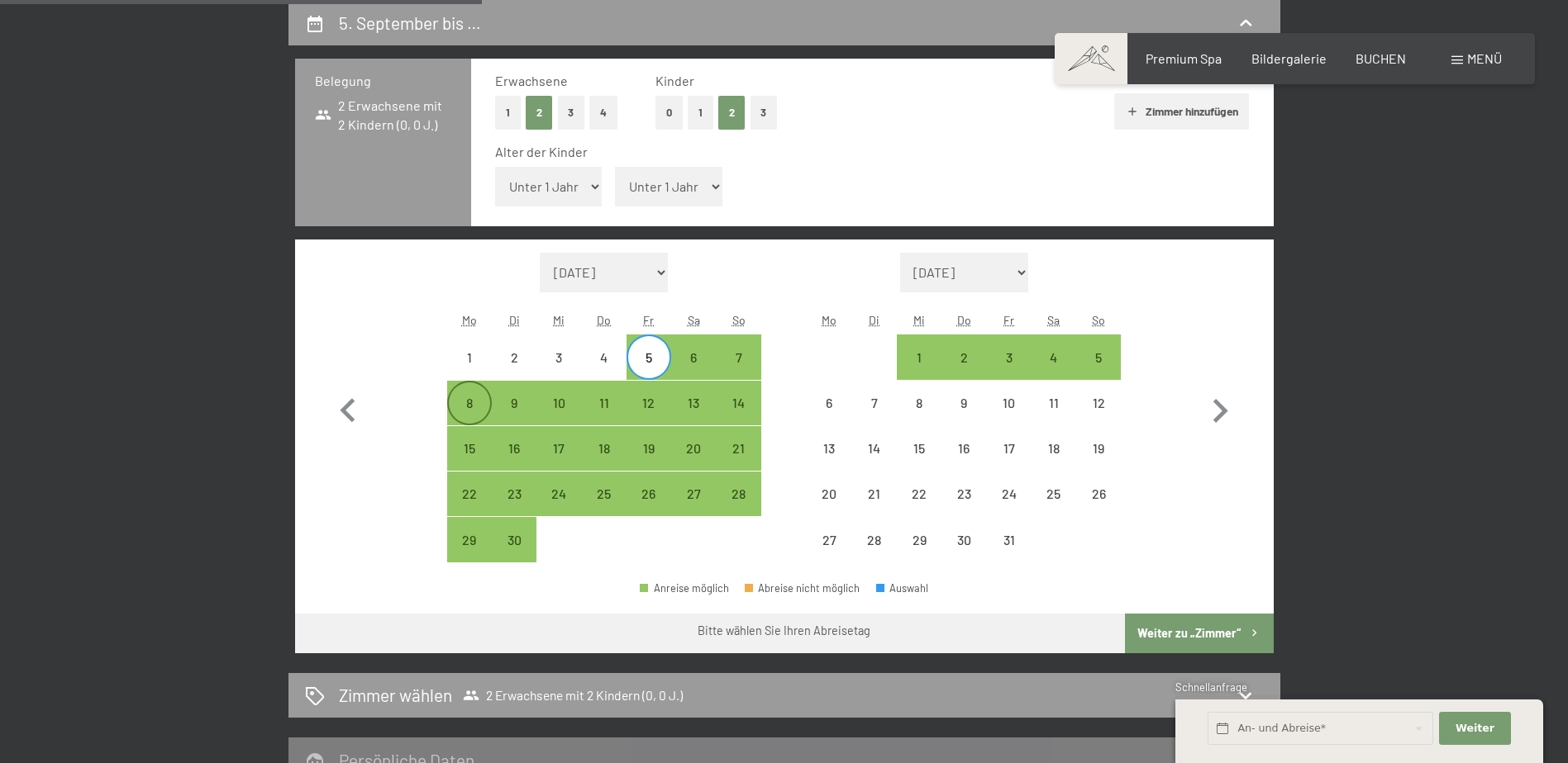
click at [470, 409] on div "8" at bounding box center [469, 417] width 41 height 41
select select "2025-09-01"
select select "2025-10-01"
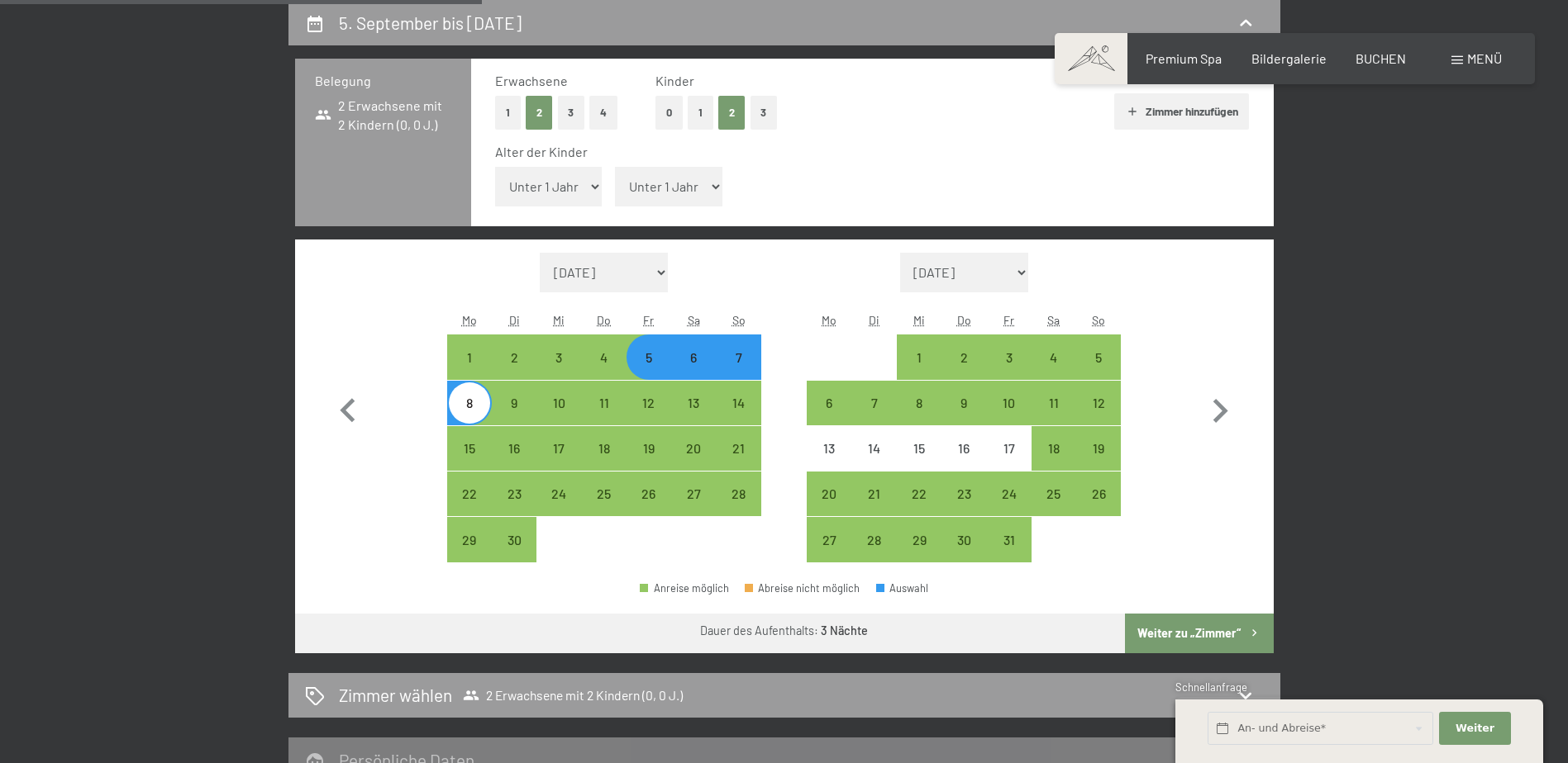
click at [1210, 632] on button "Weiter zu „Zimmer“" at bounding box center [1198, 633] width 148 height 39
select select "2025-09-01"
select select "2025-10-01"
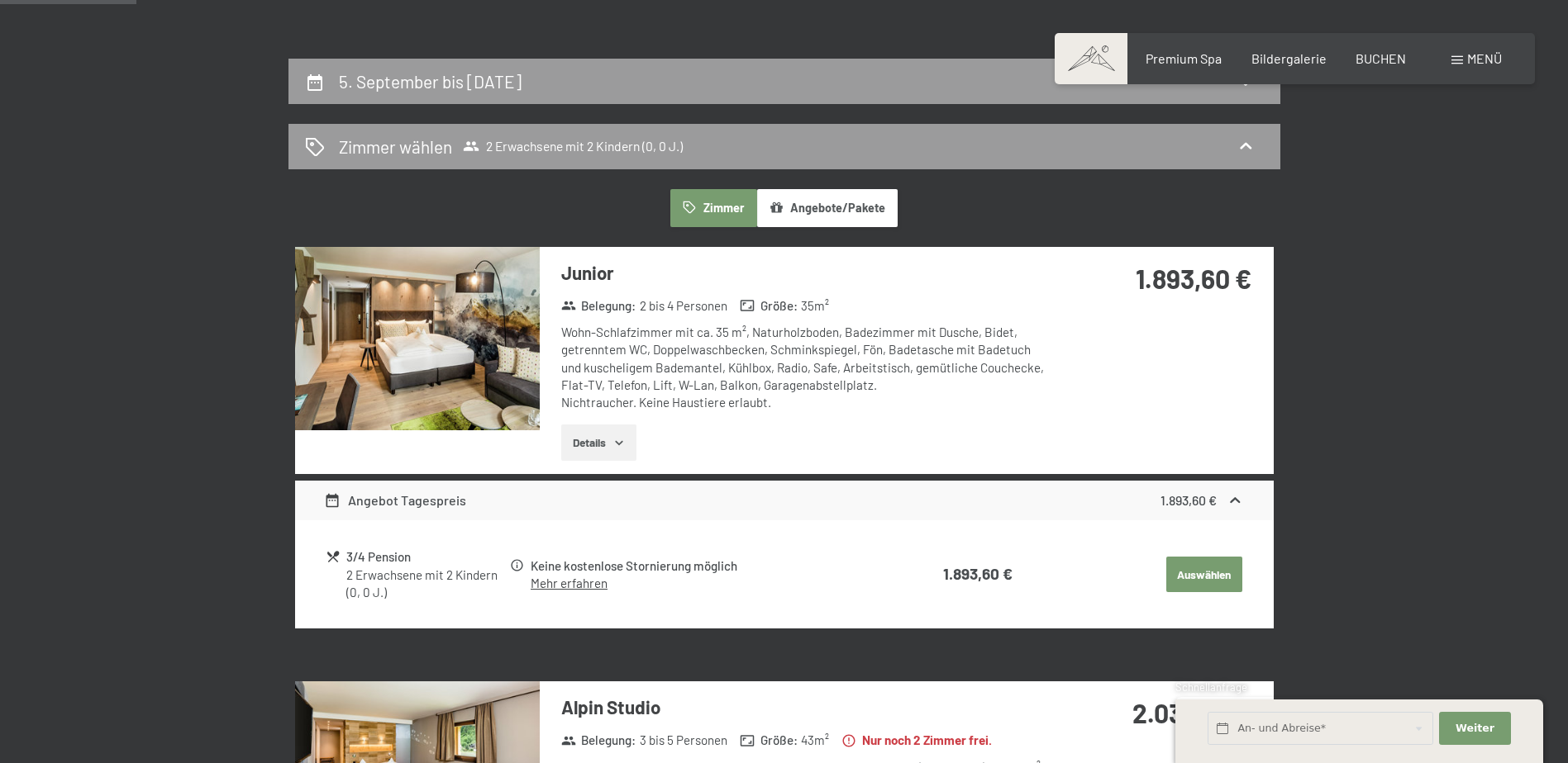
scroll to position [311, 0]
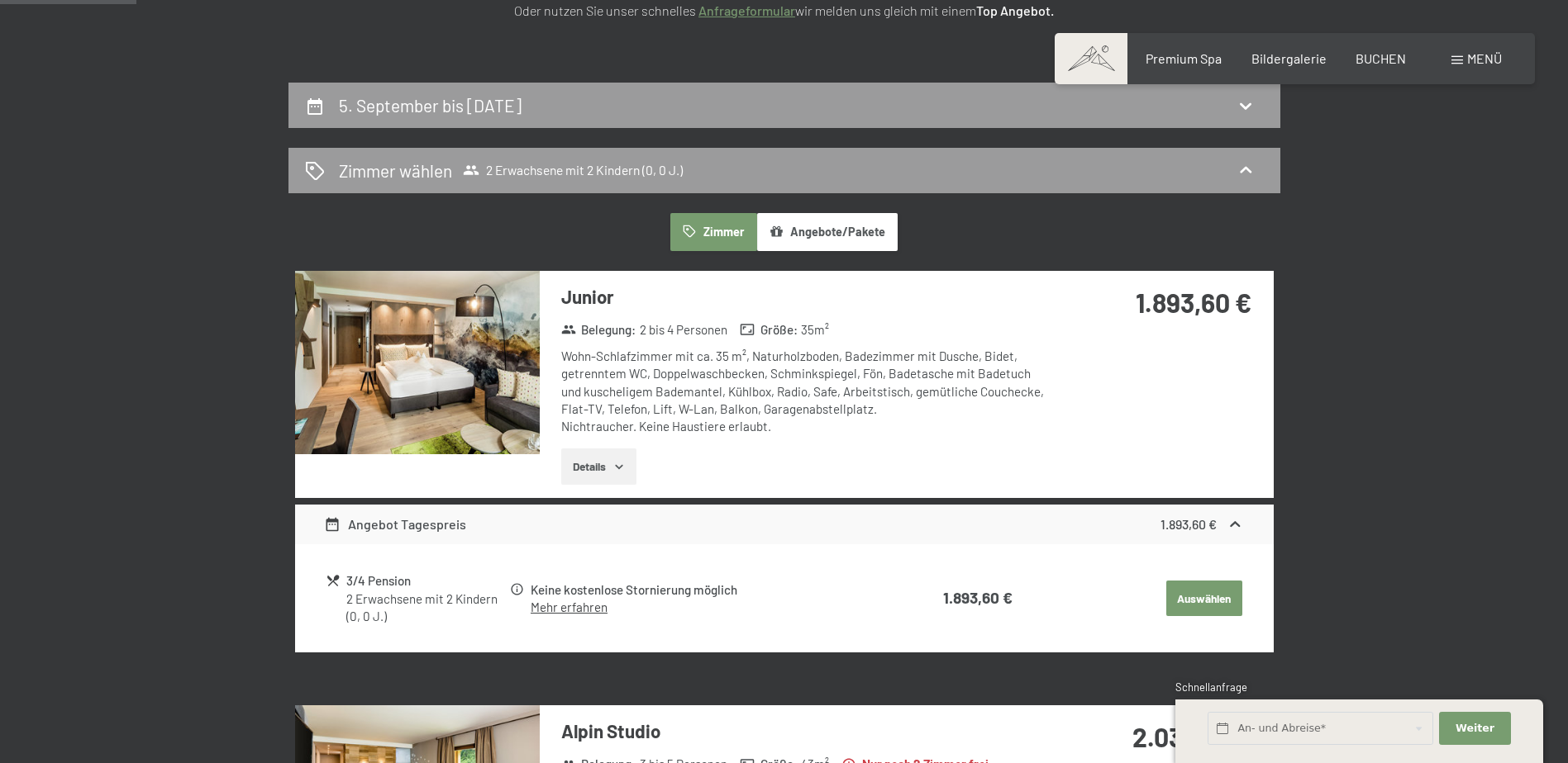
click at [419, 389] on img at bounding box center [418, 363] width 245 height 183
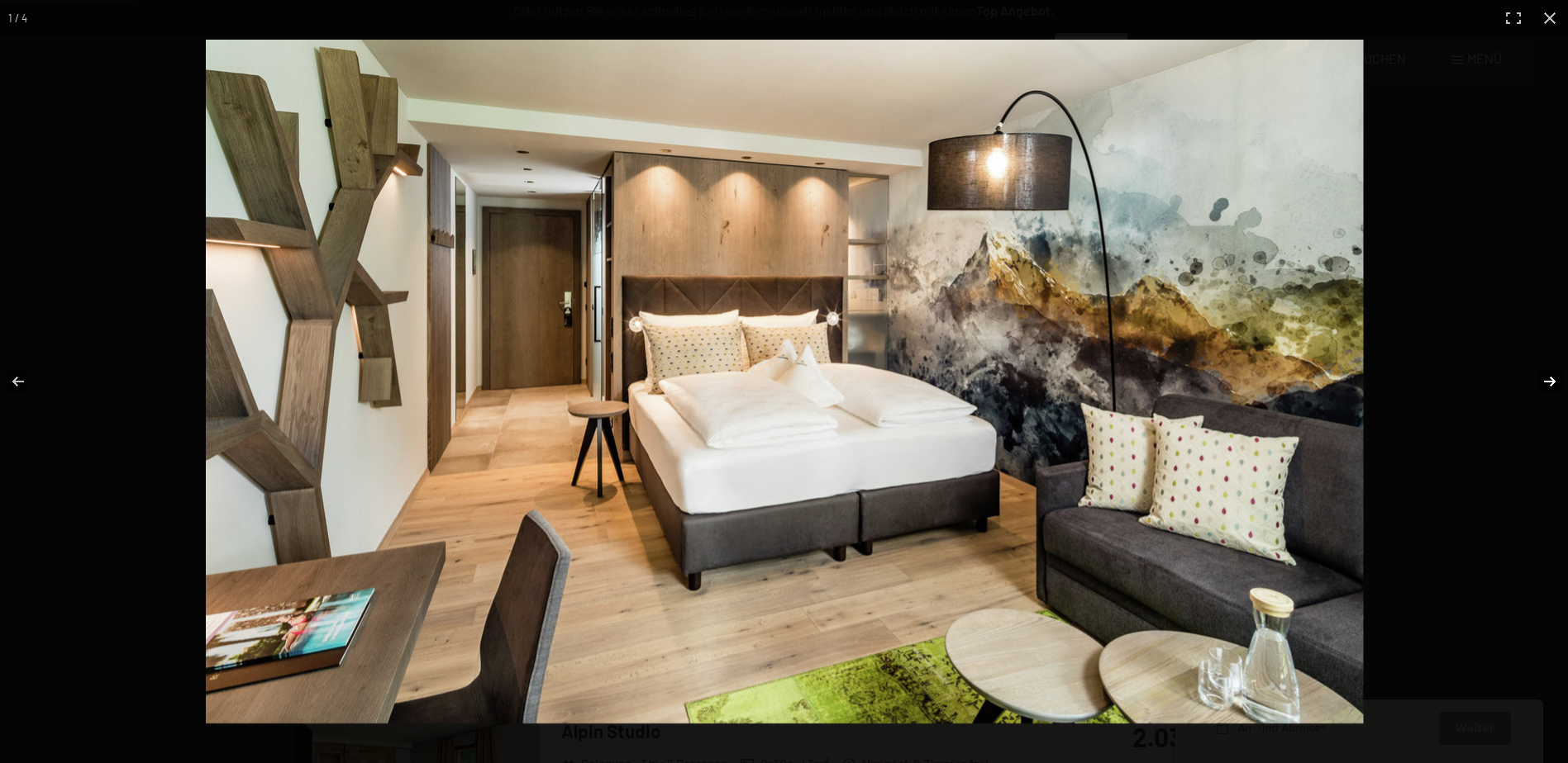
click at [1542, 377] on button "button" at bounding box center [1539, 382] width 58 height 83
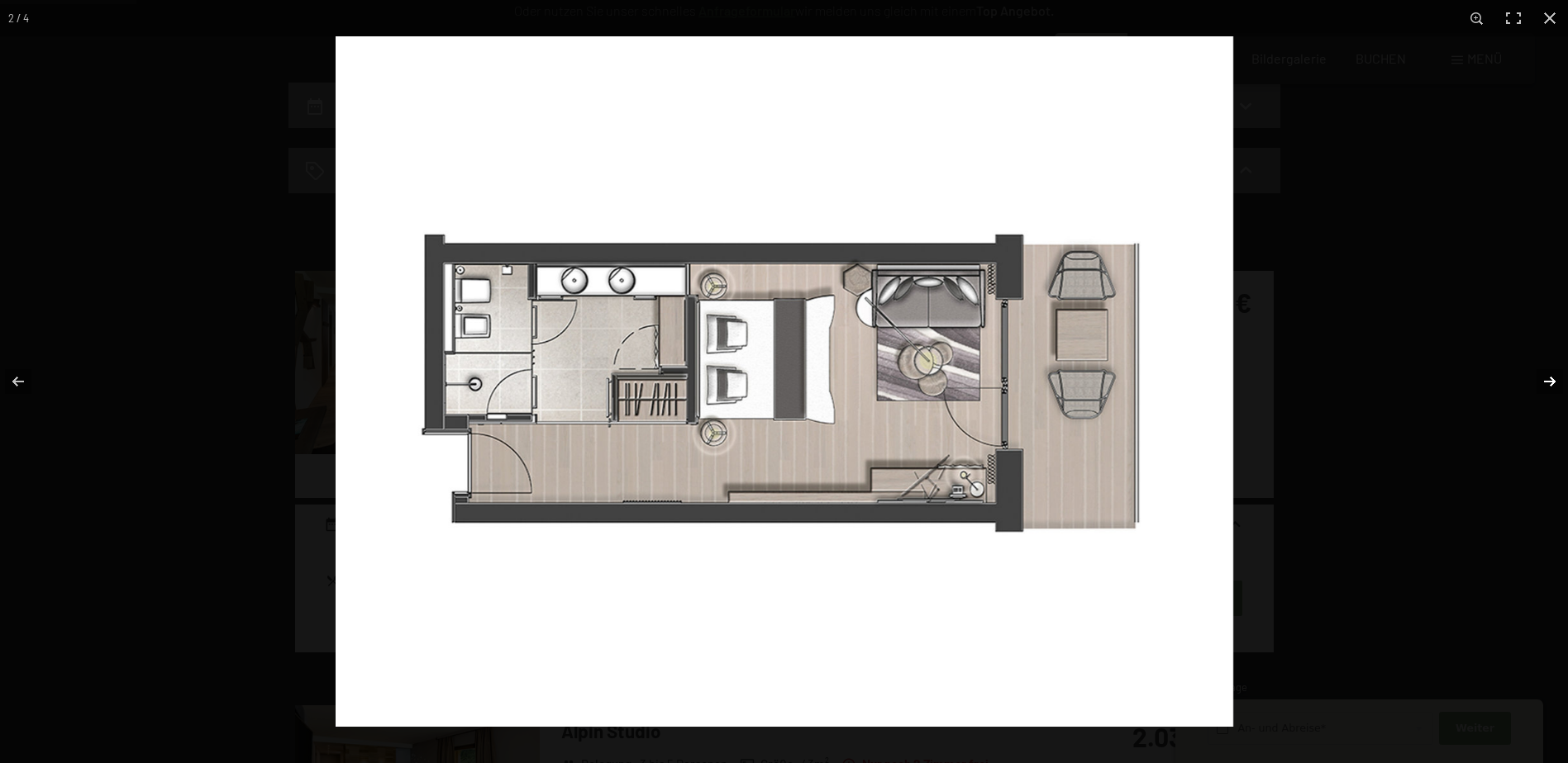
click at [1542, 377] on button "button" at bounding box center [1539, 382] width 58 height 83
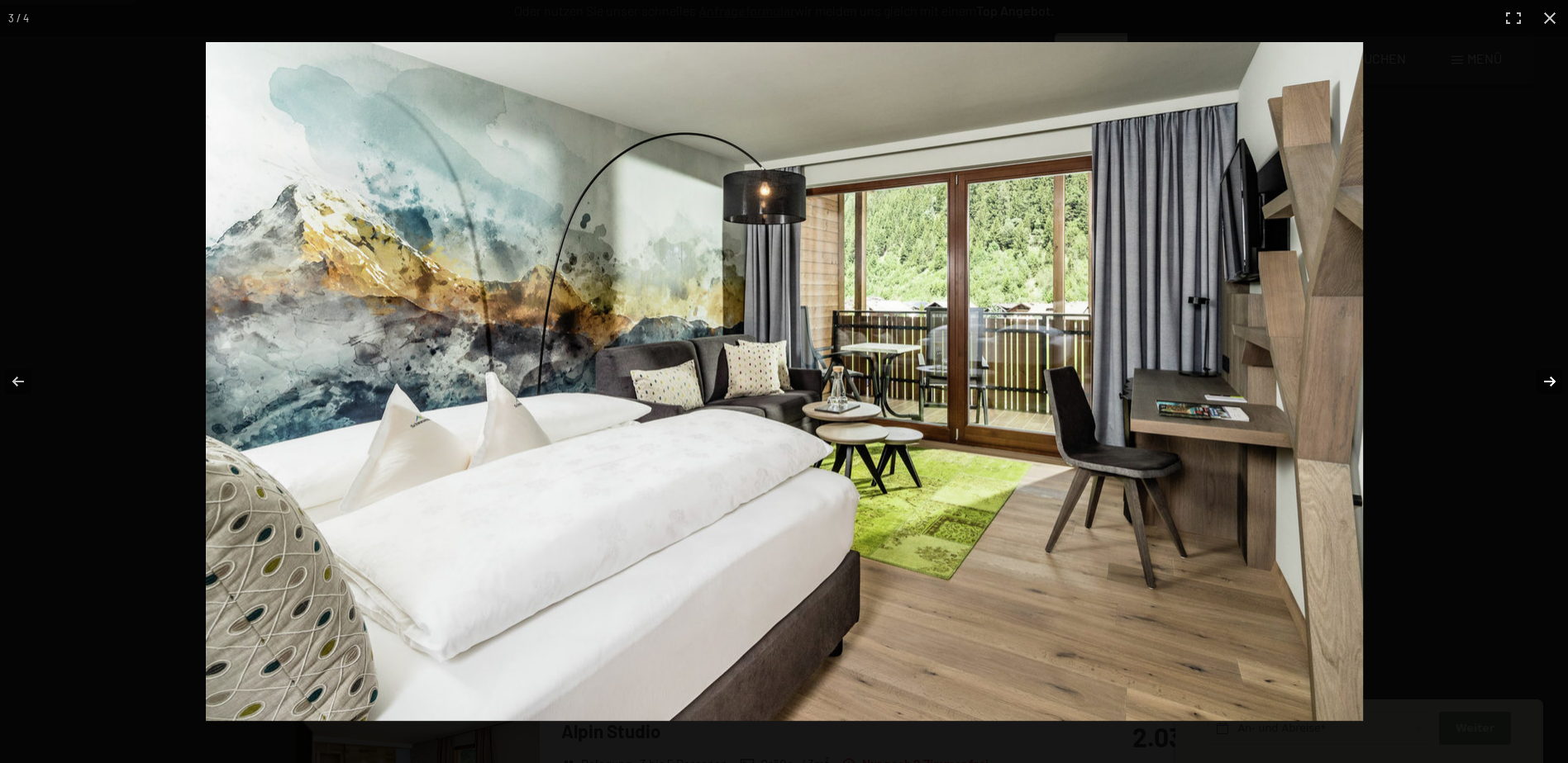
click at [1542, 377] on button "button" at bounding box center [1539, 382] width 58 height 83
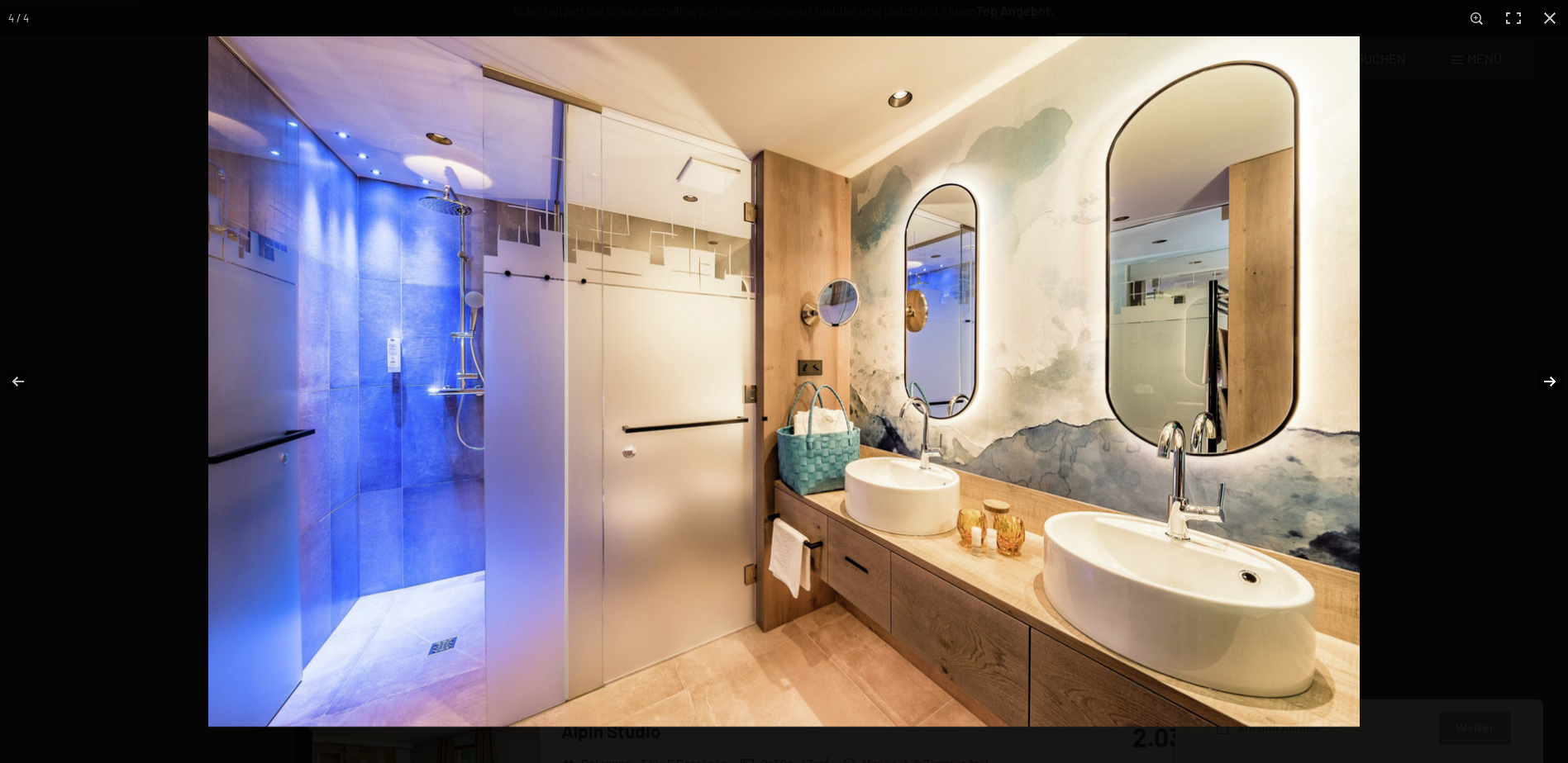
click at [1542, 377] on button "button" at bounding box center [1539, 382] width 58 height 83
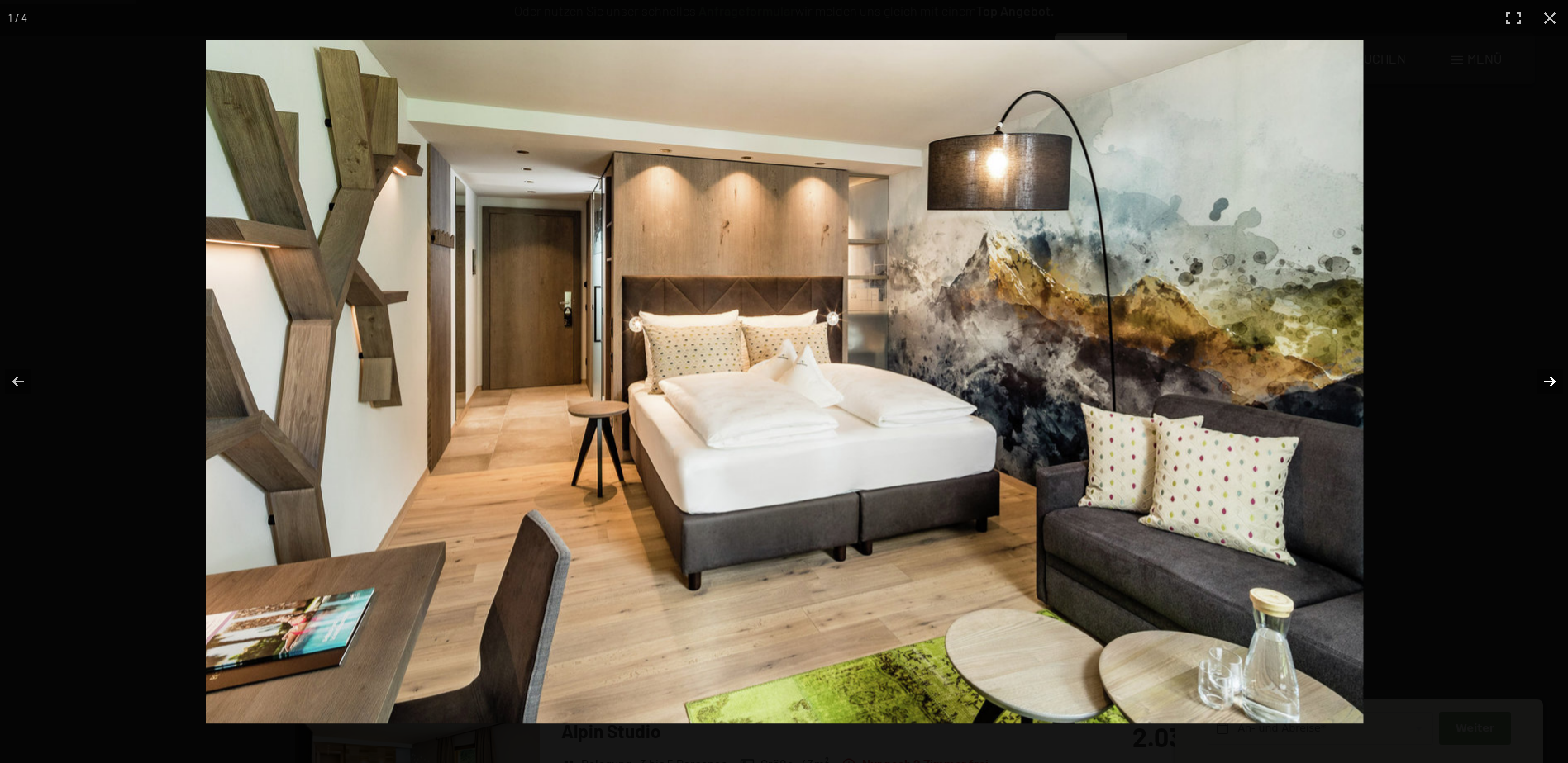
click at [1542, 377] on button "button" at bounding box center [1539, 382] width 58 height 83
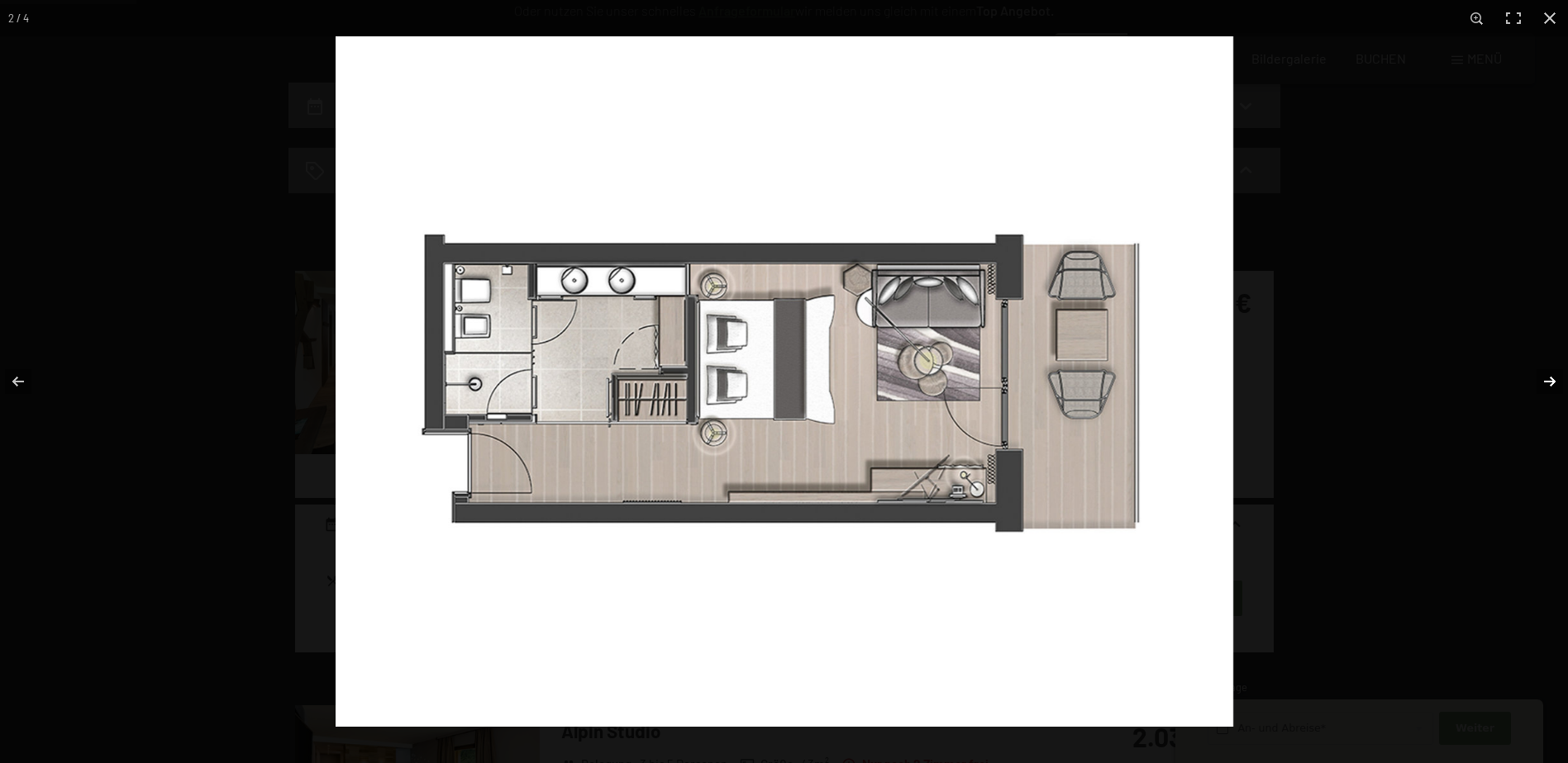
click at [1542, 377] on button "button" at bounding box center [1539, 382] width 58 height 83
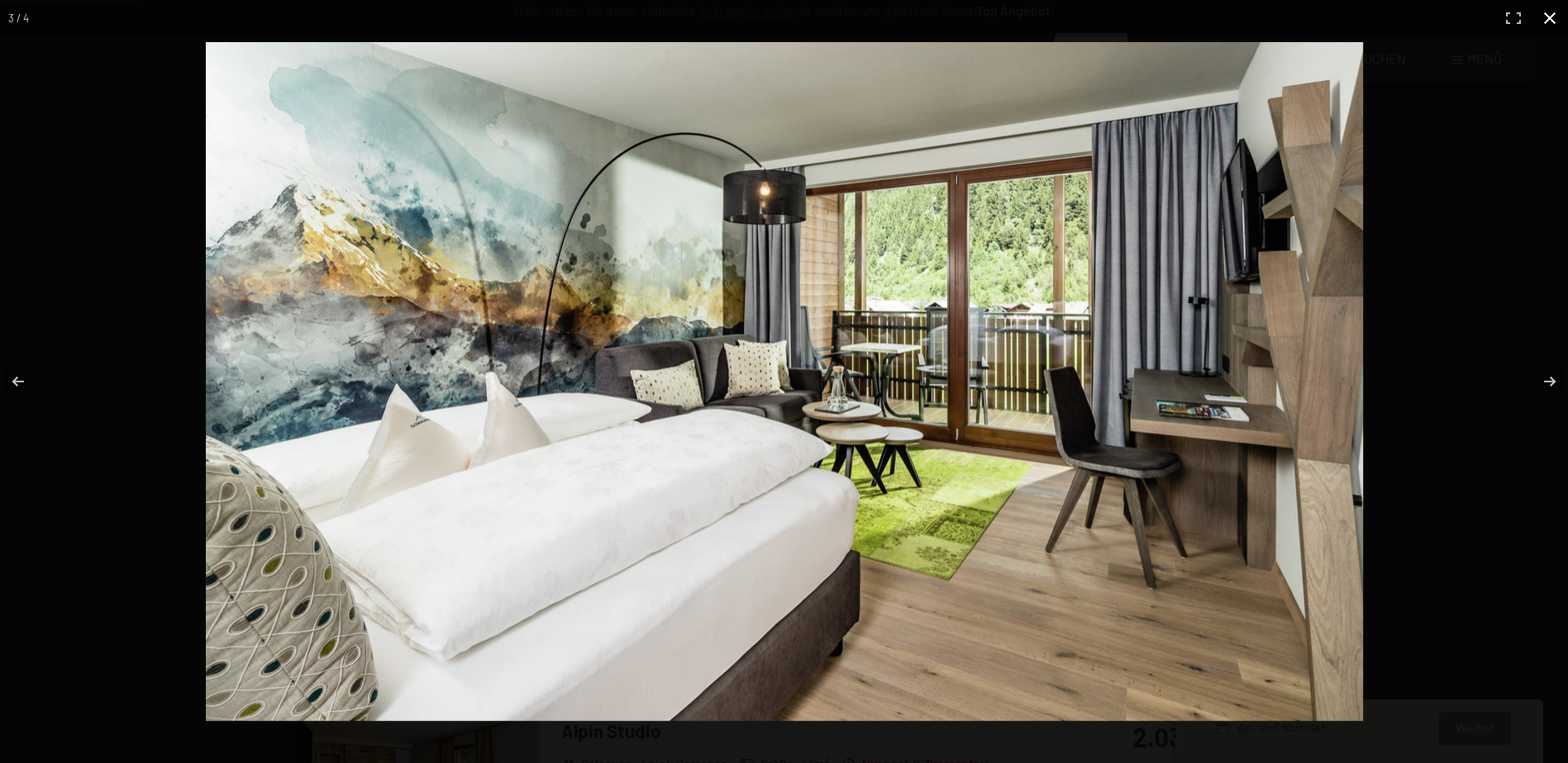
click at [1548, 20] on button "button" at bounding box center [1549, 18] width 36 height 36
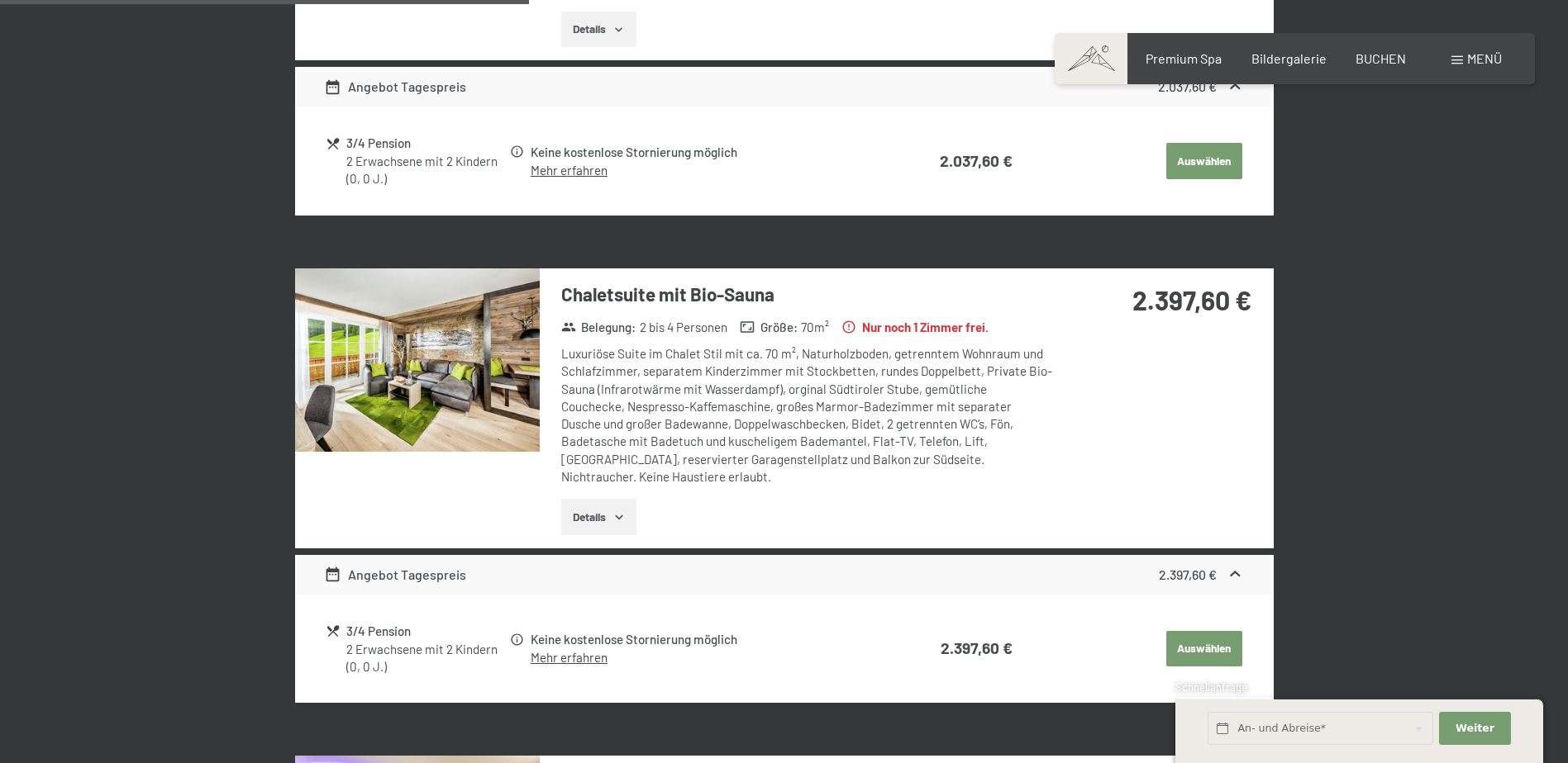
scroll to position [1220, 0]
click at [465, 383] on img at bounding box center [418, 359] width 245 height 183
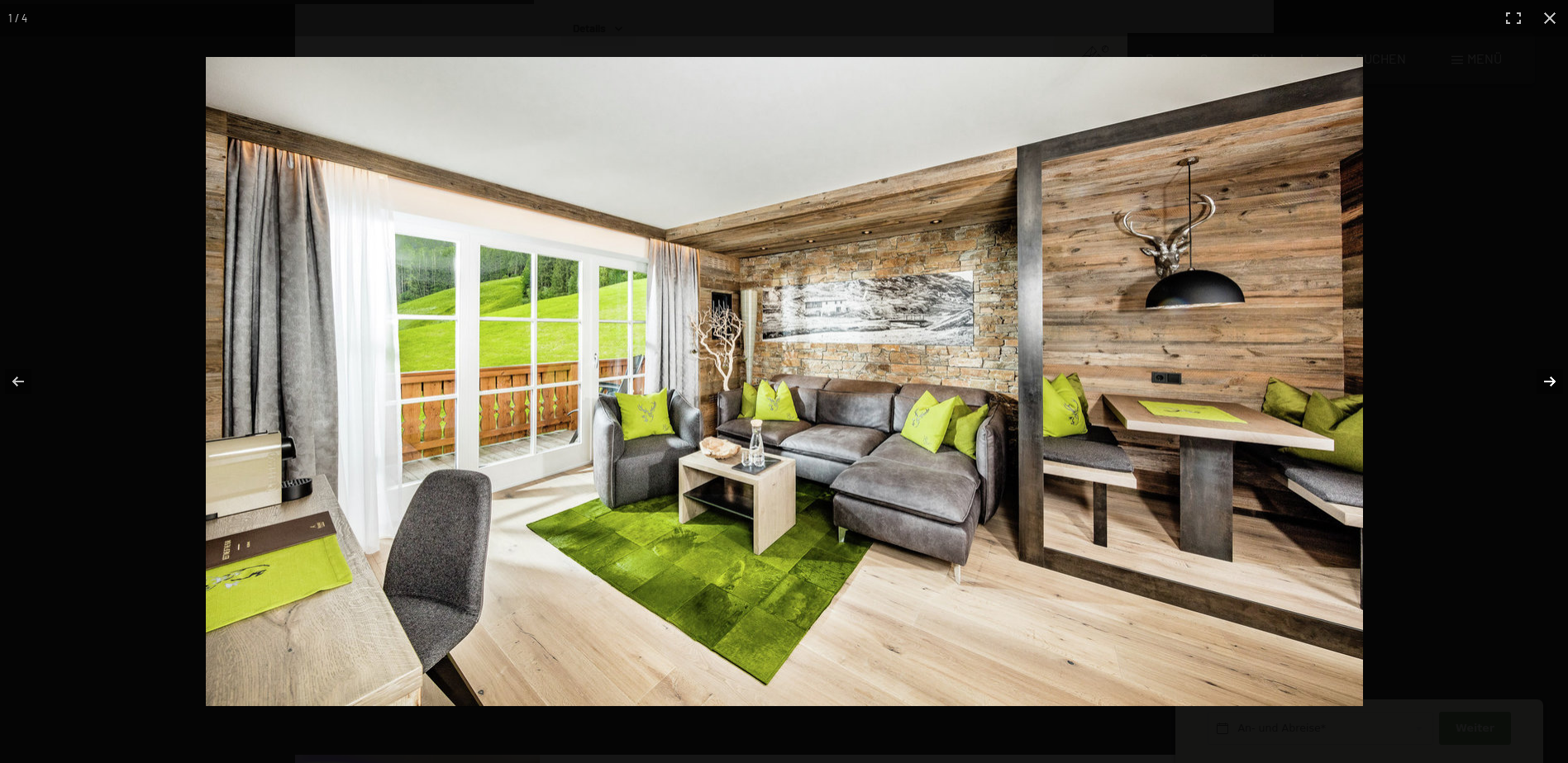
click at [1546, 375] on button "button" at bounding box center [1539, 382] width 58 height 83
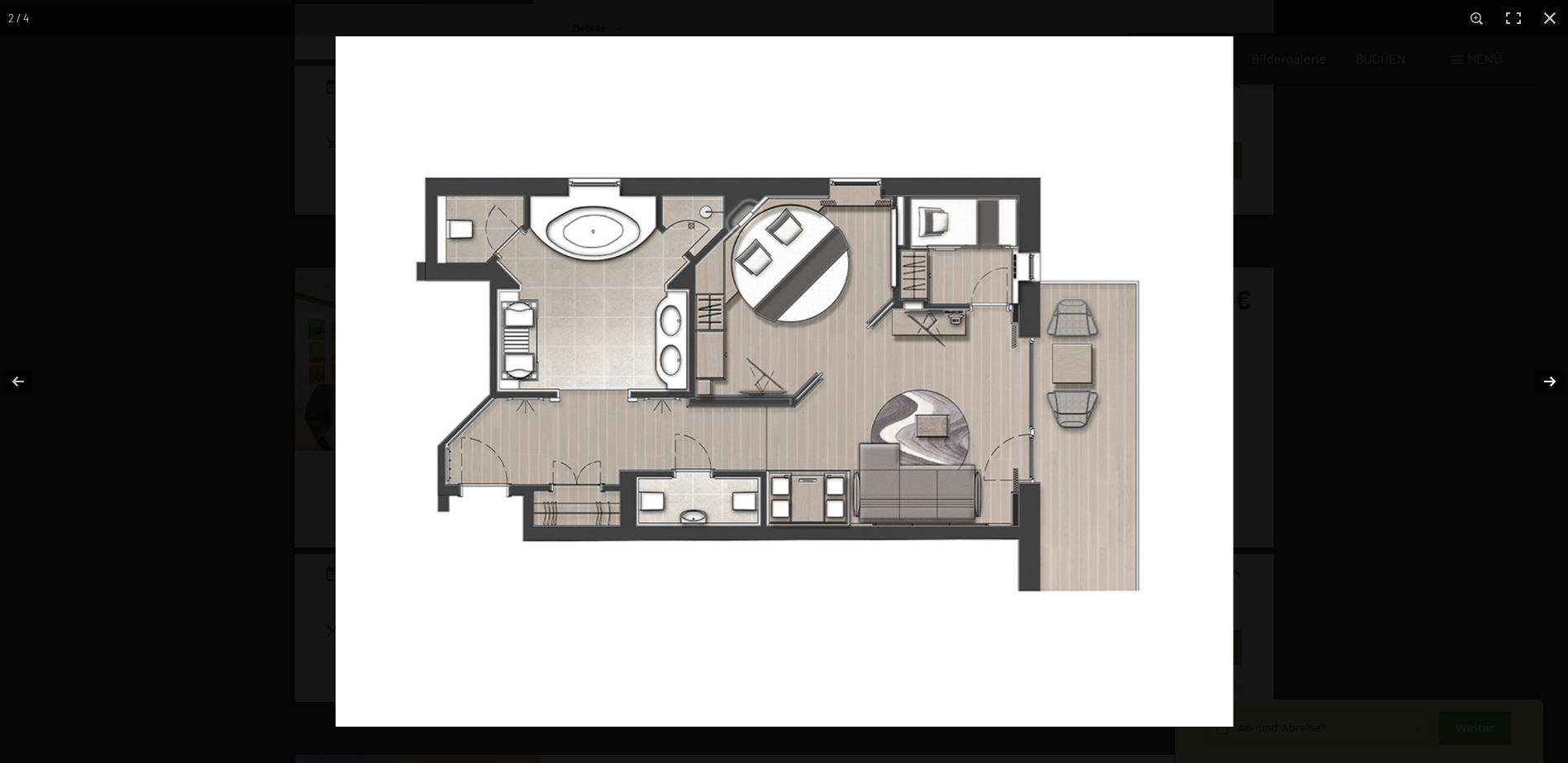
click at [1546, 375] on button "button" at bounding box center [1539, 382] width 58 height 83
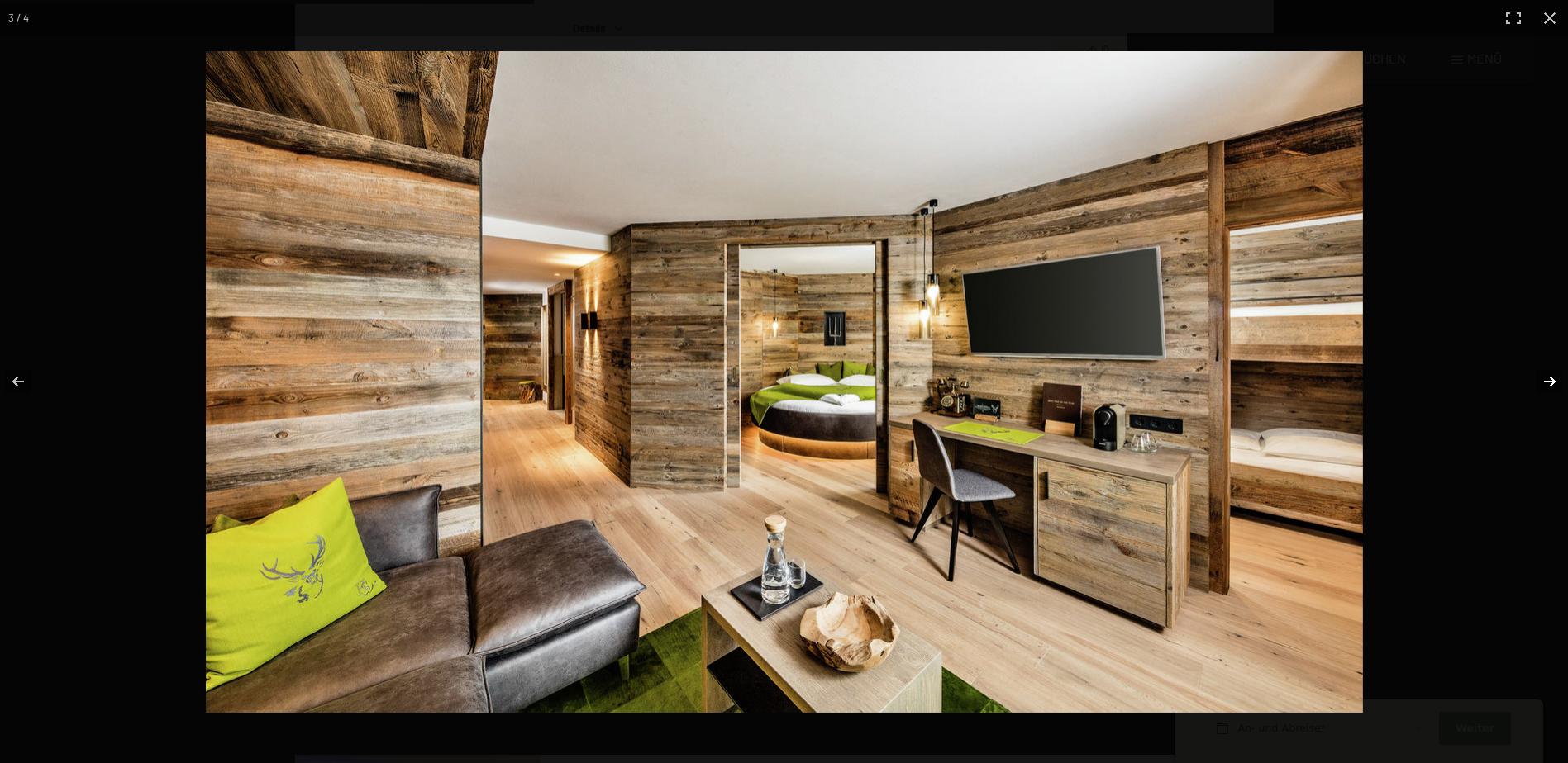
click at [1546, 375] on button "button" at bounding box center [1539, 382] width 58 height 83
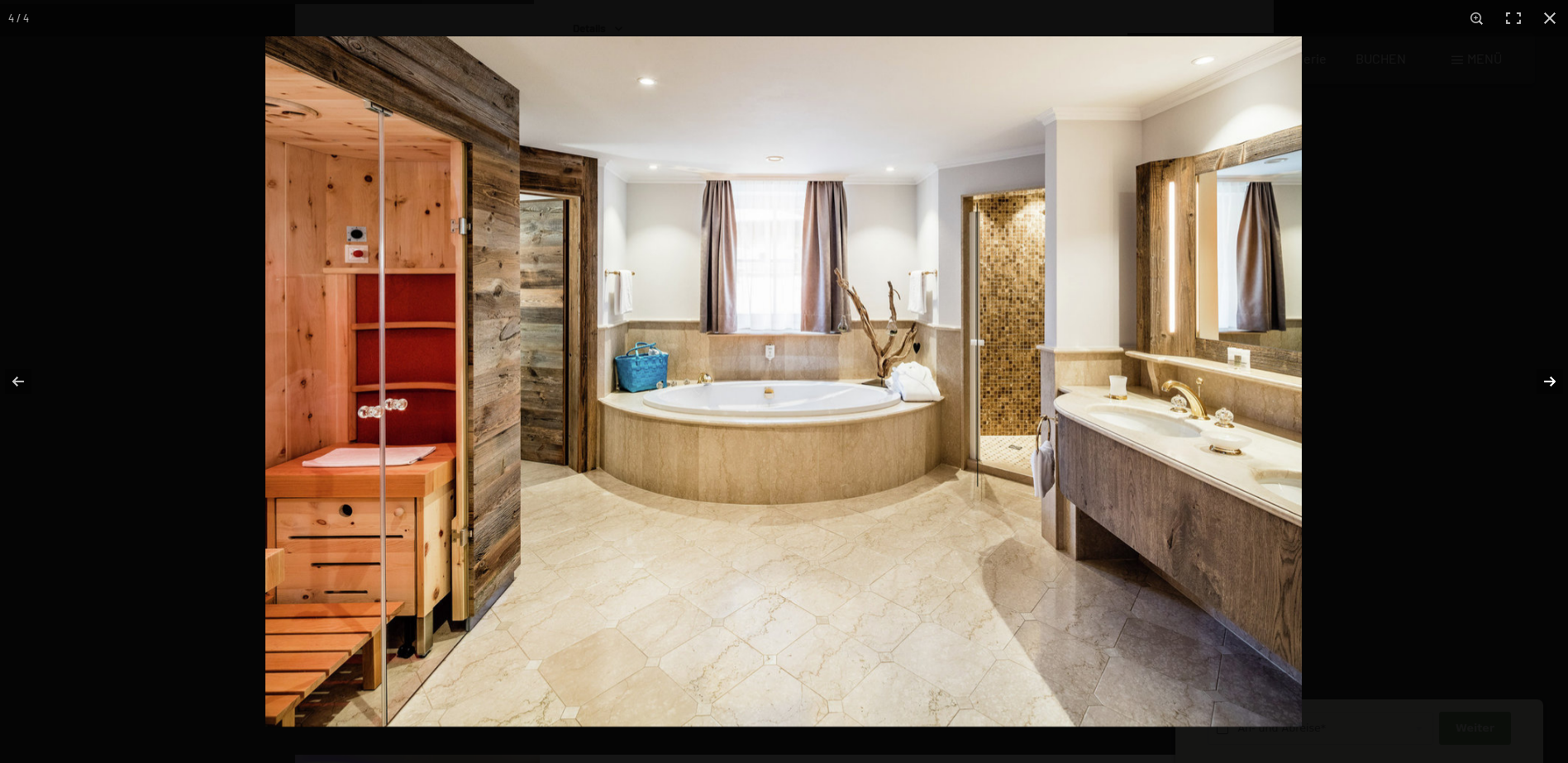
click at [1546, 375] on button "button" at bounding box center [1539, 382] width 58 height 83
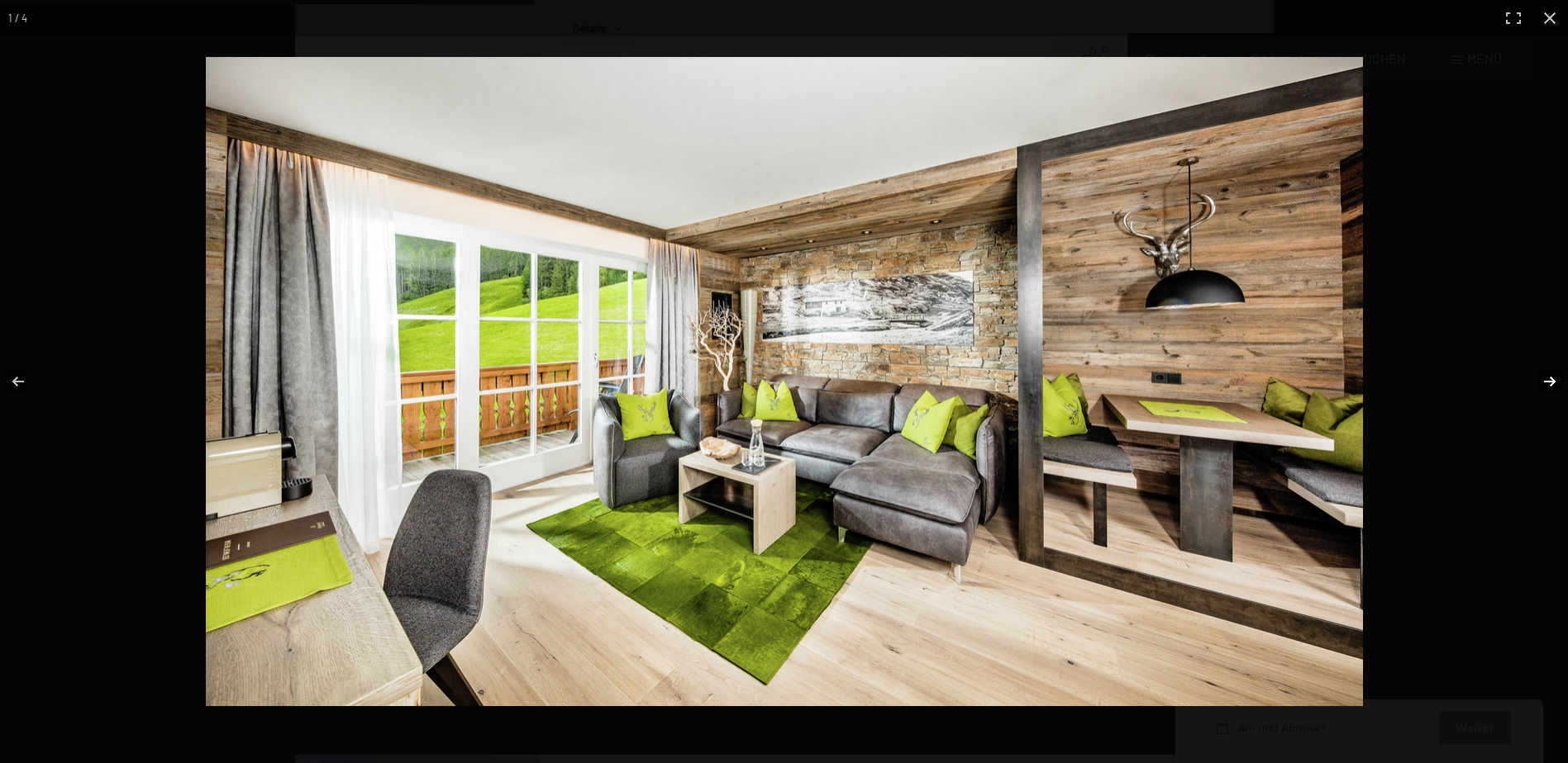
click at [1546, 375] on button "button" at bounding box center [1539, 382] width 58 height 83
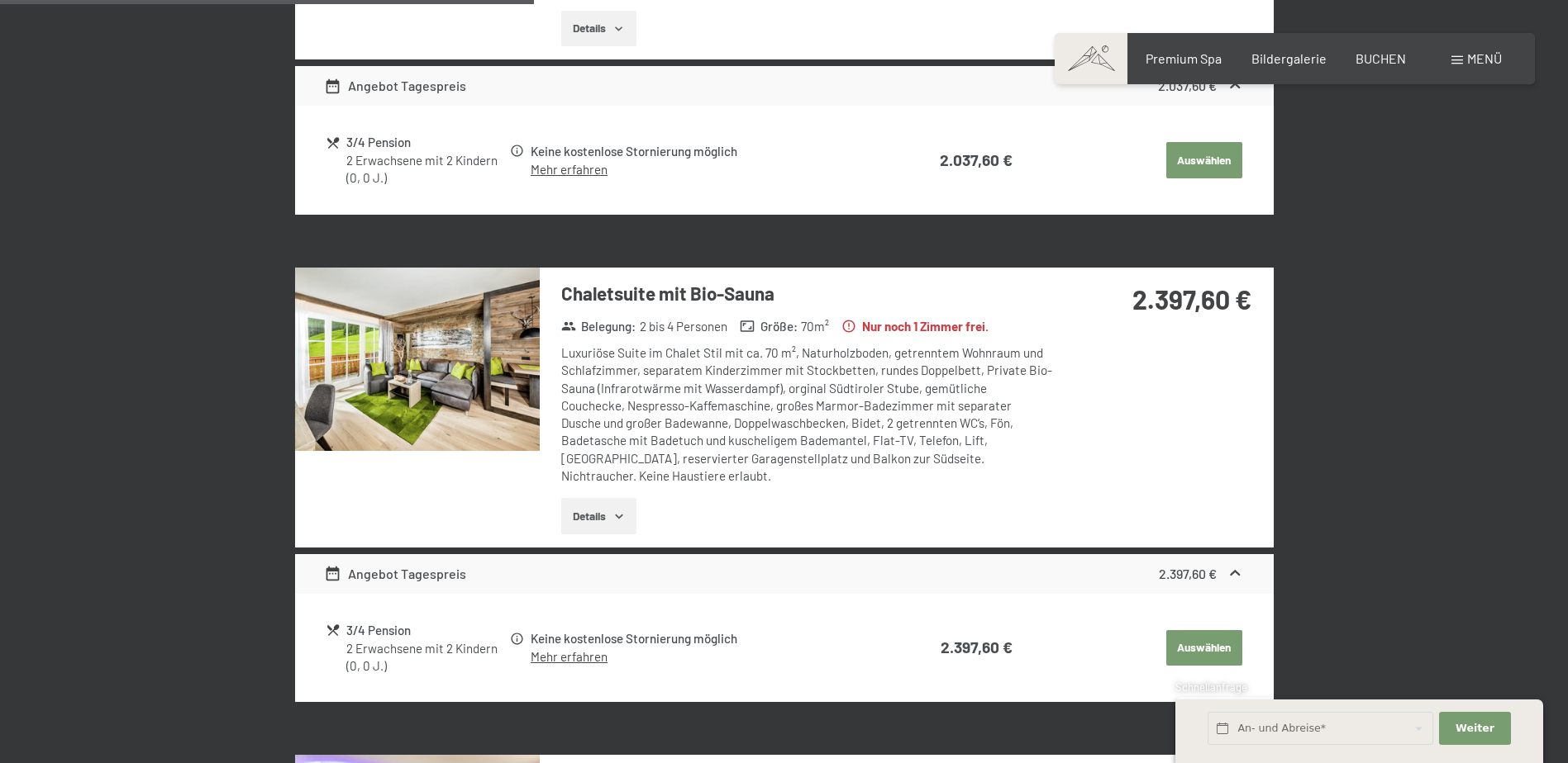
click at [0, 0] on button "button" at bounding box center [0, 0] width 0 height 0
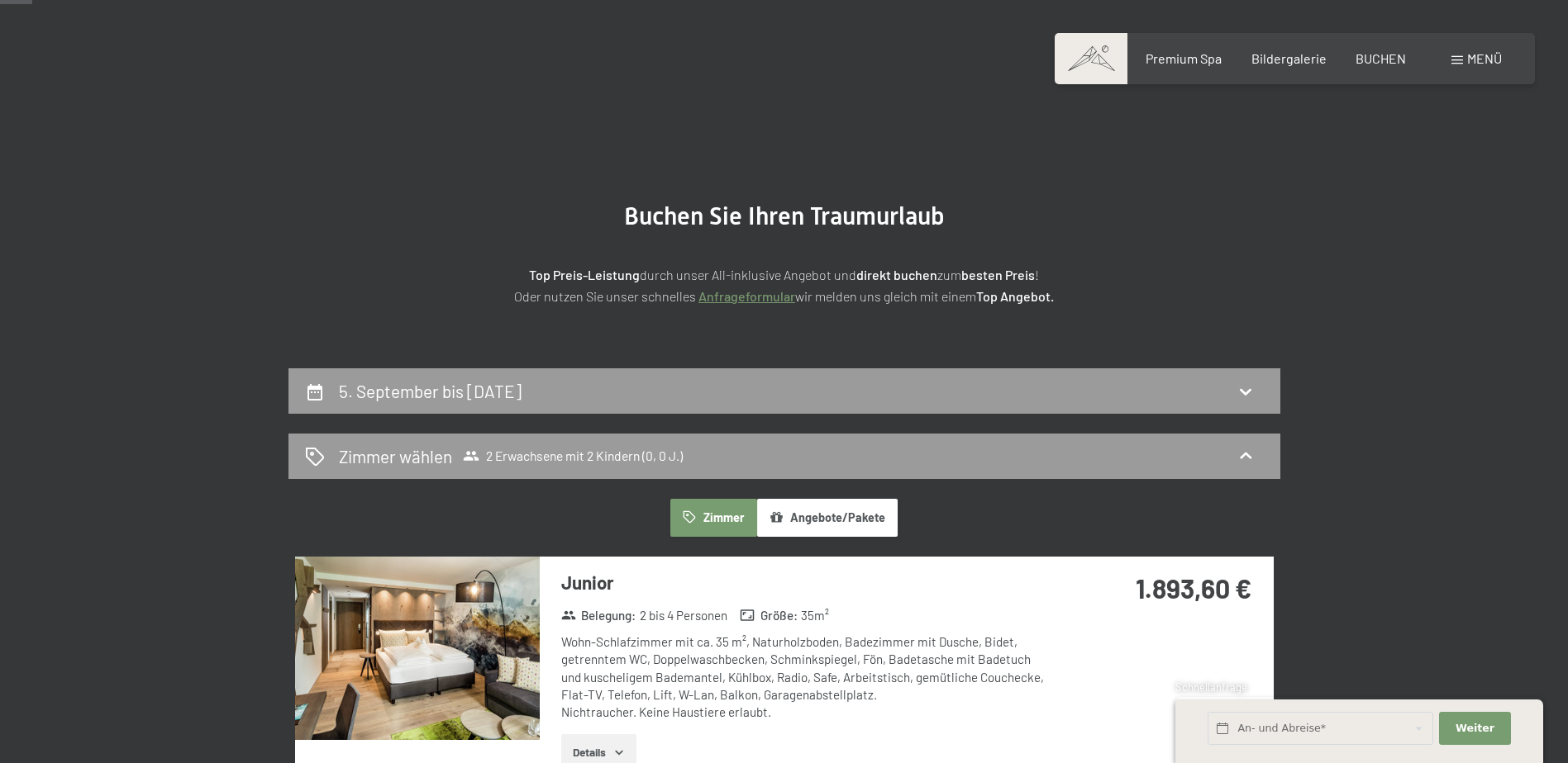
scroll to position [0, 0]
